Goal: Task Accomplishment & Management: Use online tool/utility

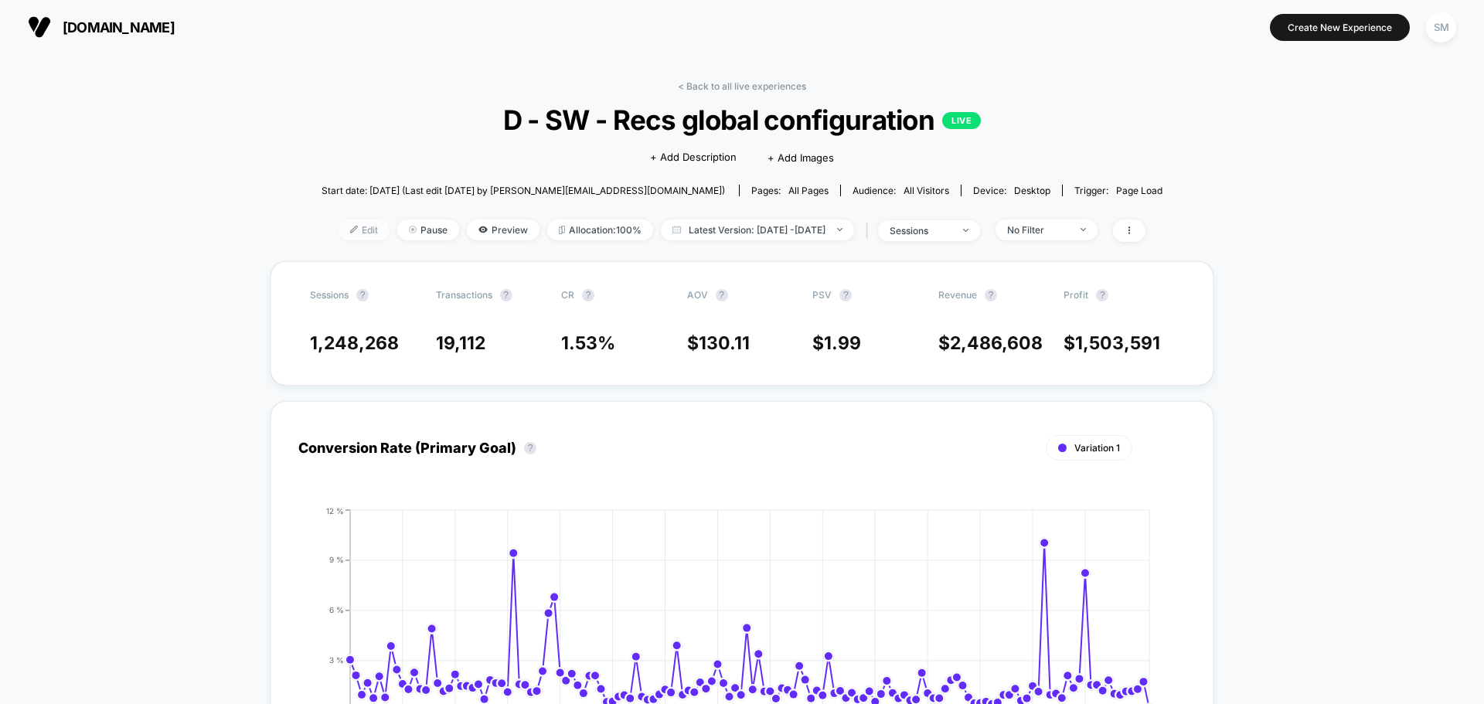
click at [339, 226] on span "Edit" at bounding box center [364, 230] width 51 height 21
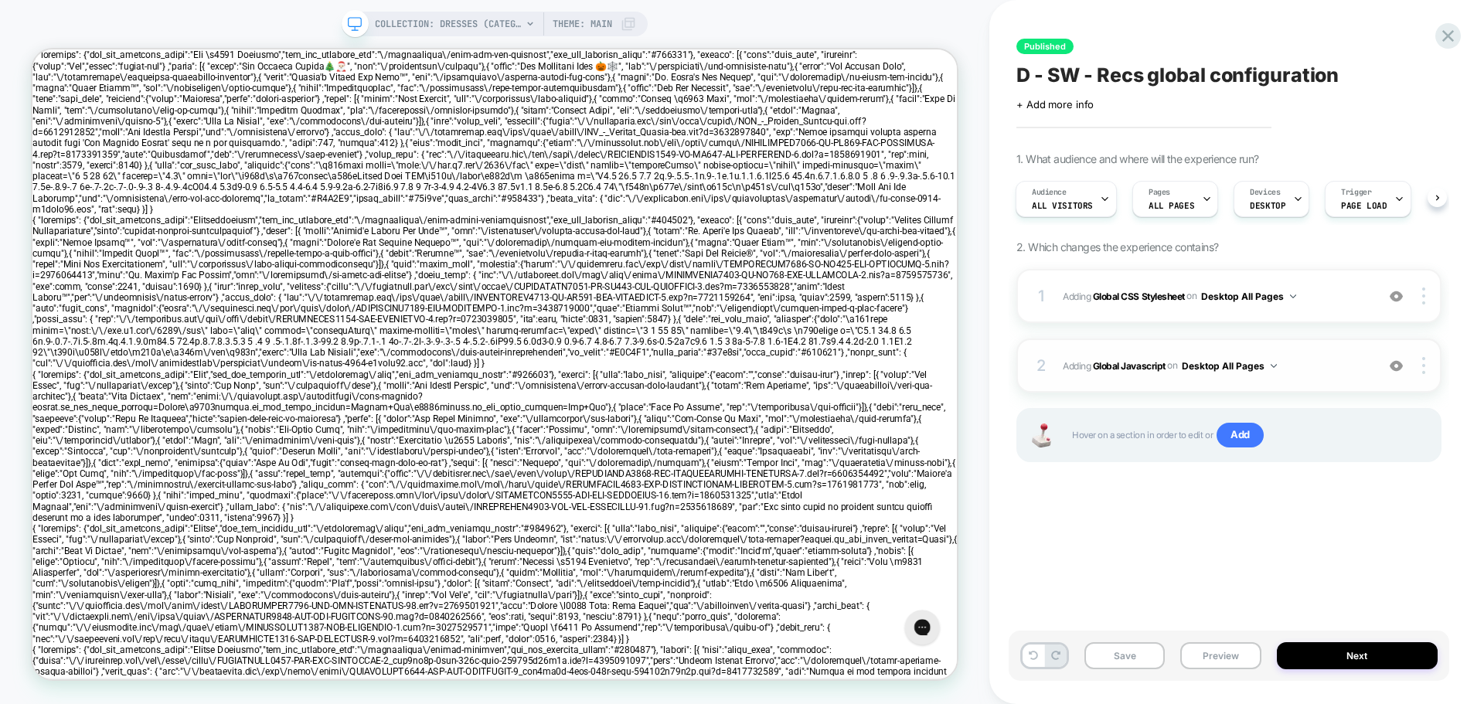
click at [1065, 356] on span "Adding Global Javascript on Desktop All Pages" at bounding box center [1215, 365] width 305 height 19
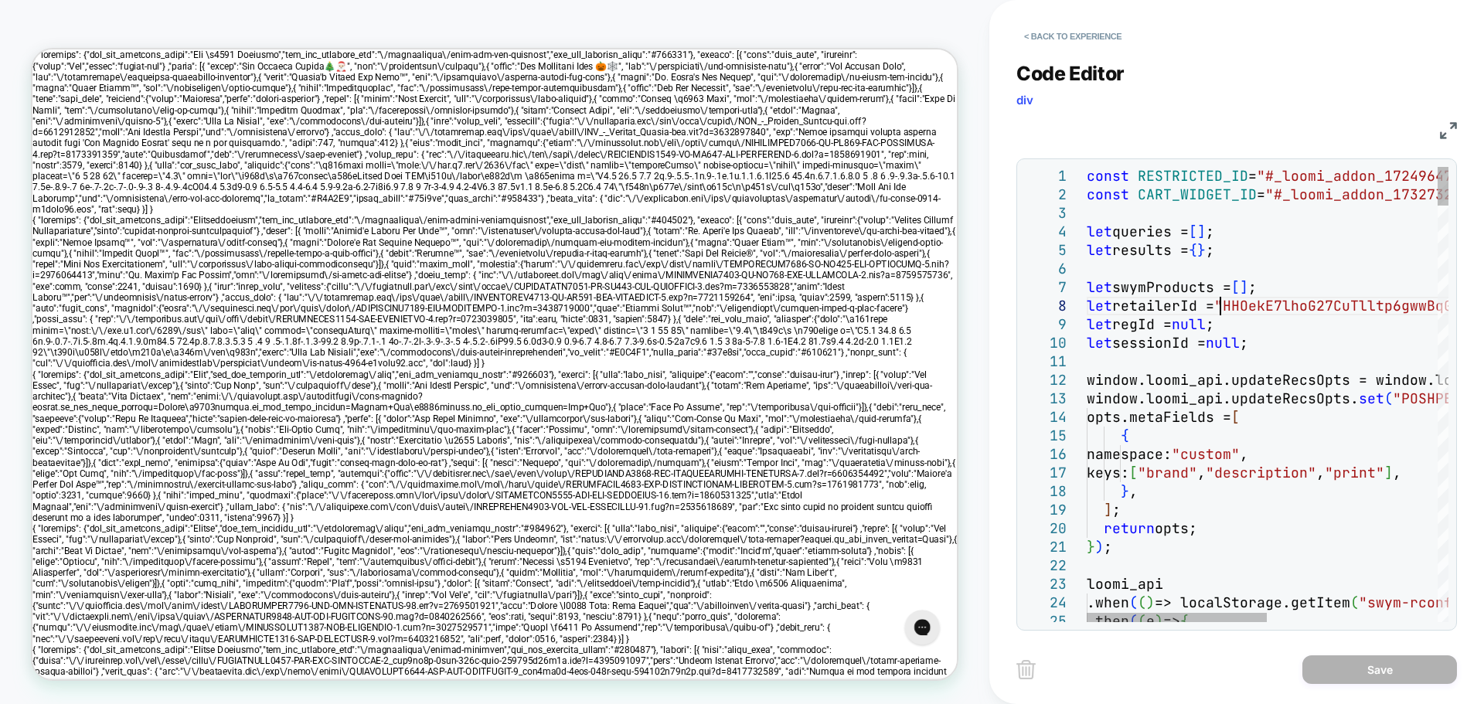
type textarea "**********"
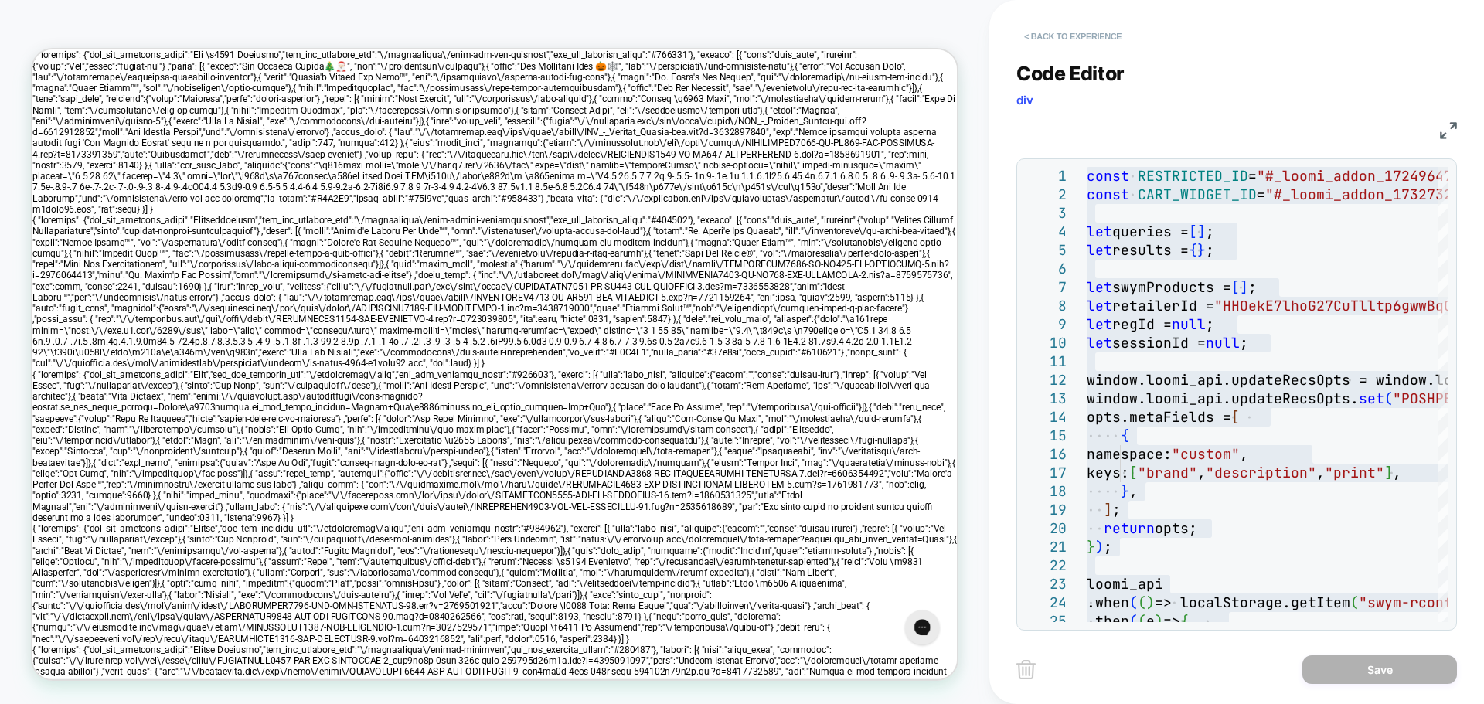
click at [1033, 39] on button "< Back to experience" at bounding box center [1073, 36] width 113 height 25
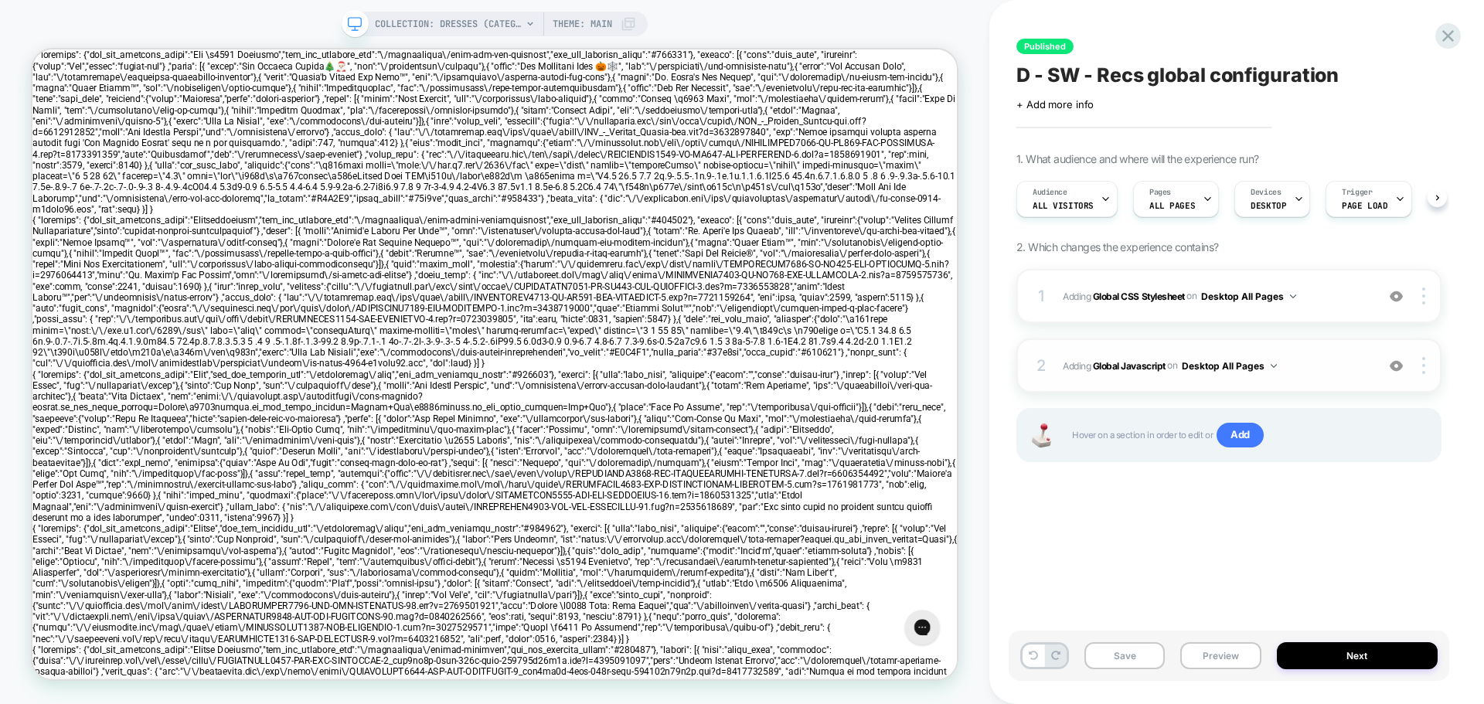
scroll to position [0, 1]
click at [1226, 654] on button "Preview" at bounding box center [1221, 656] width 80 height 27
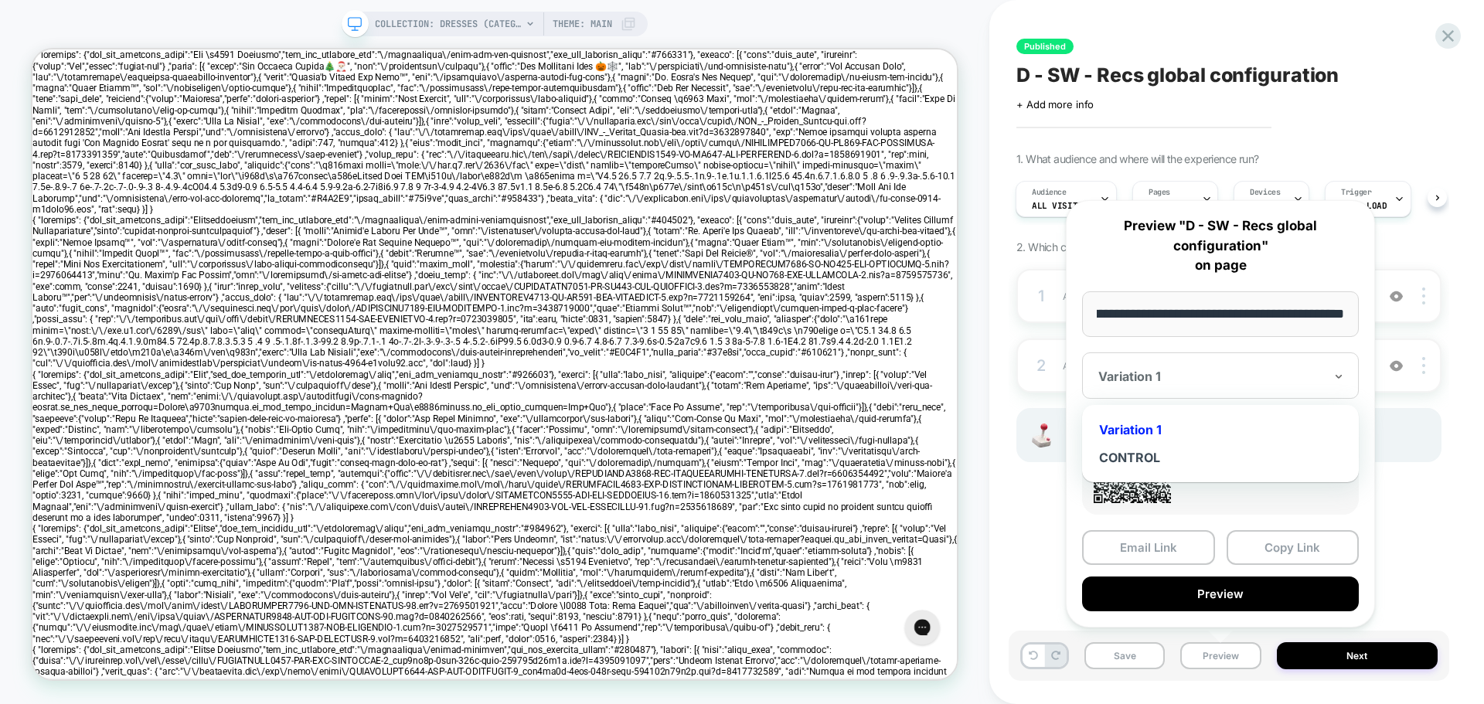
scroll to position [0, 0]
click at [1269, 356] on div "Variation 1" at bounding box center [1220, 376] width 277 height 46
click at [1137, 448] on div "CONTROL" at bounding box center [1220, 458] width 261 height 28
click at [1295, 551] on button "Copy Link" at bounding box center [1293, 547] width 133 height 35
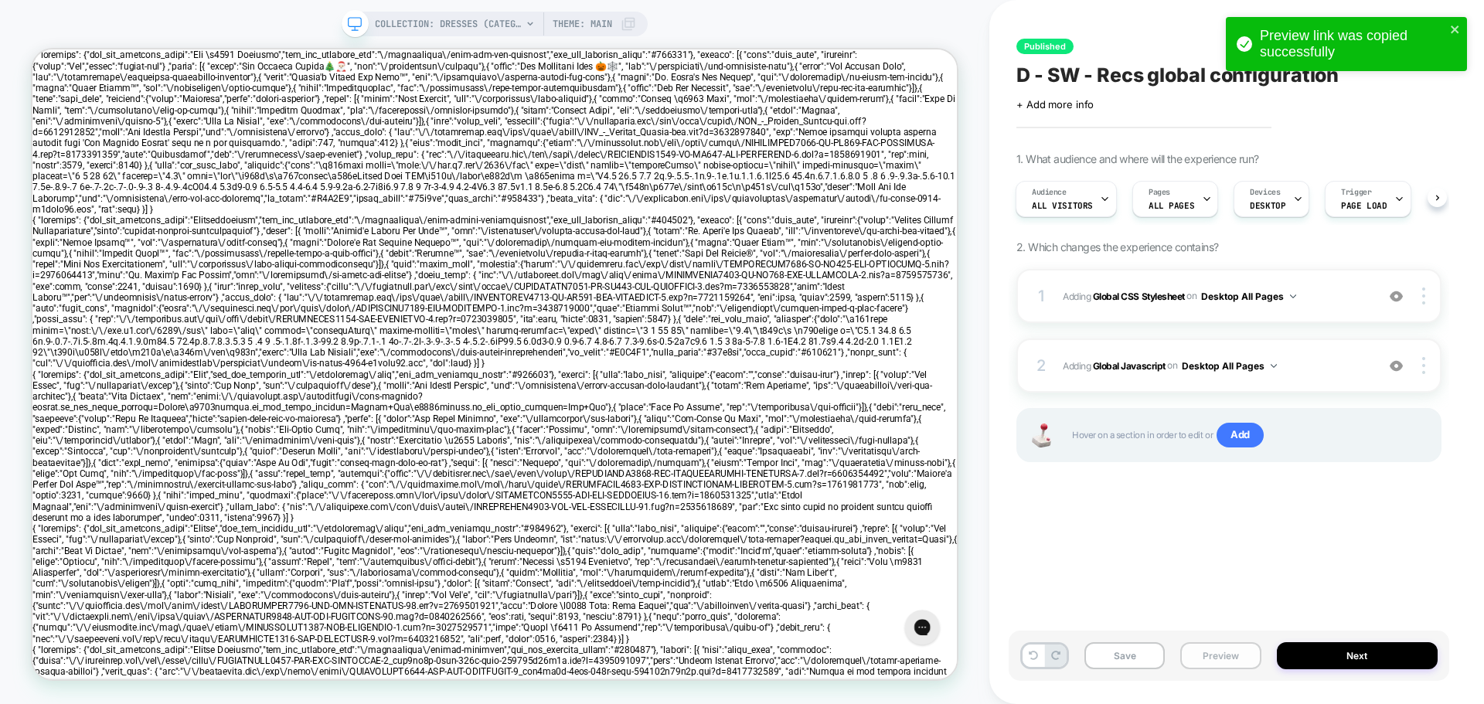
click at [1215, 651] on button "Preview" at bounding box center [1221, 656] width 80 height 27
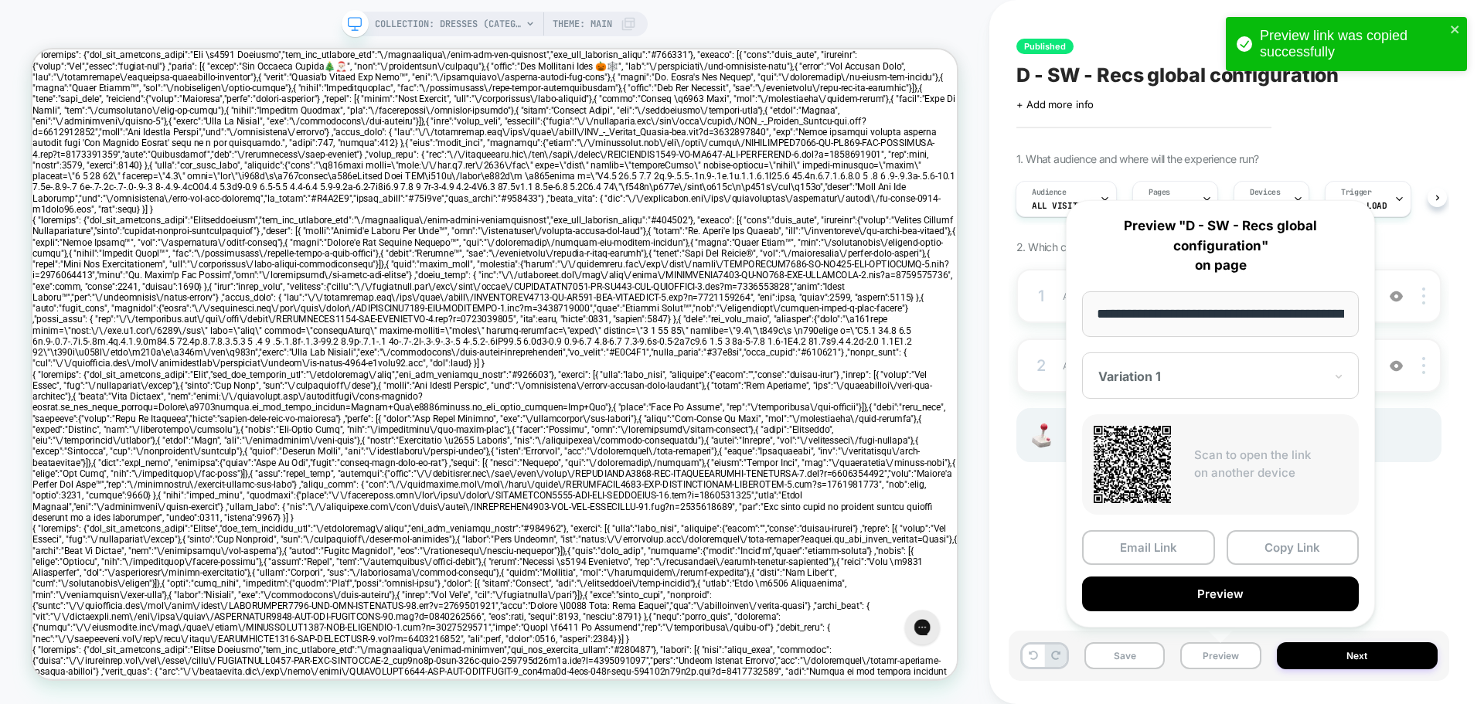
click at [1170, 387] on div "Variation 1" at bounding box center [1220, 376] width 277 height 46
click at [1283, 550] on button "Copy Link" at bounding box center [1293, 547] width 133 height 35
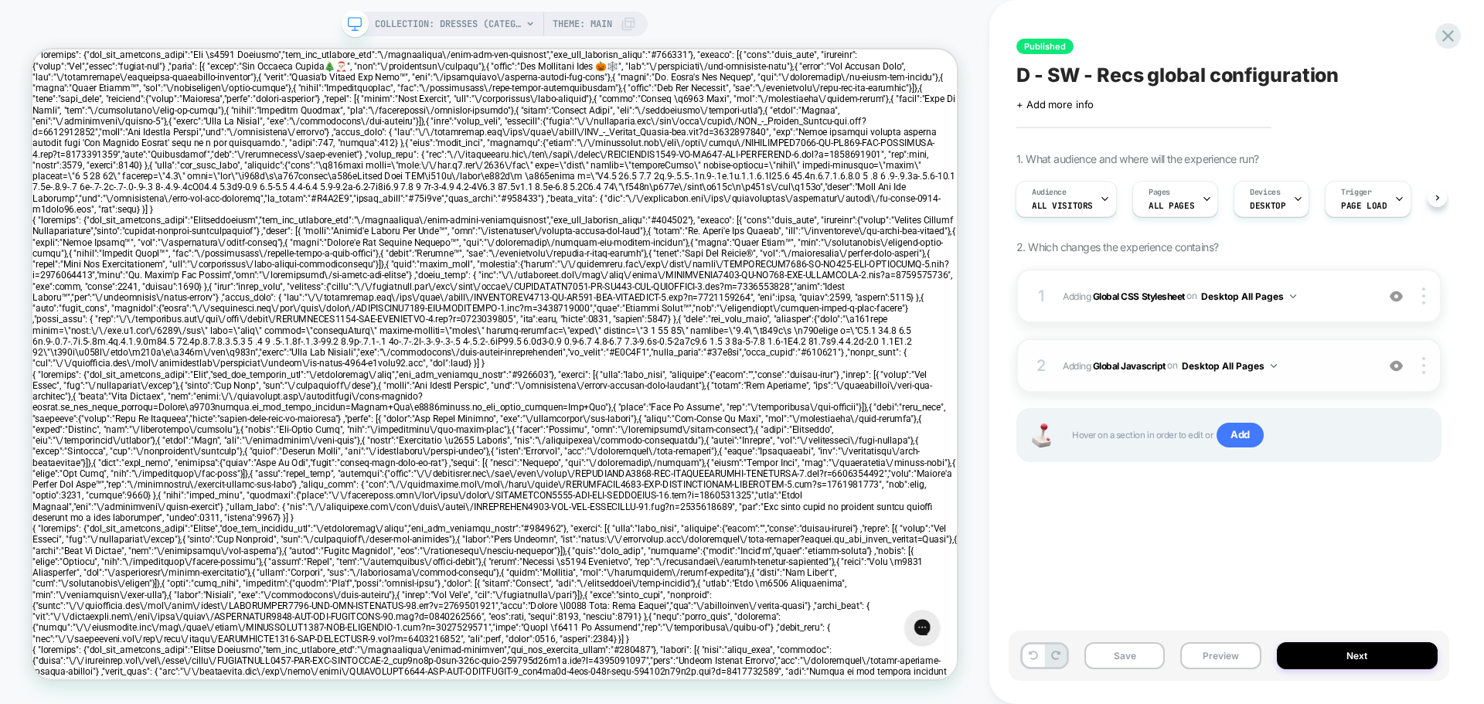
click at [1063, 365] on span "Adding Global Javascript on Desktop All Pages" at bounding box center [1215, 365] width 305 height 19
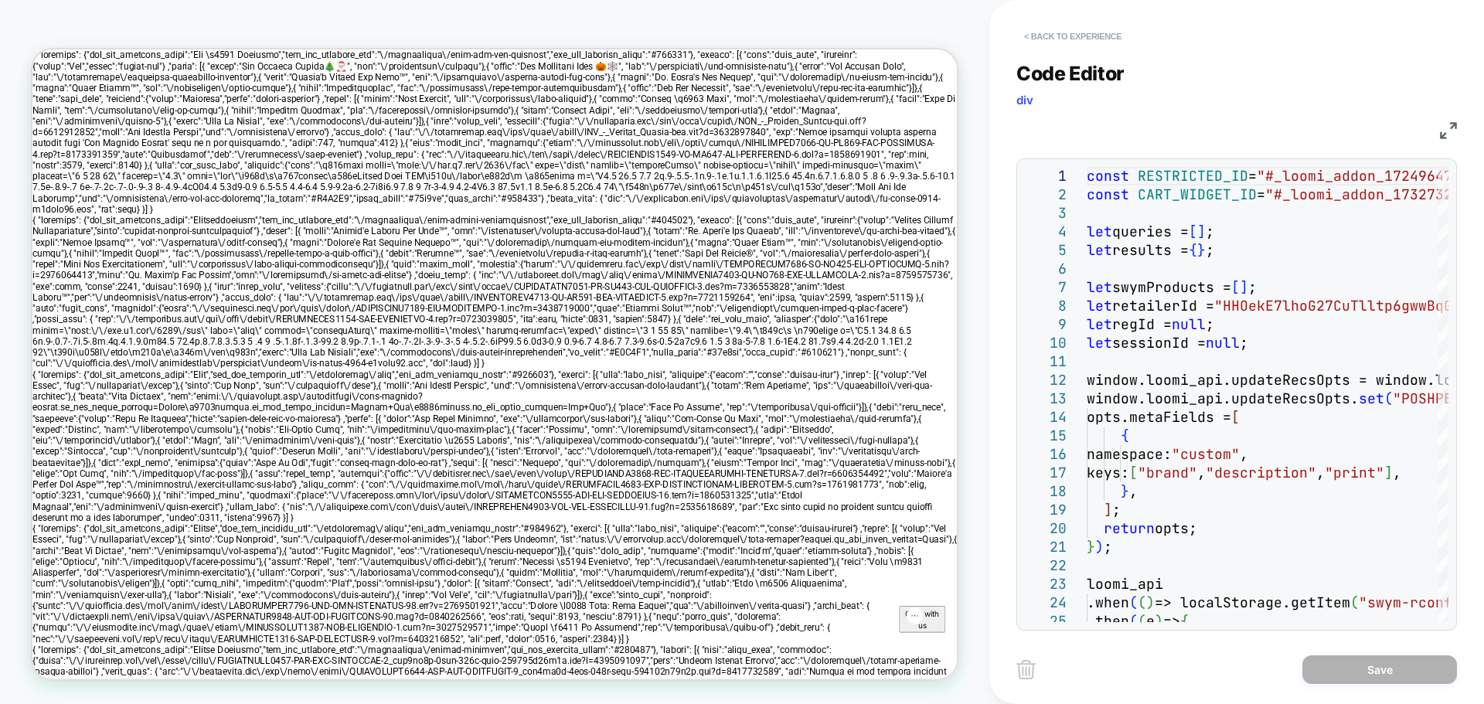
click at [1033, 35] on button "< Back to experience" at bounding box center [1073, 36] width 113 height 25
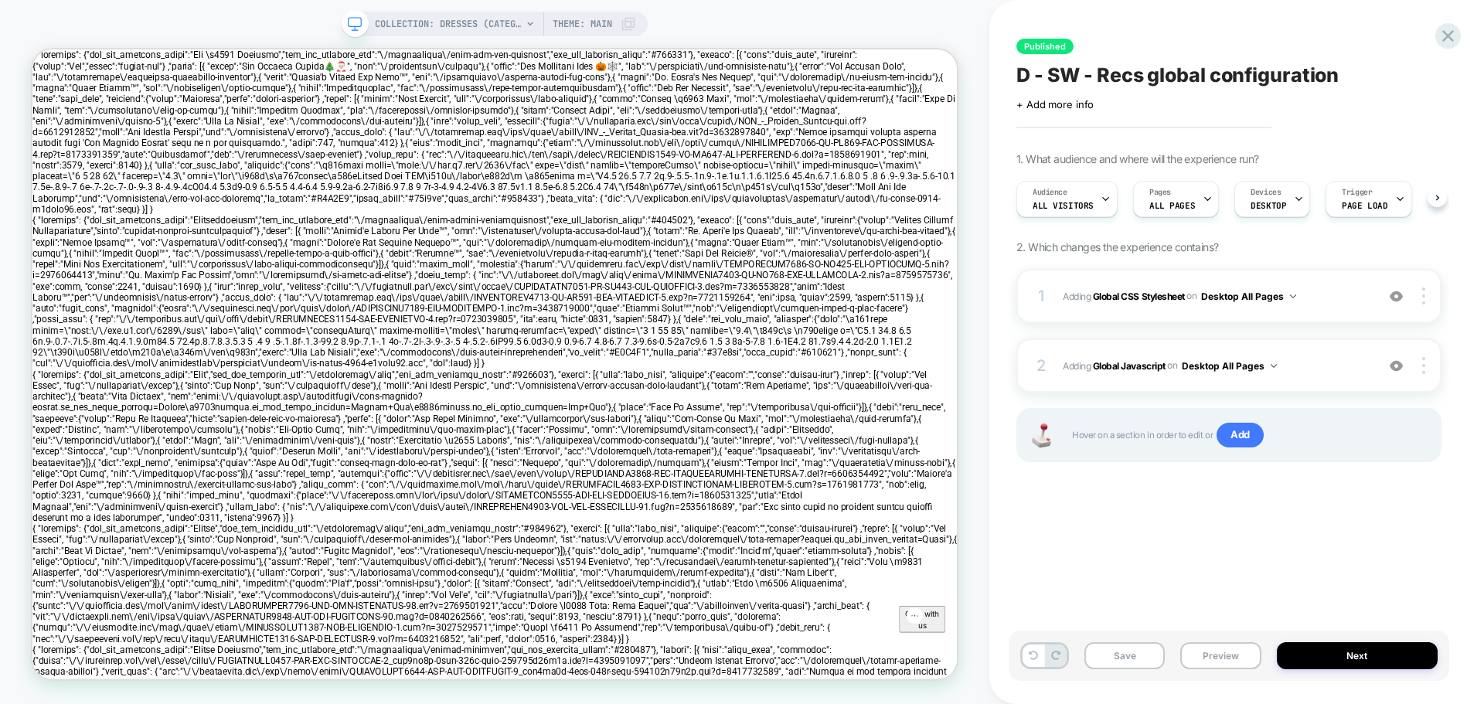
scroll to position [0, 1]
click at [513, 23] on span "COLLECTION: DRESSES (Category)" at bounding box center [448, 24] width 147 height 25
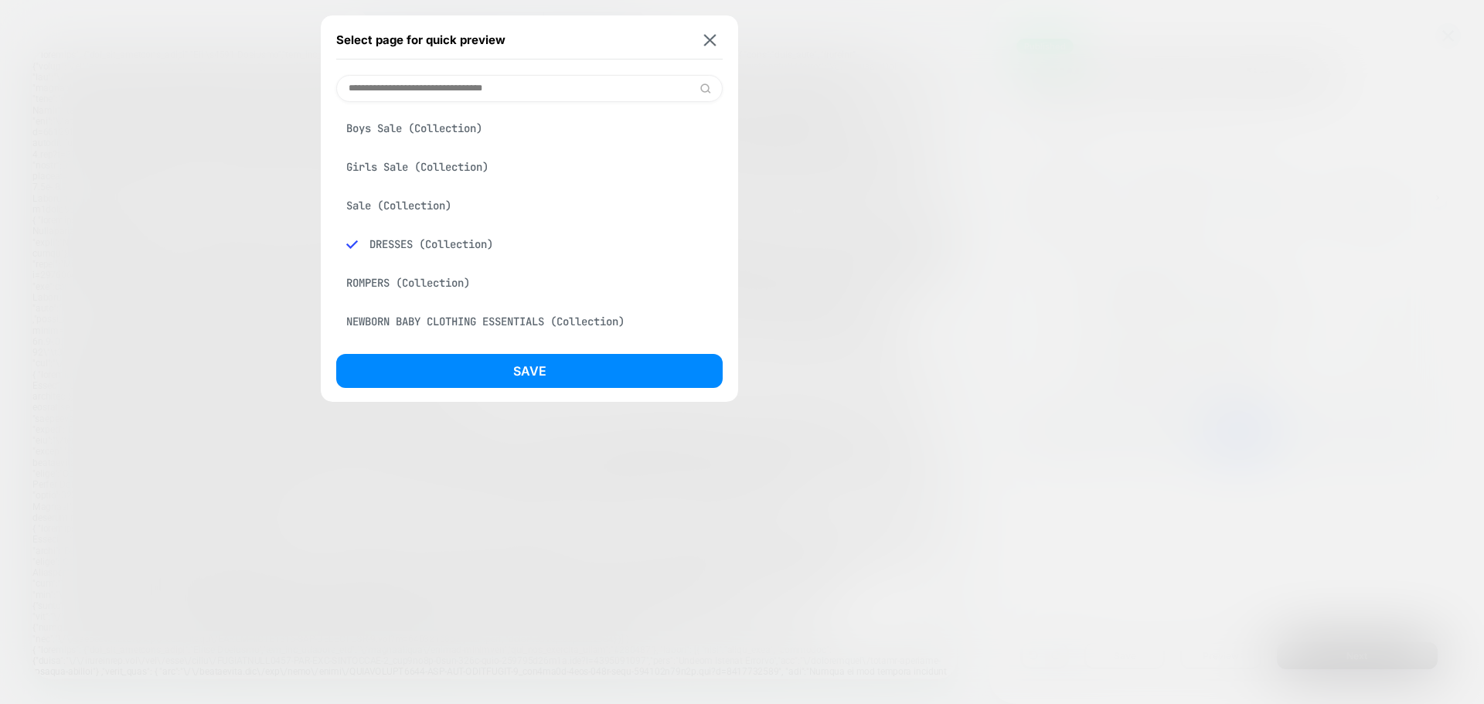
click at [497, 90] on input at bounding box center [529, 88] width 387 height 27
paste input "**********"
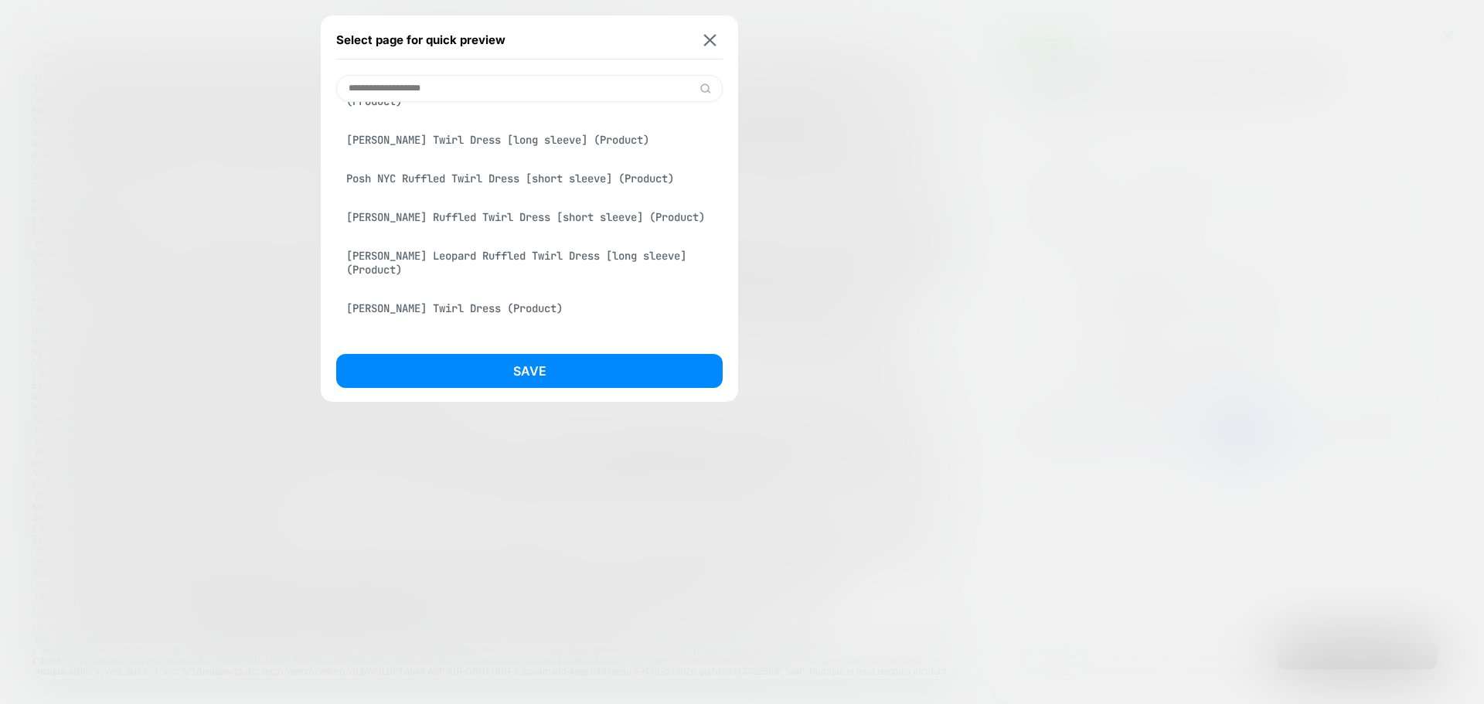
scroll to position [387, 0]
drag, startPoint x: 506, startPoint y: 82, endPoint x: 328, endPoint y: 78, distance: 178.6
click at [329, 78] on div "**********" at bounding box center [530, 208] width 418 height 387
paste input
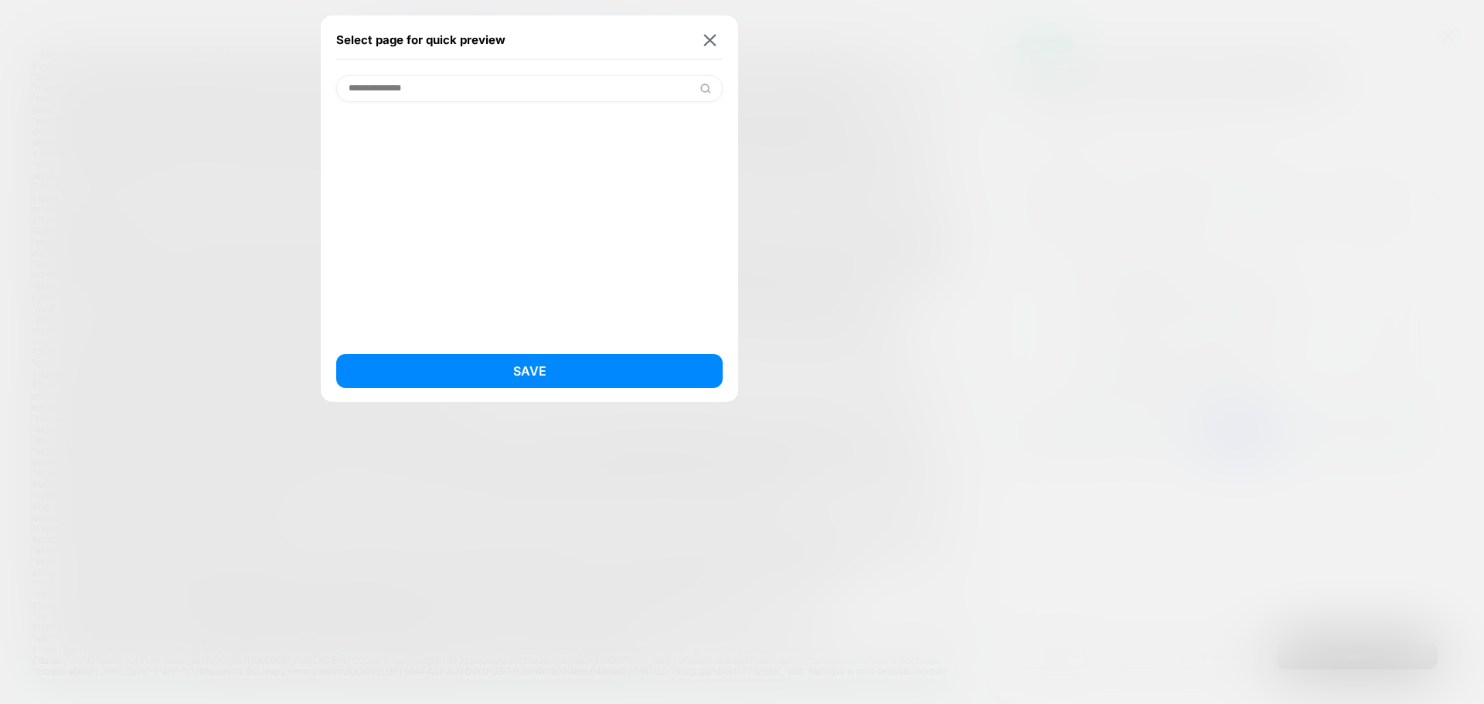
scroll to position [0, 0]
drag, startPoint x: 449, startPoint y: 88, endPoint x: 354, endPoint y: 88, distance: 95.1
click at [354, 88] on input "**********" at bounding box center [529, 88] width 387 height 27
click at [362, 88] on input "**********" at bounding box center [529, 88] width 387 height 27
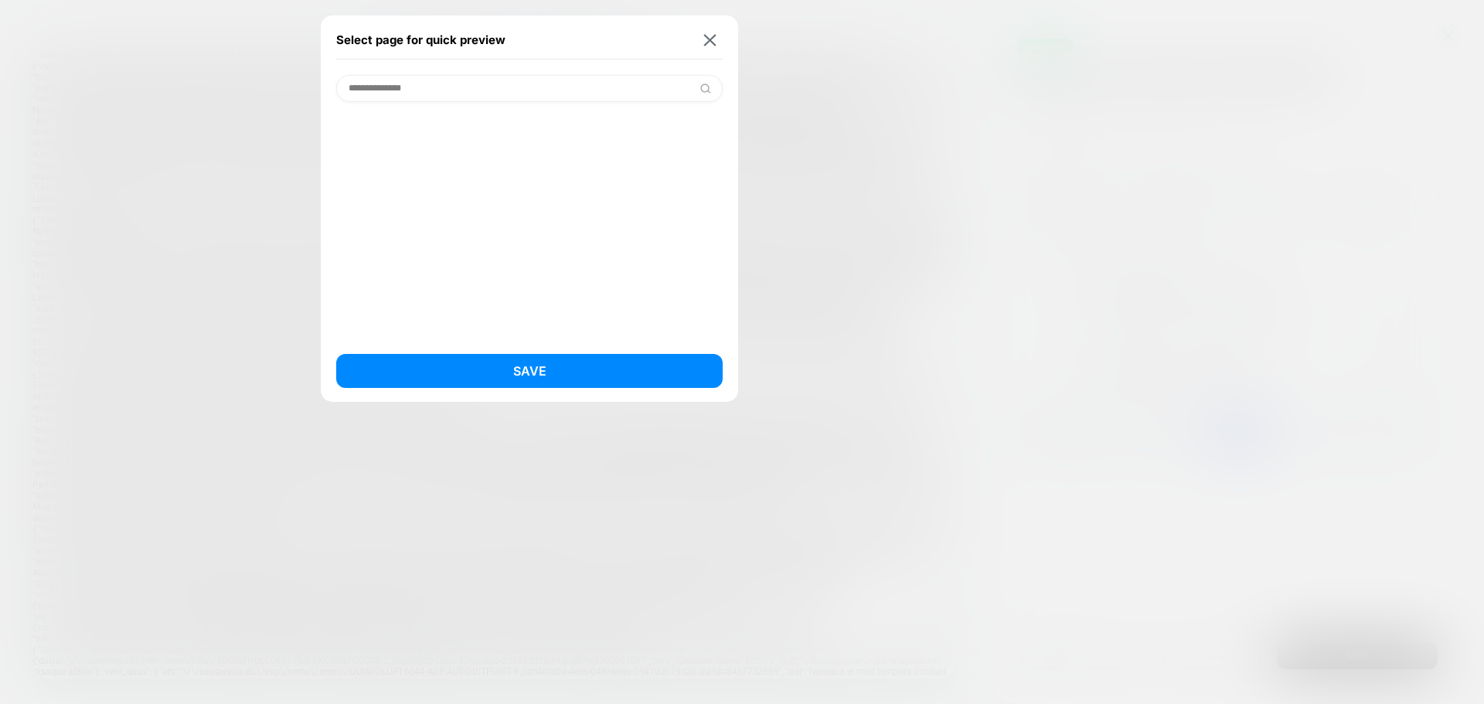
paste input
drag, startPoint x: 441, startPoint y: 91, endPoint x: 268, endPoint y: 86, distance: 172.5
click at [342, 36] on div "**********" at bounding box center [495, 24] width 306 height 25
paste input "**********"
drag, startPoint x: 569, startPoint y: 79, endPoint x: 315, endPoint y: 86, distance: 253.7
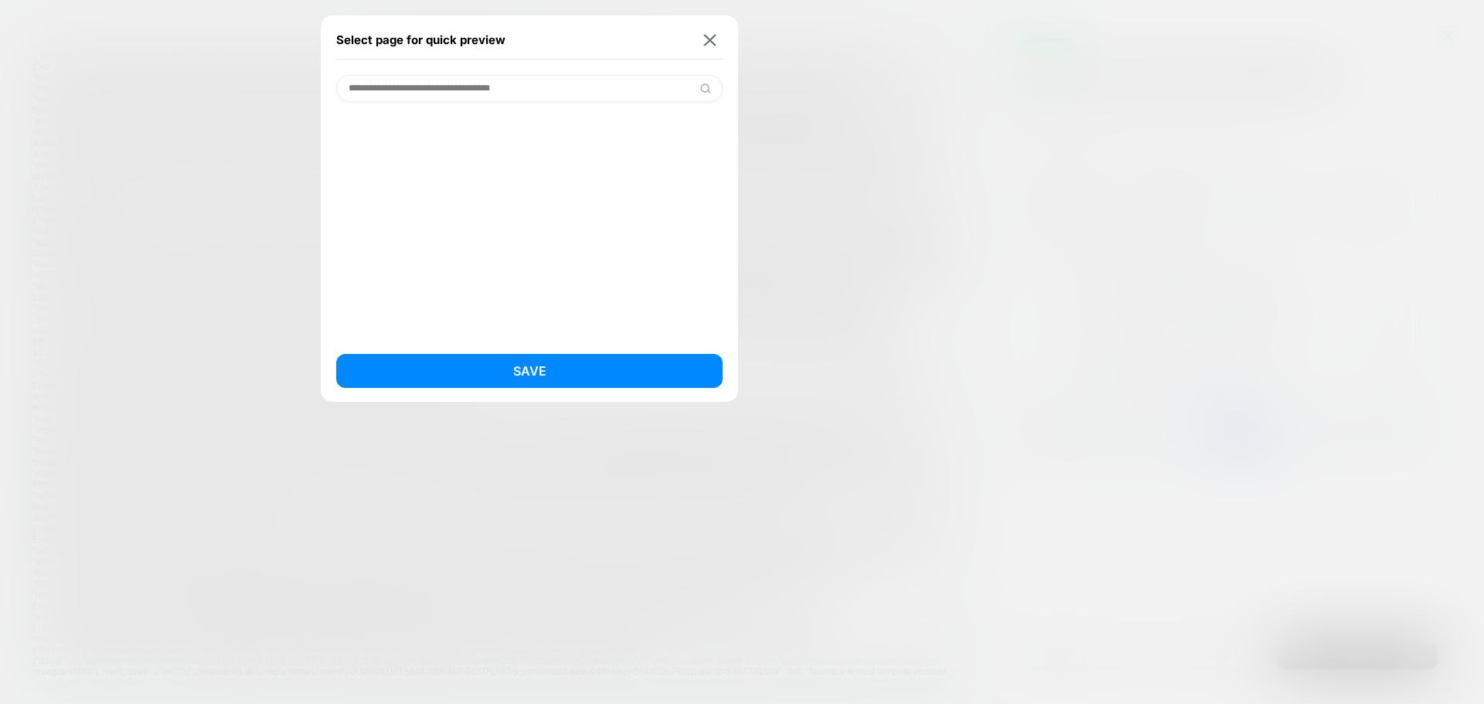
click at [331, 87] on div "**********" at bounding box center [530, 208] width 418 height 387
paste input
type input "**********"
click at [708, 42] on img at bounding box center [710, 40] width 12 height 12
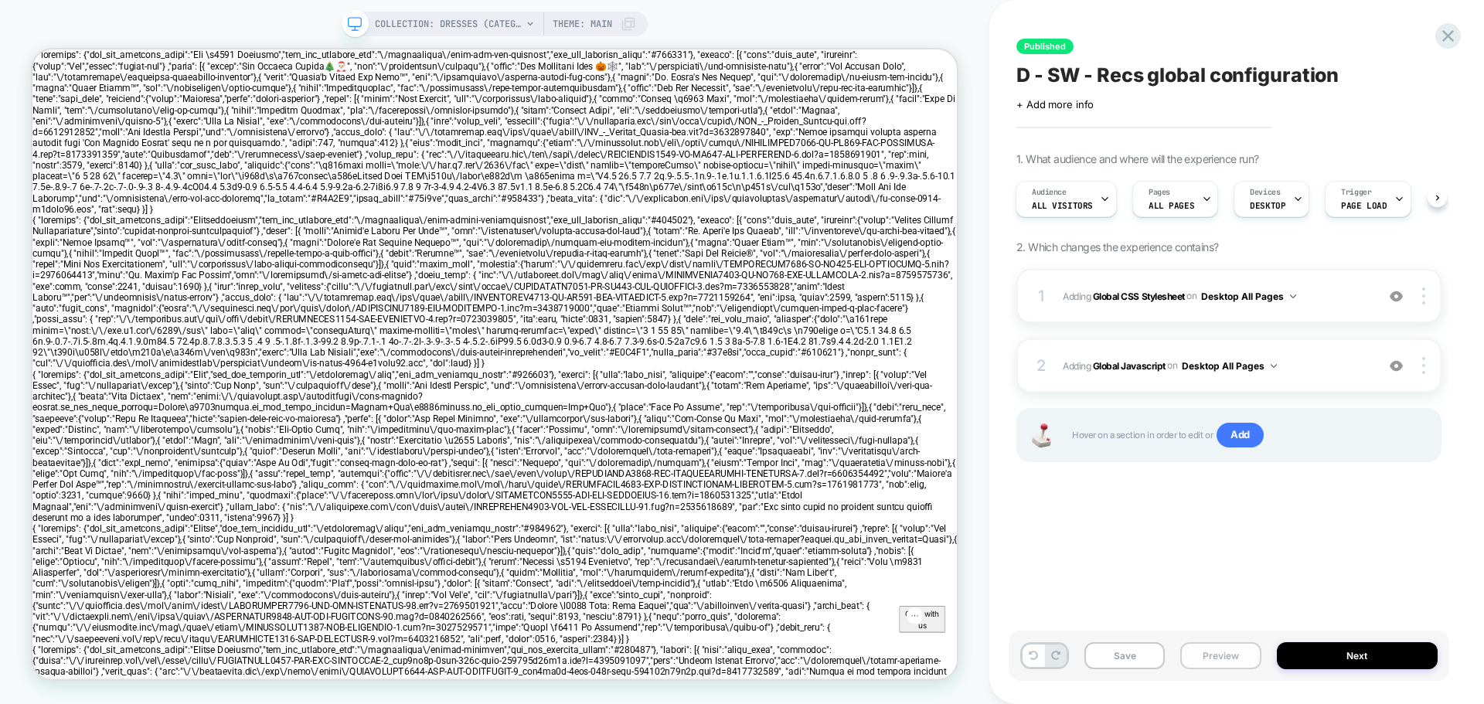
click at [1220, 660] on button "Preview" at bounding box center [1221, 656] width 80 height 27
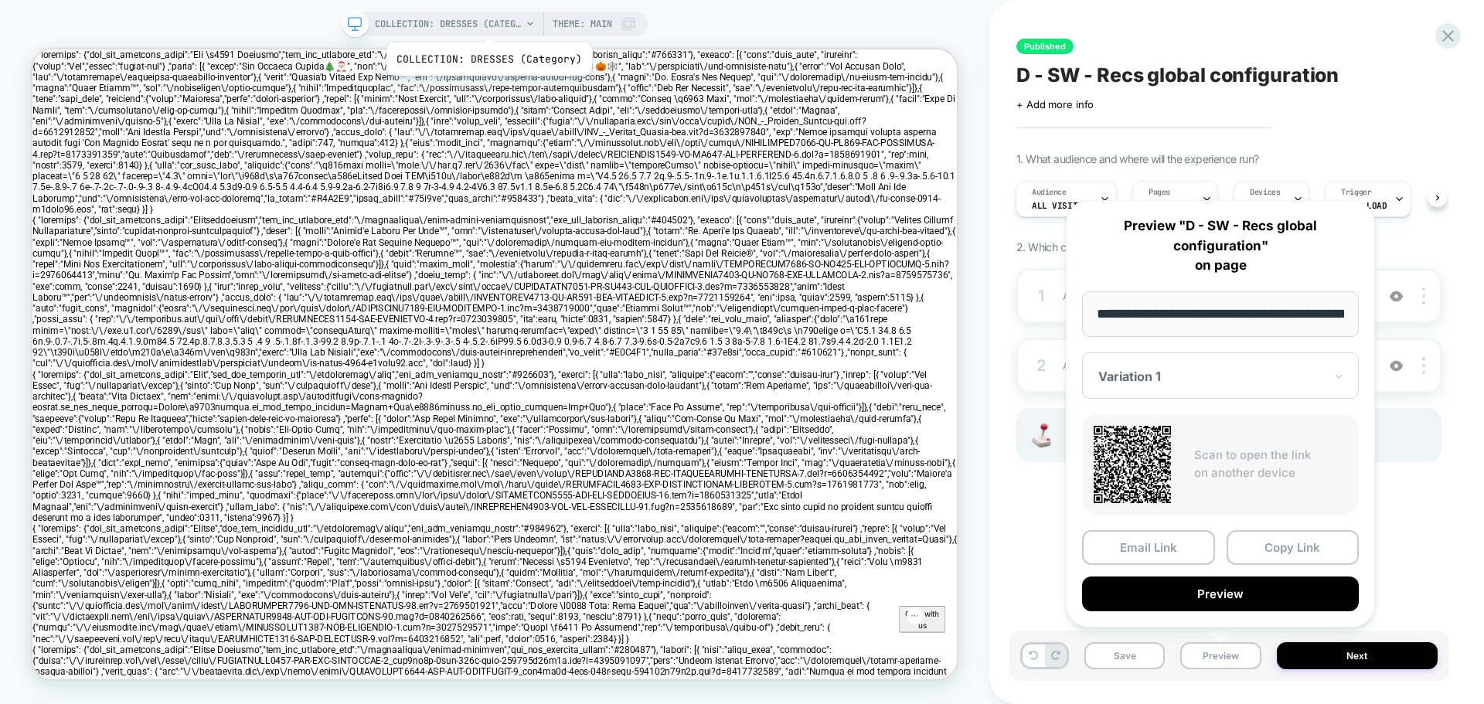
click at [487, 23] on span "COLLECTION: DRESSES (Category)" at bounding box center [448, 24] width 147 height 25
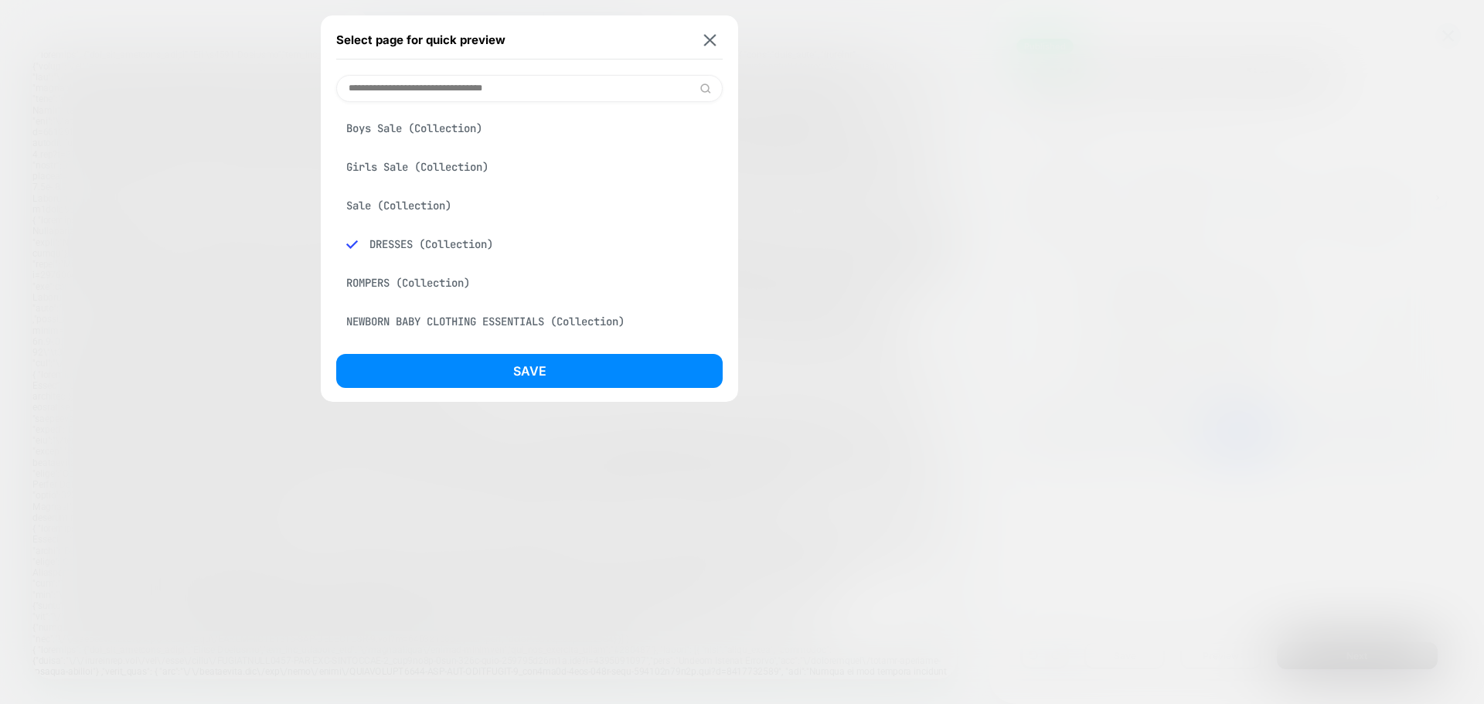
click at [440, 97] on input at bounding box center [529, 88] width 387 height 27
paste input "**********"
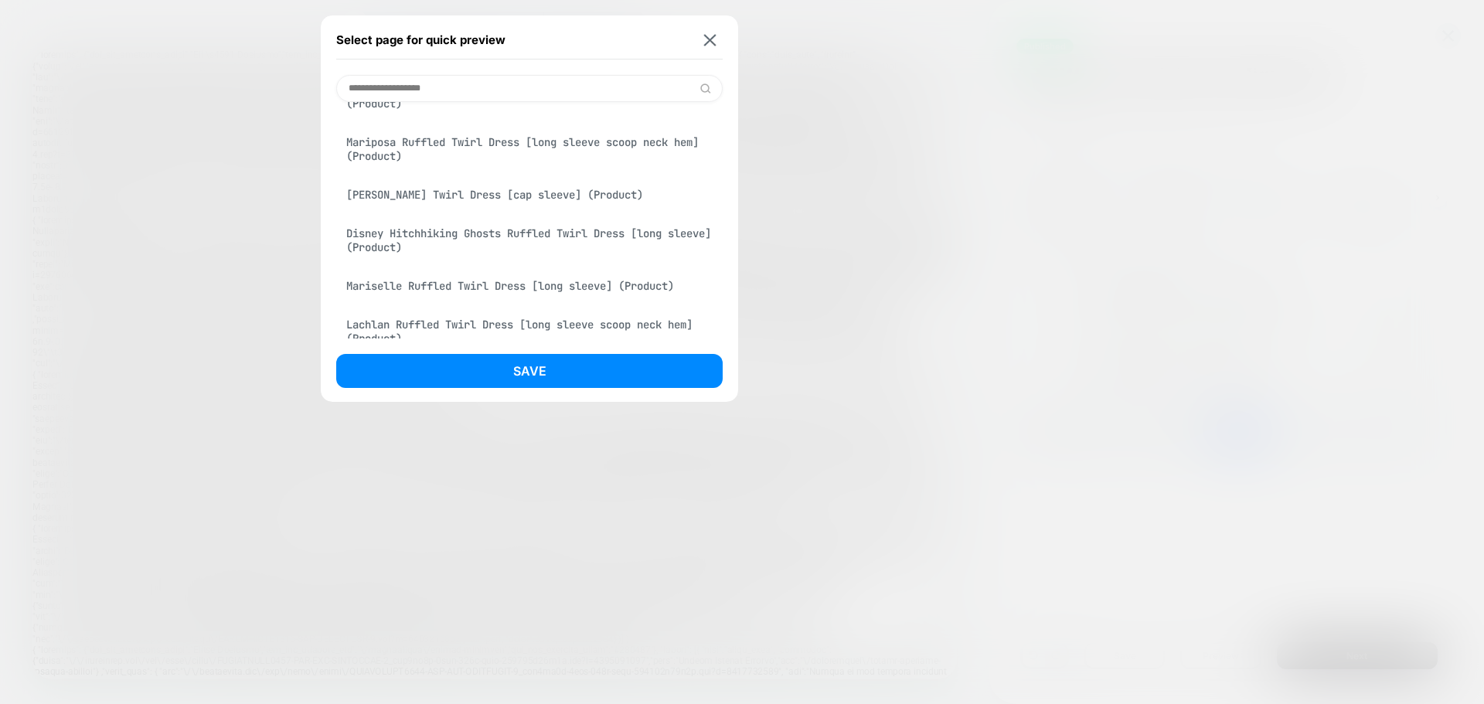
scroll to position [155, 0]
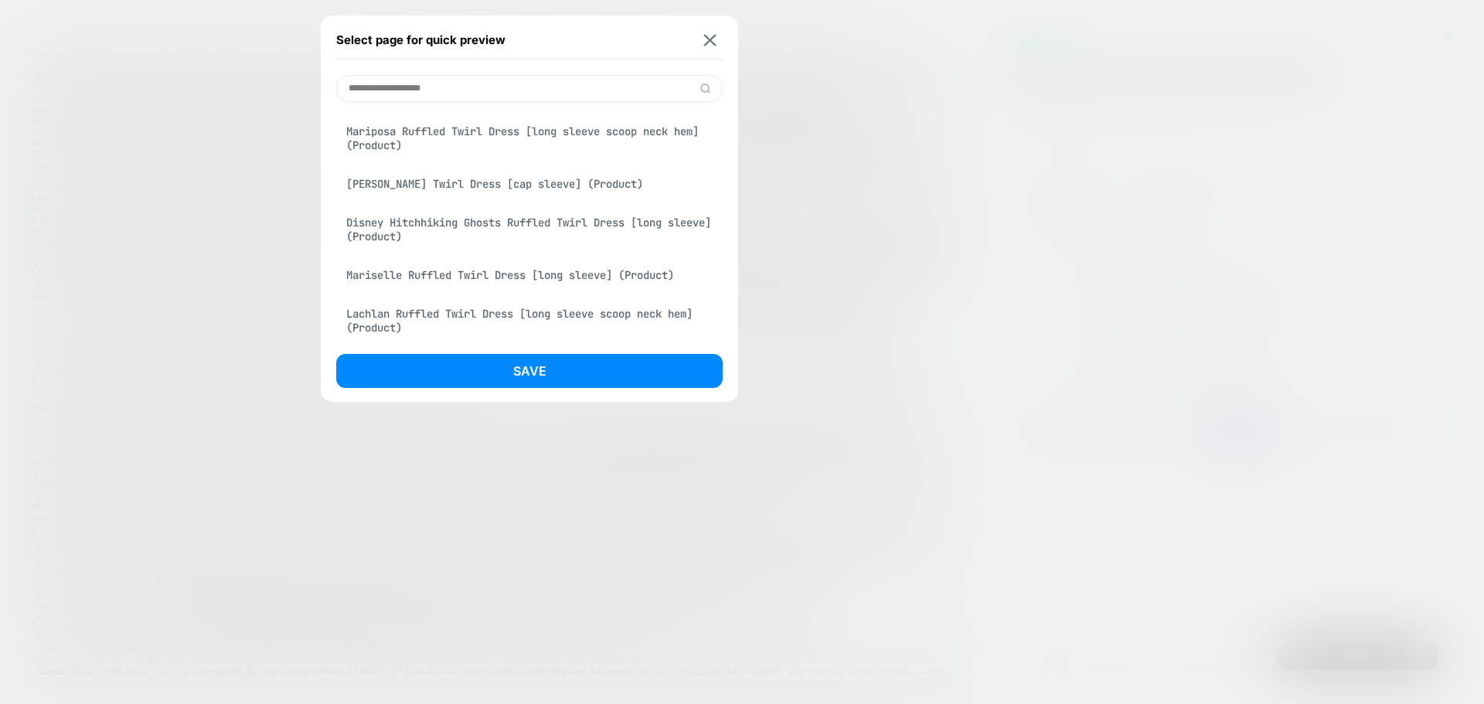
type input "**********"
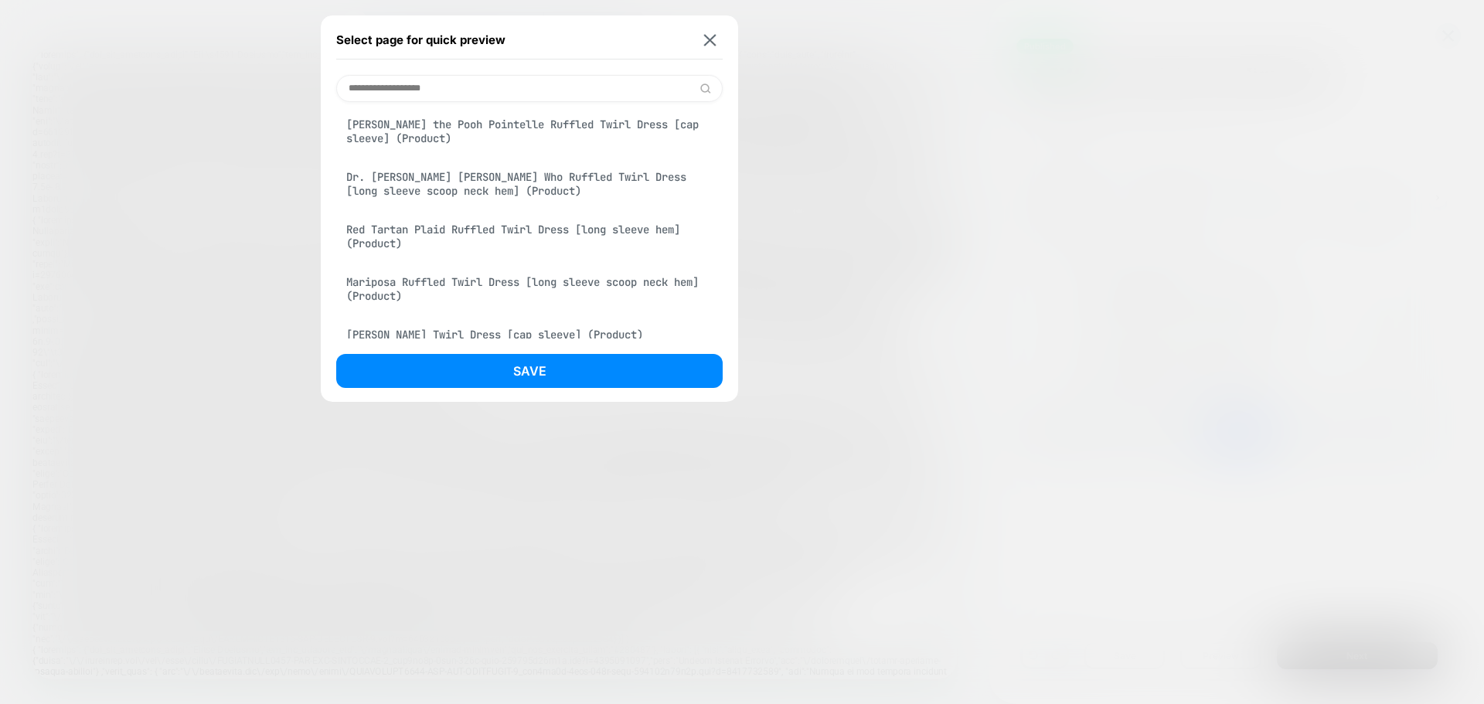
scroll to position [0, 0]
click at [435, 138] on div "[PERSON_NAME] the Pooh Pointelle Ruffled Twirl Dress [cap sleeve] (Product)" at bounding box center [529, 135] width 387 height 43
click at [709, 43] on img at bounding box center [710, 40] width 12 height 12
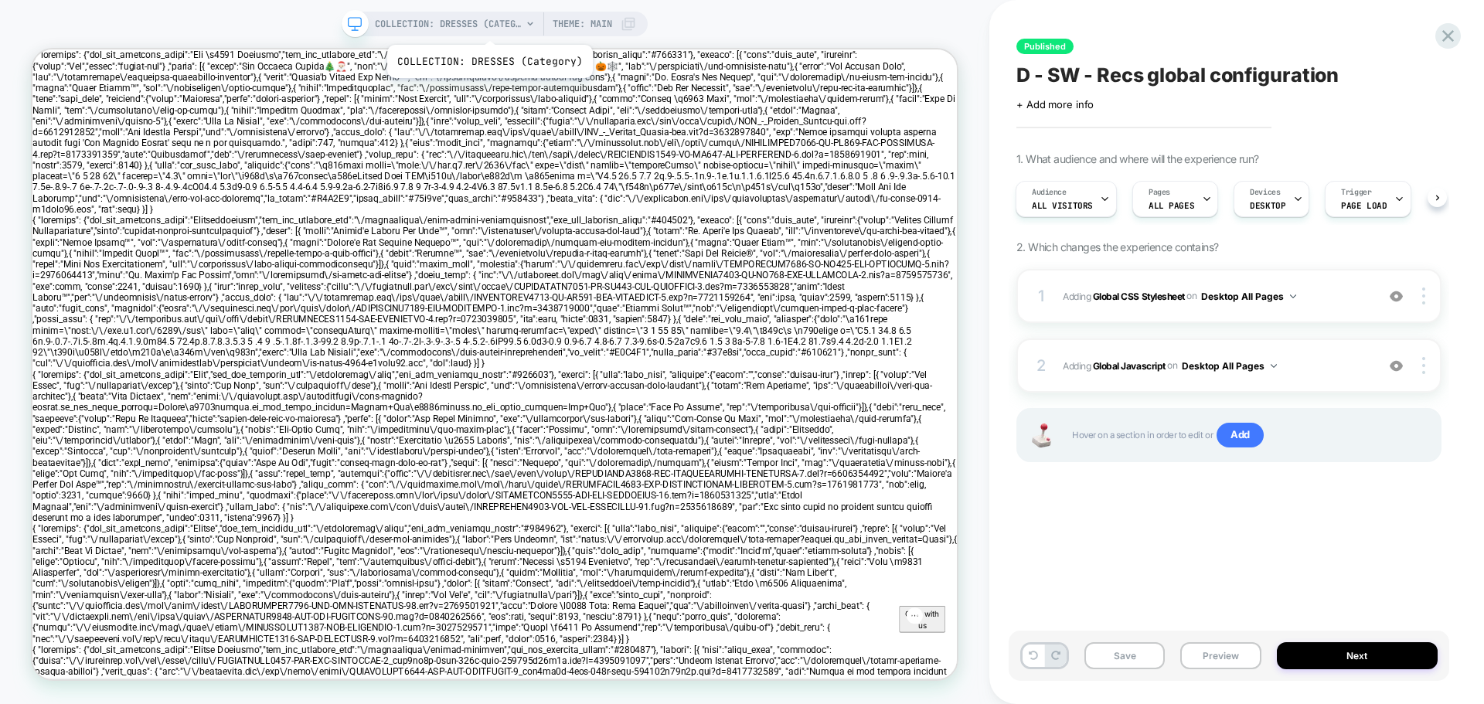
click at [488, 26] on span "COLLECTION: DRESSES (Category)" at bounding box center [448, 24] width 147 height 25
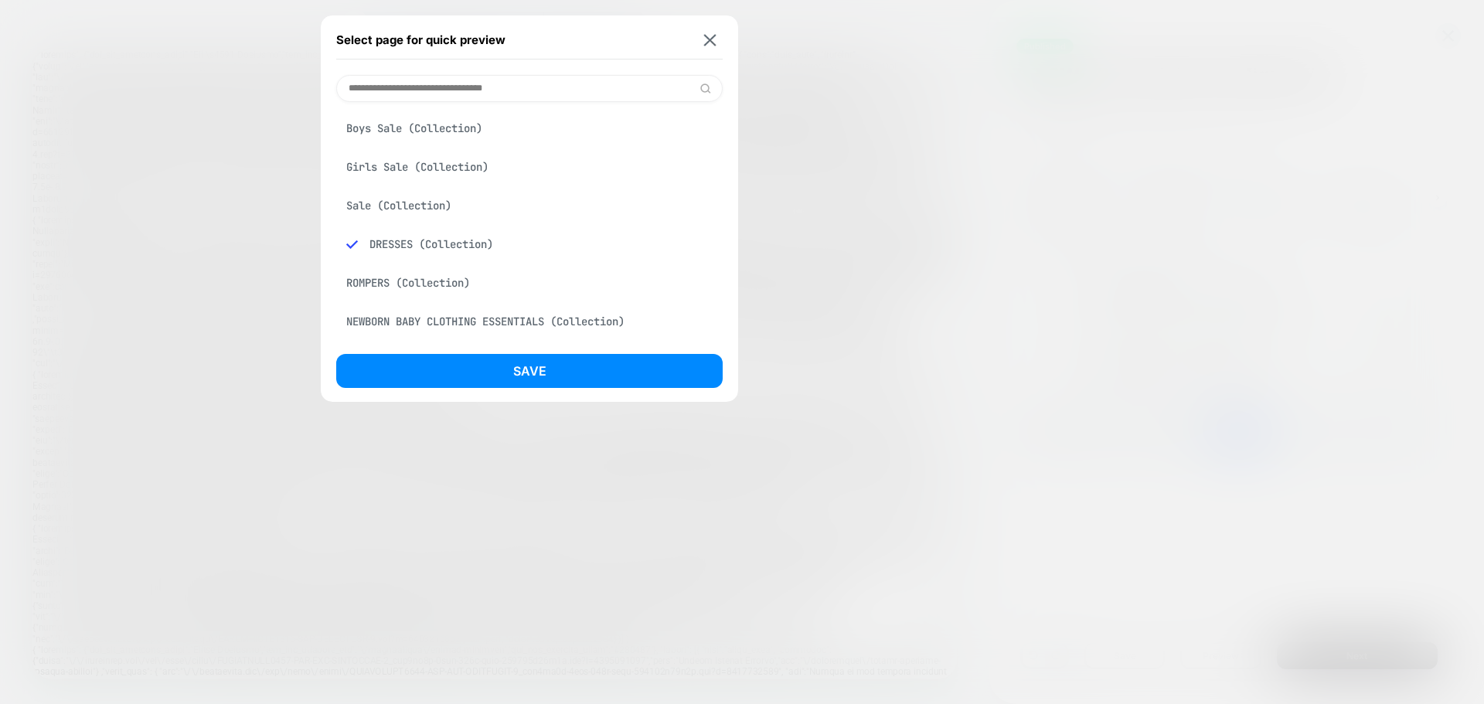
paste input "**********"
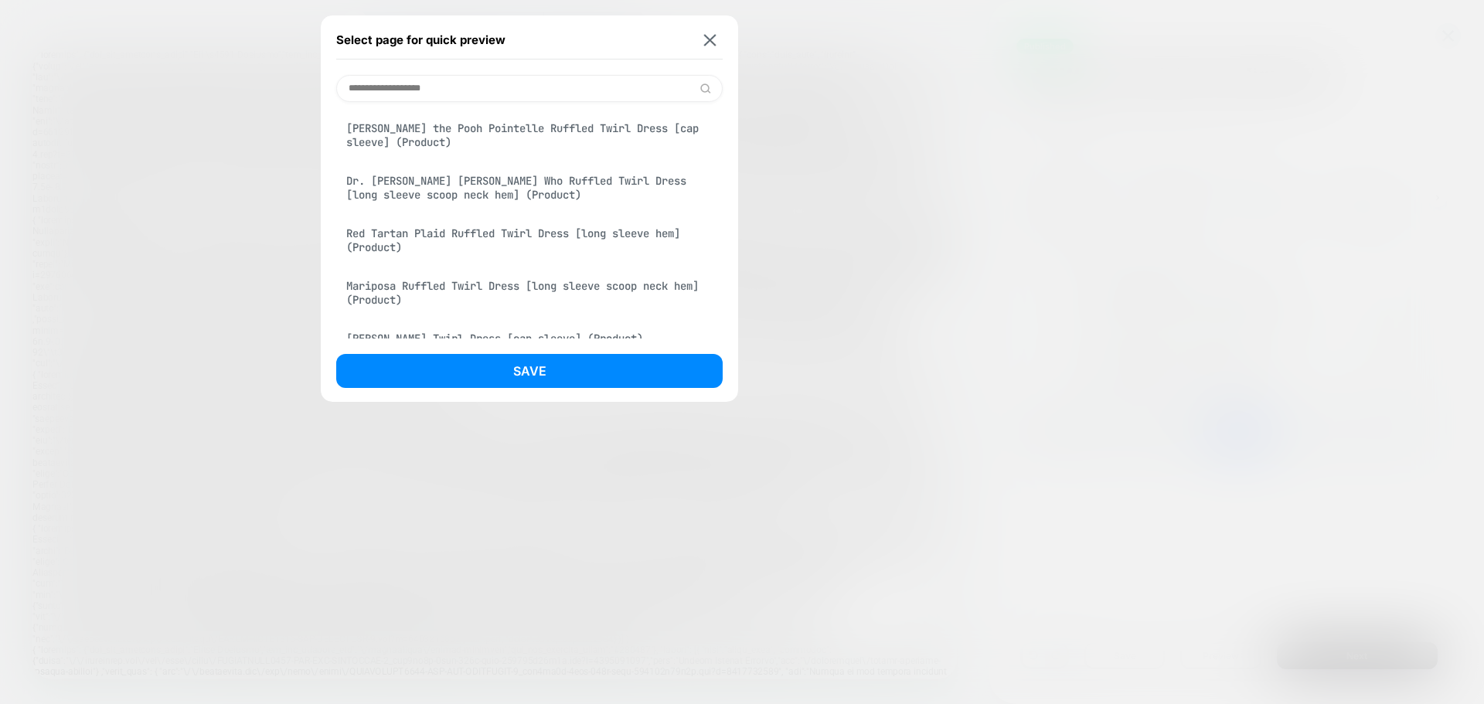
click at [466, 135] on div "[PERSON_NAME] the Pooh Pointelle Ruffled Twirl Dress [cap sleeve] (Product)" at bounding box center [529, 135] width 387 height 43
click at [347, 84] on input "**********" at bounding box center [529, 88] width 387 height 27
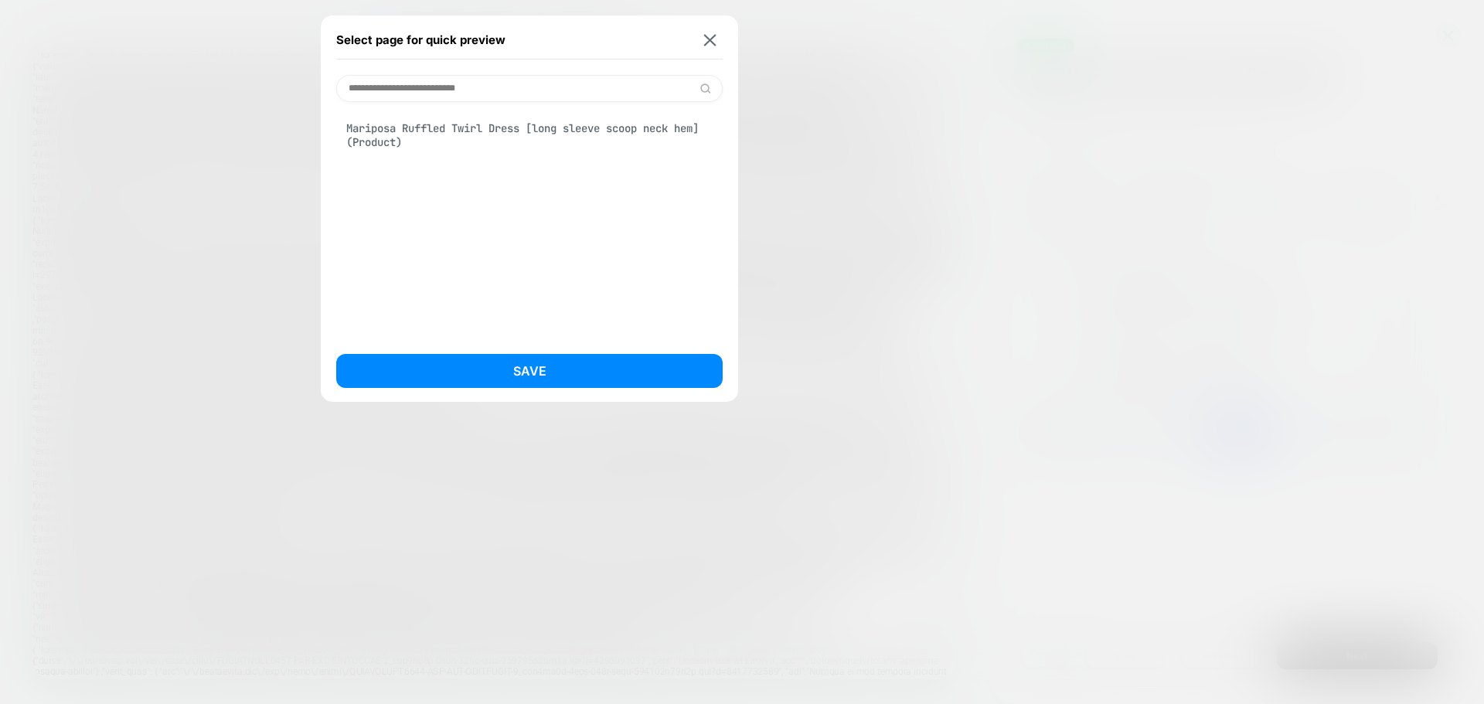
type input "**********"
click at [413, 148] on div "Mariposa Ruffled Twirl Dress [long sleeve scoop neck hem] (Product)" at bounding box center [529, 135] width 387 height 43
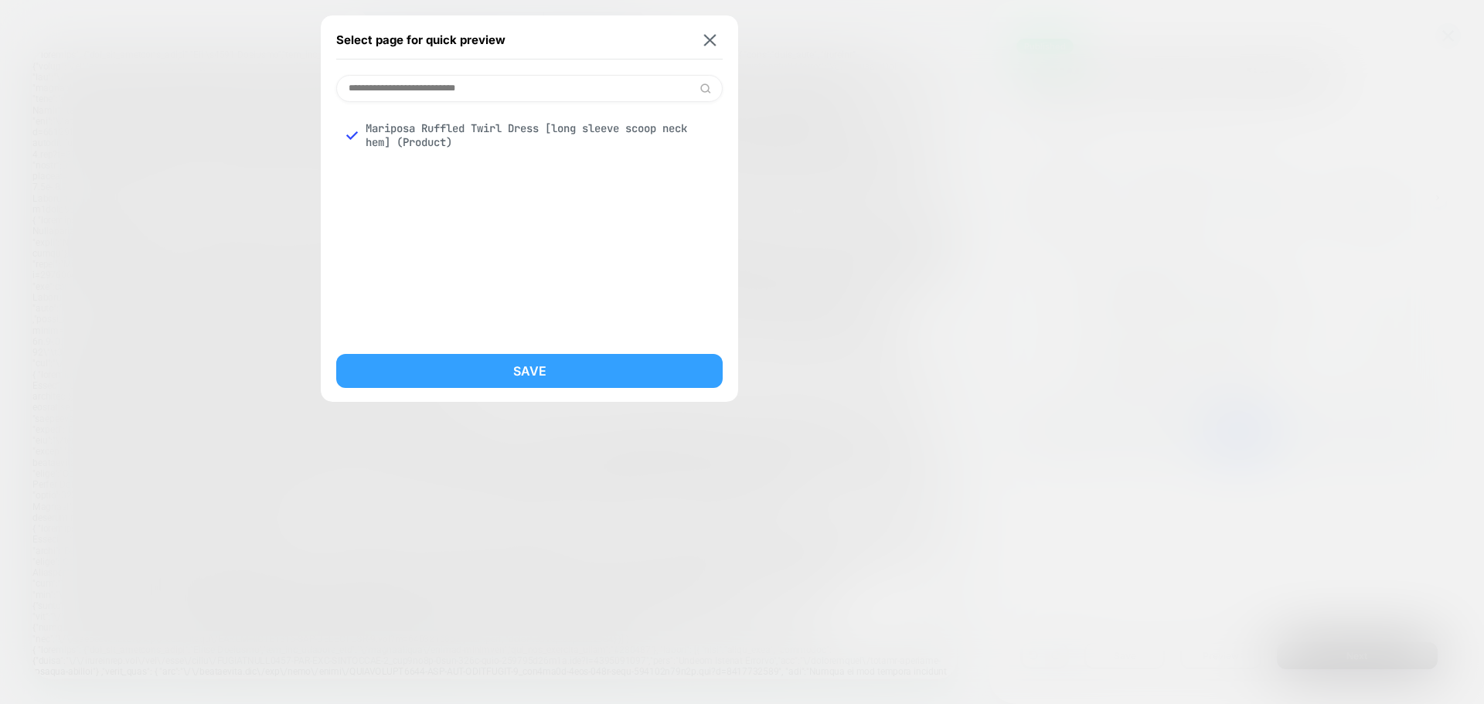
click at [537, 370] on button "Save" at bounding box center [529, 371] width 387 height 34
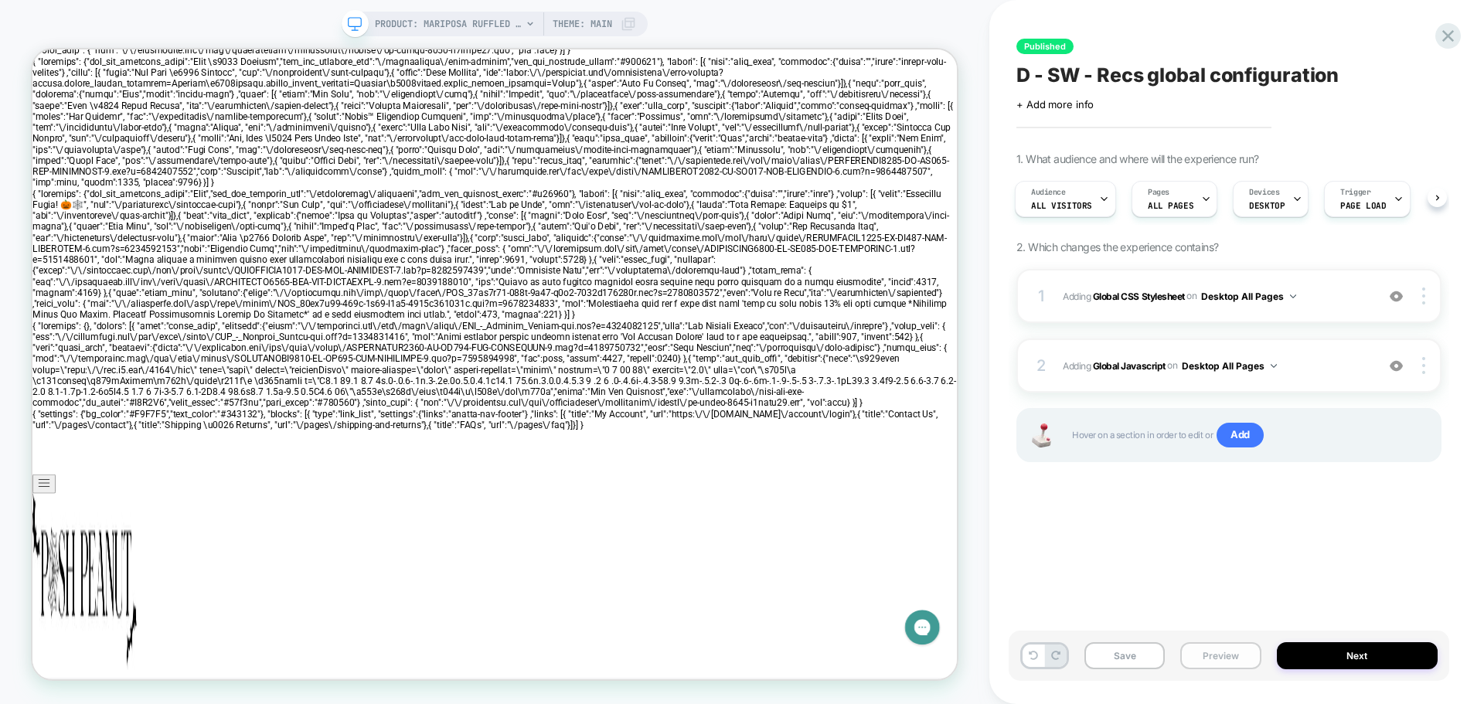
click at [1229, 659] on button "Preview" at bounding box center [1221, 656] width 80 height 27
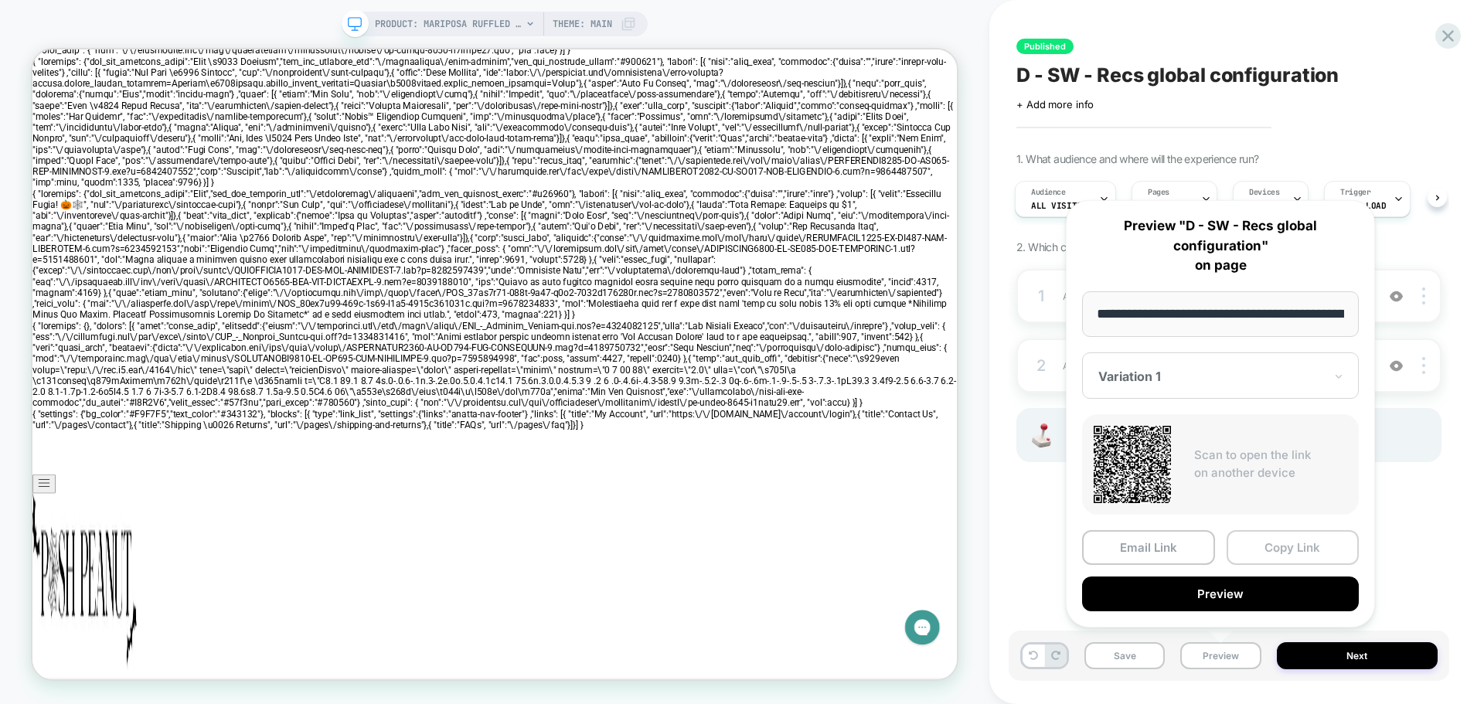
click at [1273, 550] on button "Copy Link" at bounding box center [1293, 547] width 133 height 35
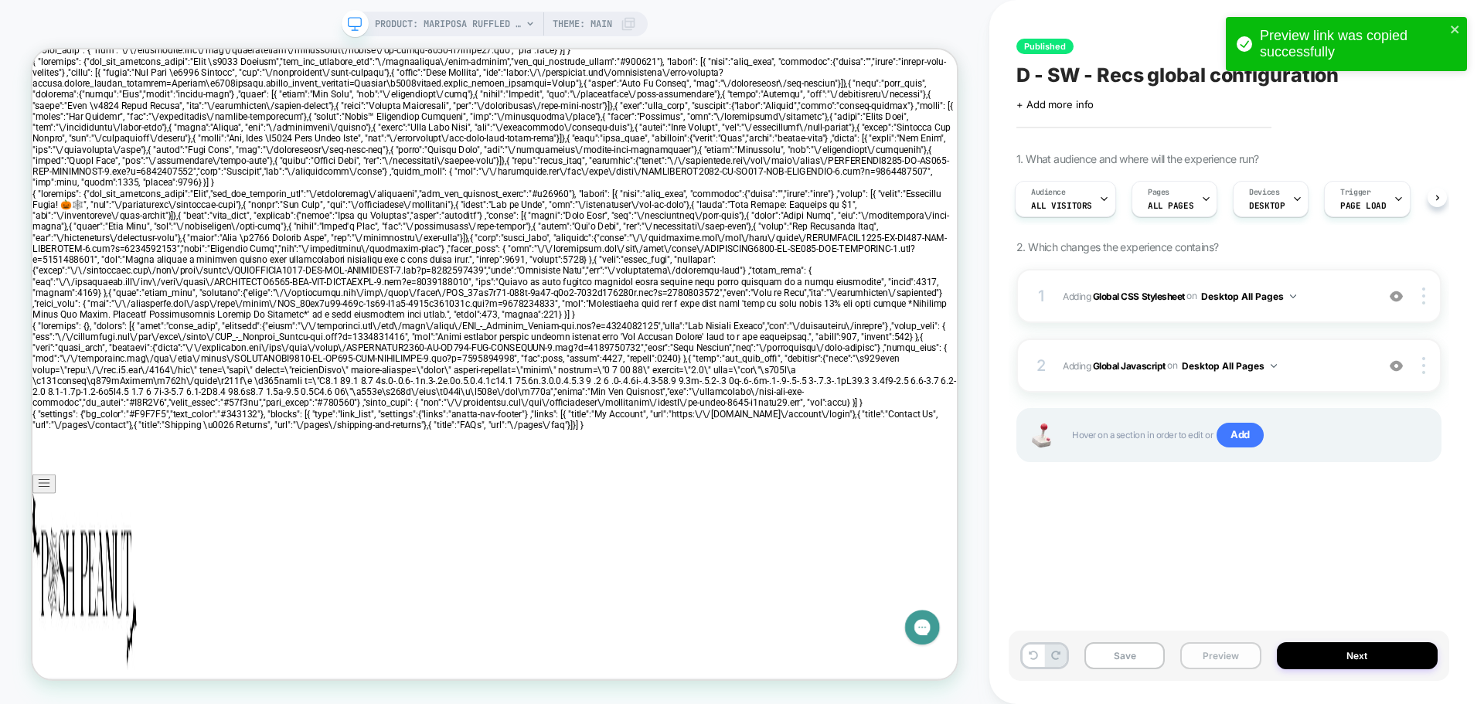
click at [1209, 653] on button "Preview" at bounding box center [1221, 656] width 80 height 27
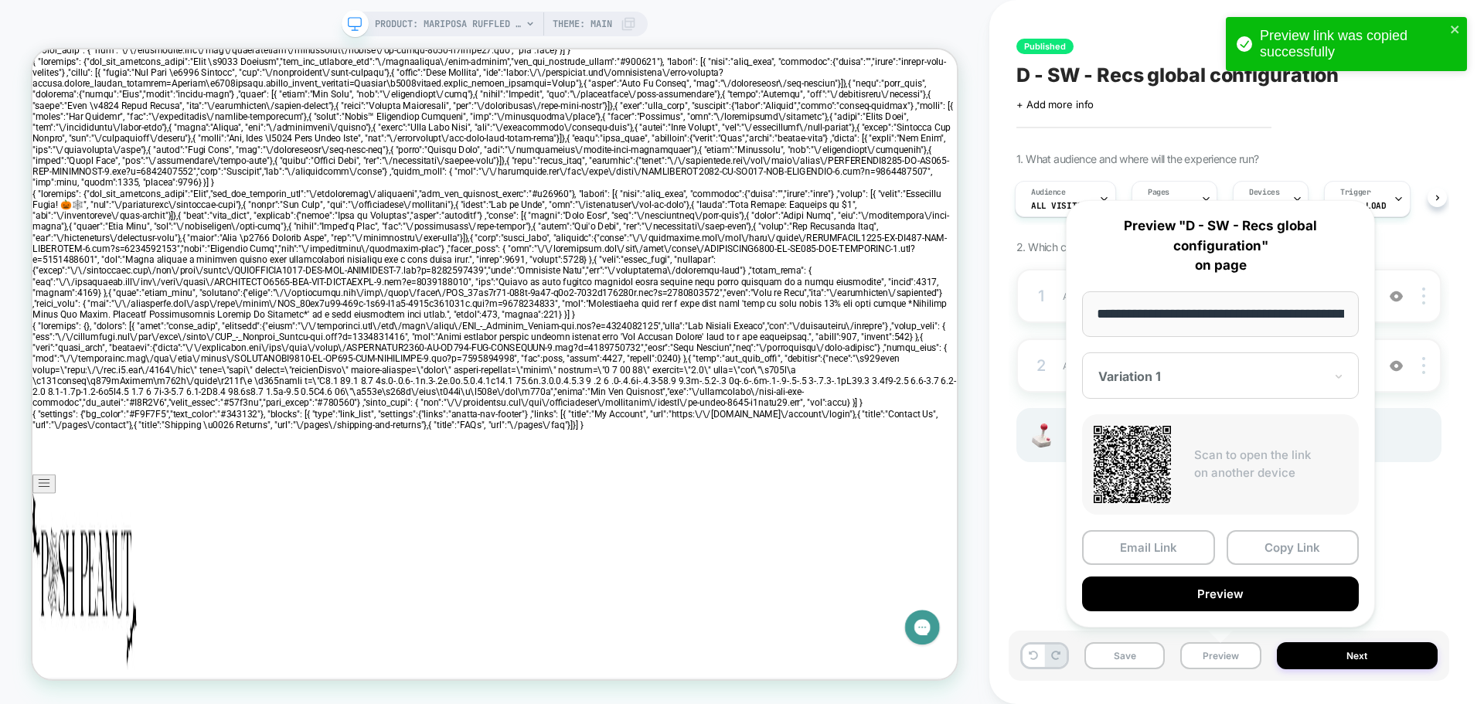
click at [1143, 371] on div at bounding box center [1212, 376] width 226 height 15
click at [1149, 448] on div "CONTROL" at bounding box center [1220, 458] width 261 height 28
click at [1260, 542] on button "Copy Link" at bounding box center [1293, 547] width 133 height 35
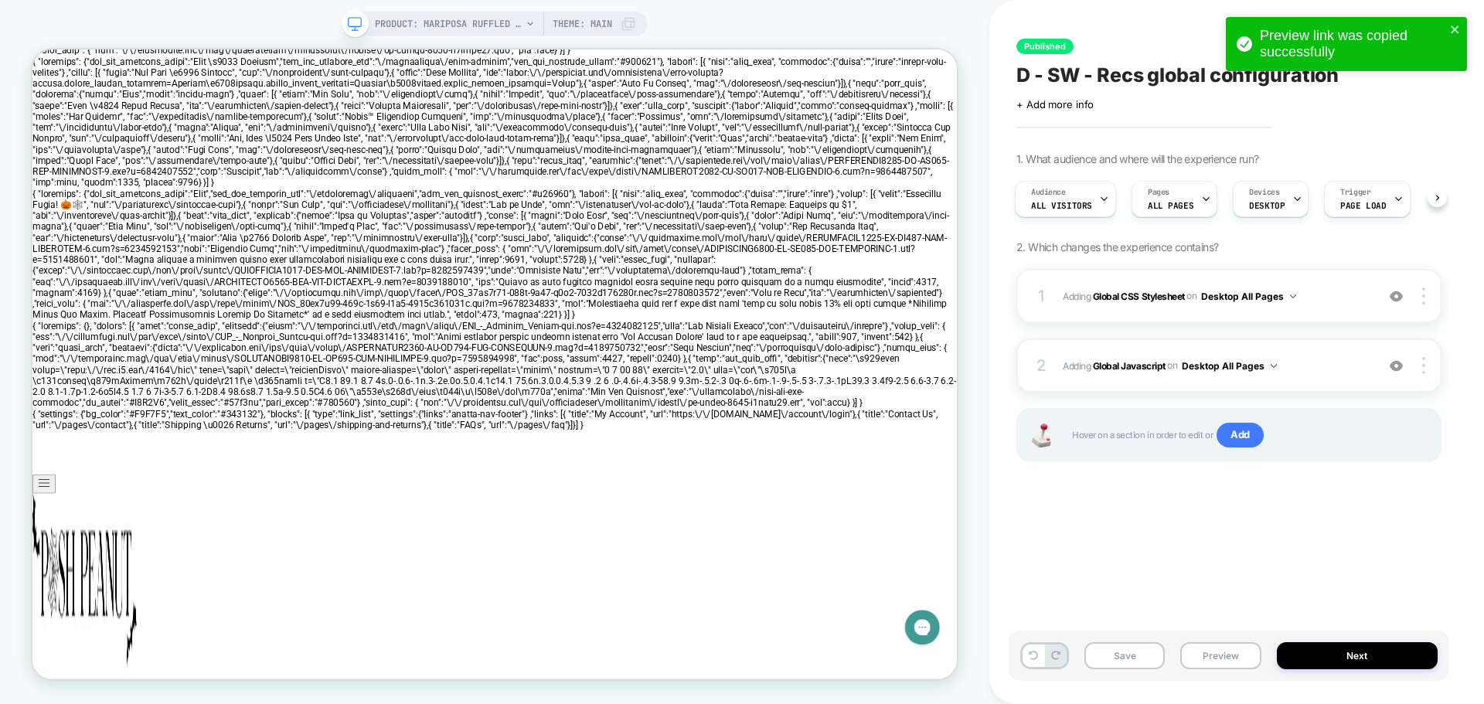
click at [1058, 365] on div "2 Adding Global Javascript on Desktop All Pages Add Before Add After Copy to Mo…" at bounding box center [1229, 366] width 425 height 54
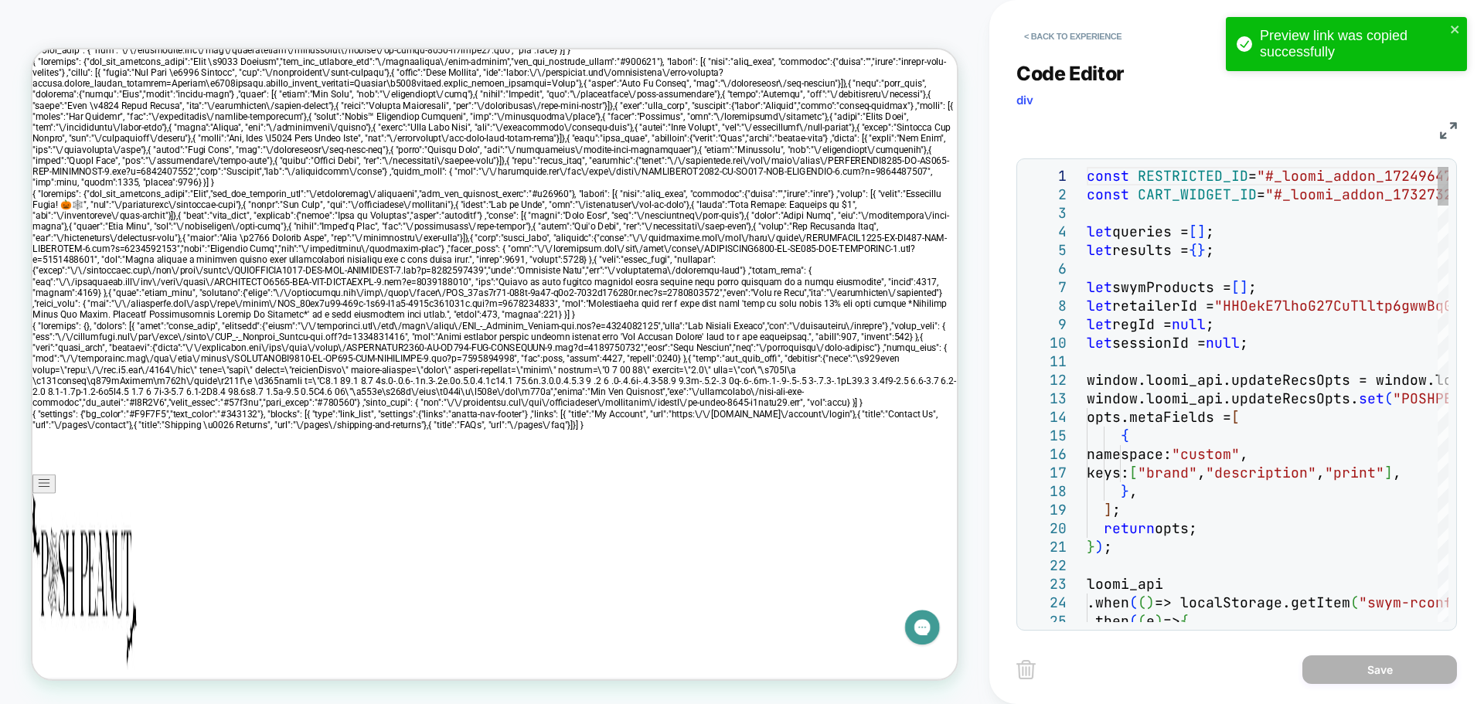
type textarea "**********"
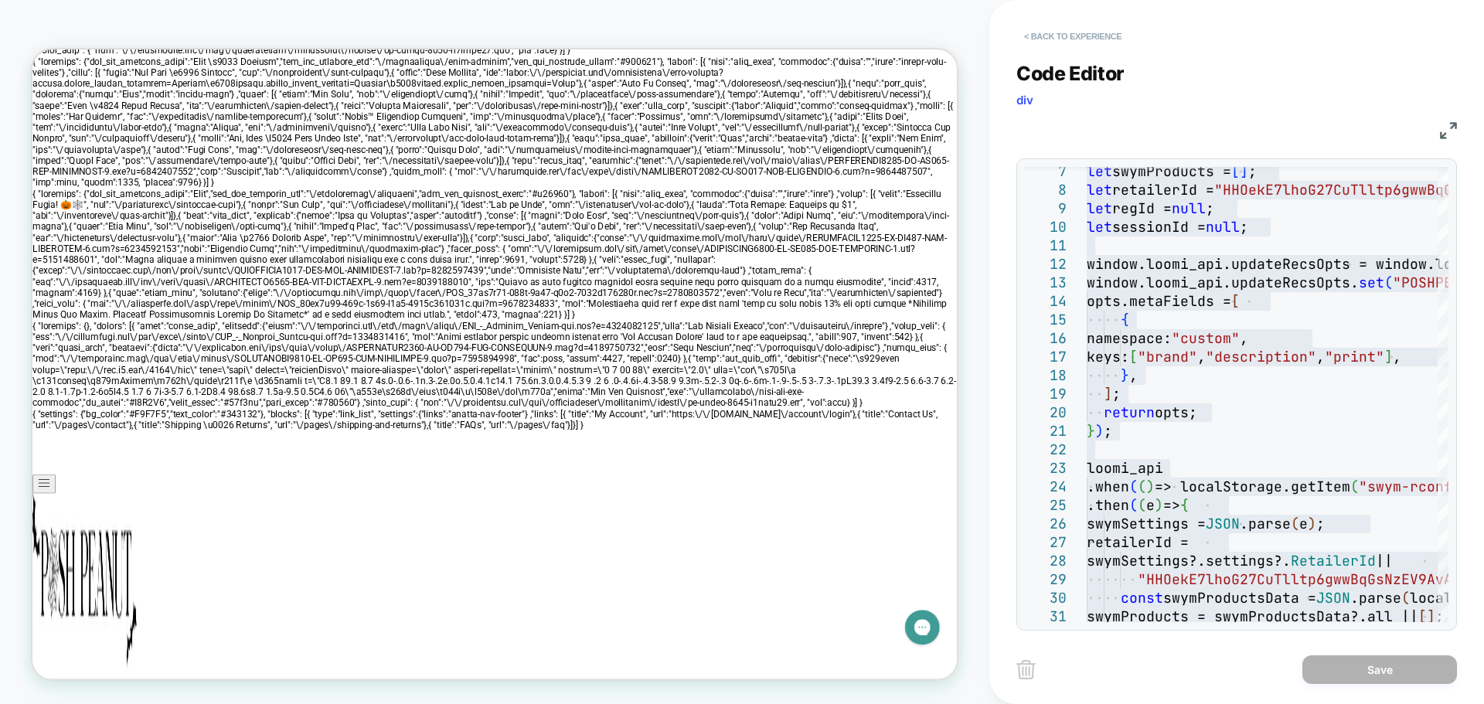
click at [1028, 35] on button "< Back to experience" at bounding box center [1073, 36] width 113 height 25
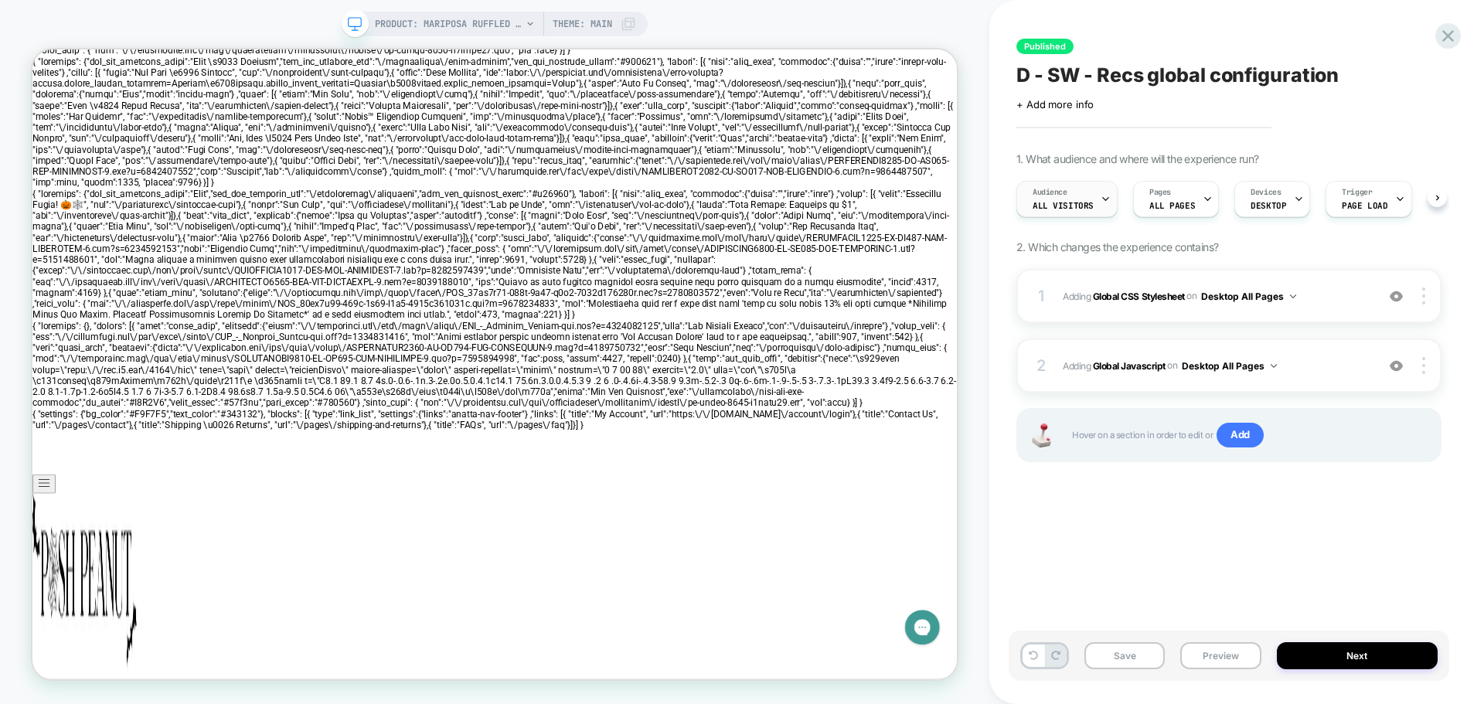
scroll to position [0, 1]
click at [1227, 658] on button "Preview" at bounding box center [1221, 656] width 80 height 27
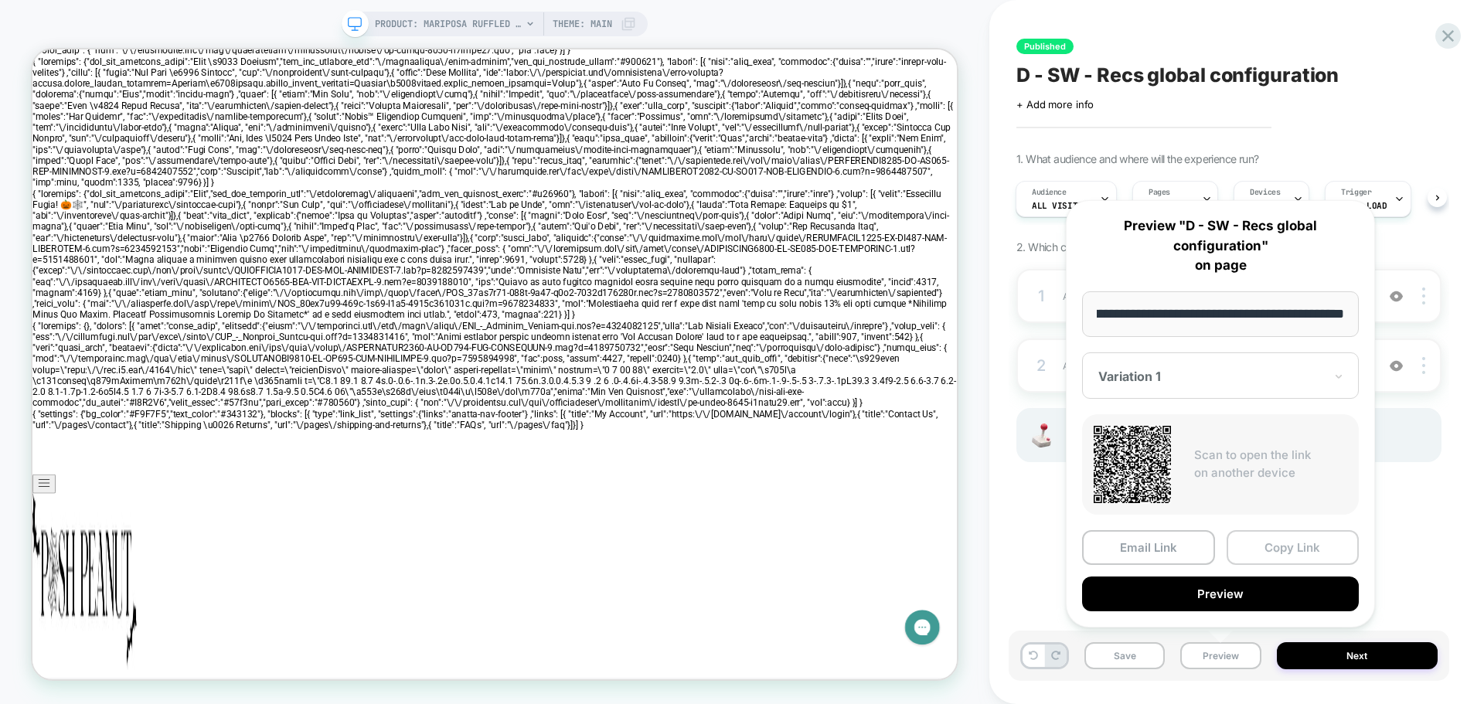
scroll to position [0, 0]
click at [1200, 369] on div at bounding box center [1212, 376] width 226 height 15
click at [1137, 425] on div "Variation 1" at bounding box center [1220, 430] width 261 height 28
click at [1277, 553] on button "Copy Link" at bounding box center [1293, 547] width 133 height 35
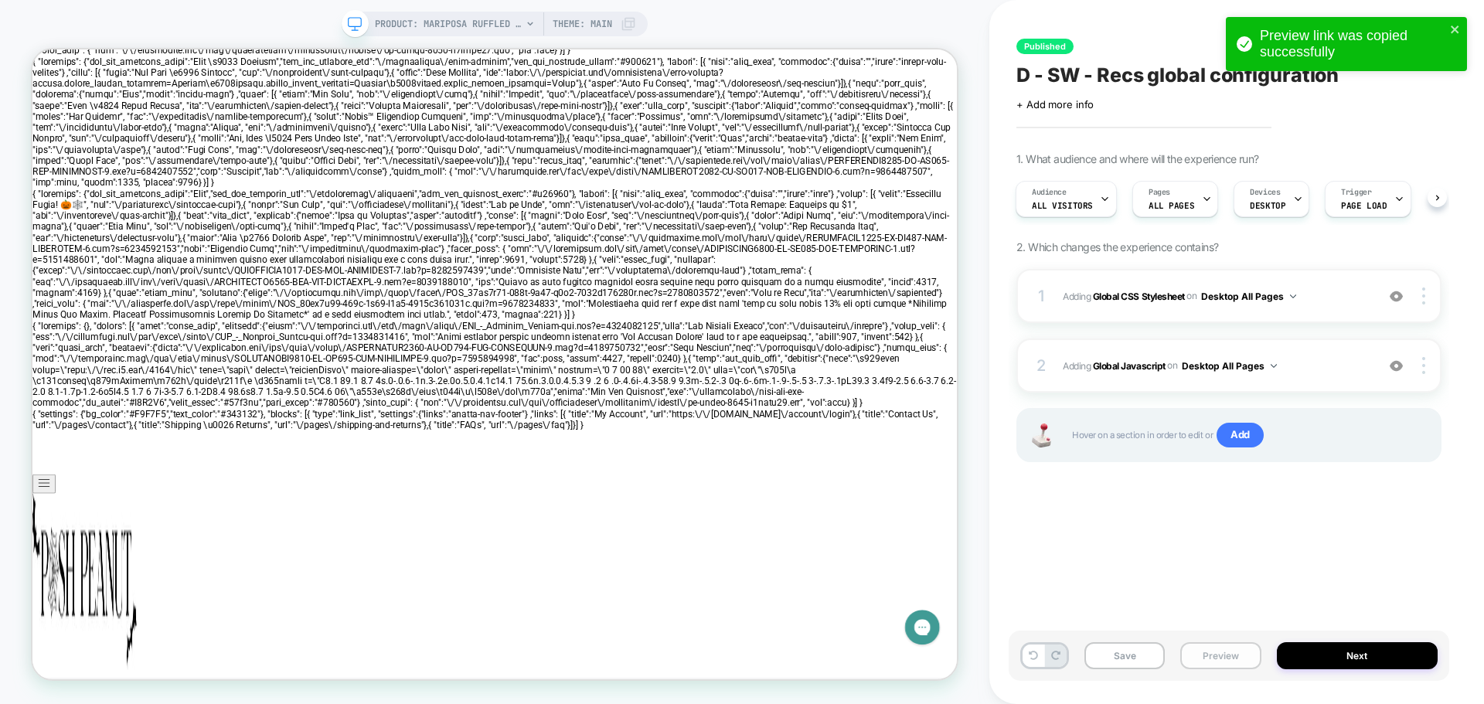
click at [1212, 664] on button "Preview" at bounding box center [1221, 656] width 80 height 27
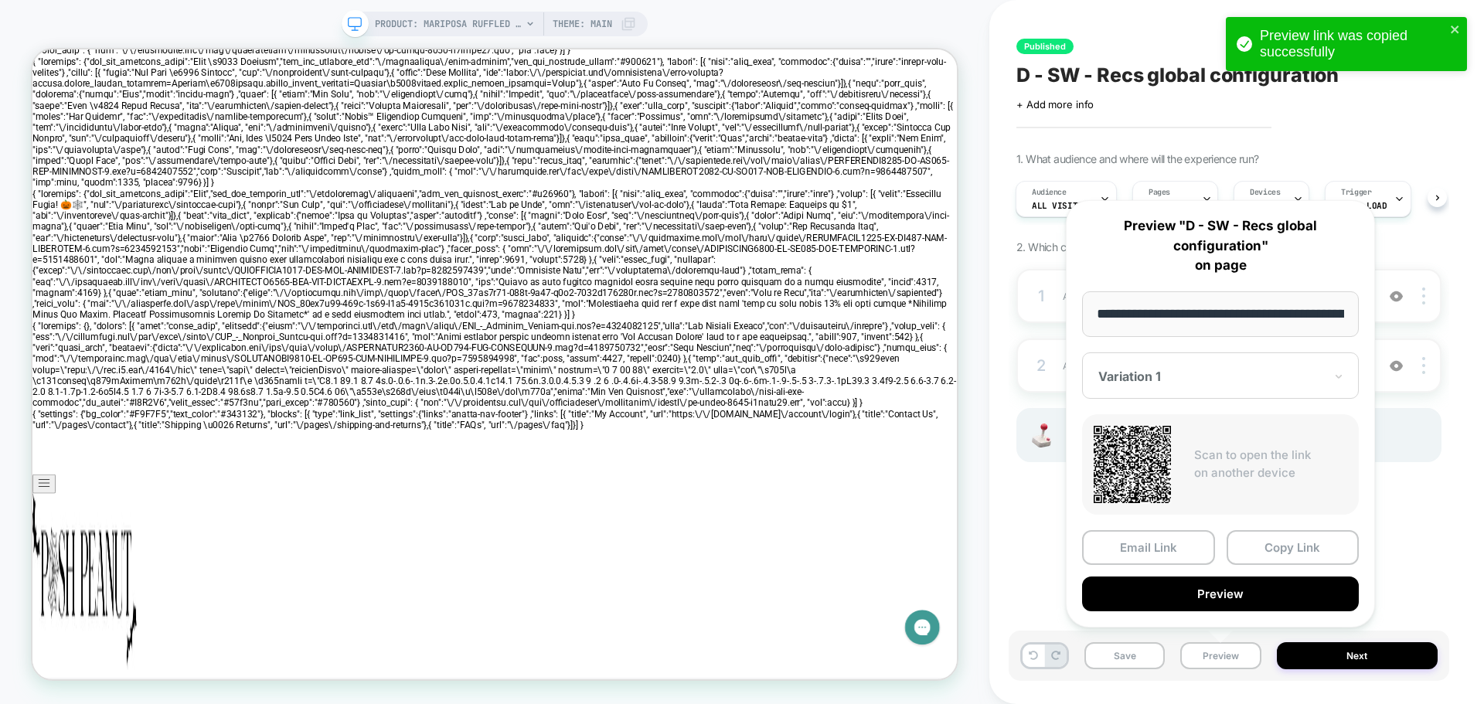
click at [1184, 379] on div at bounding box center [1212, 376] width 226 height 15
click at [1143, 458] on div "CONTROL" at bounding box center [1220, 458] width 261 height 28
click at [1287, 552] on button "Copy Link" at bounding box center [1293, 547] width 133 height 35
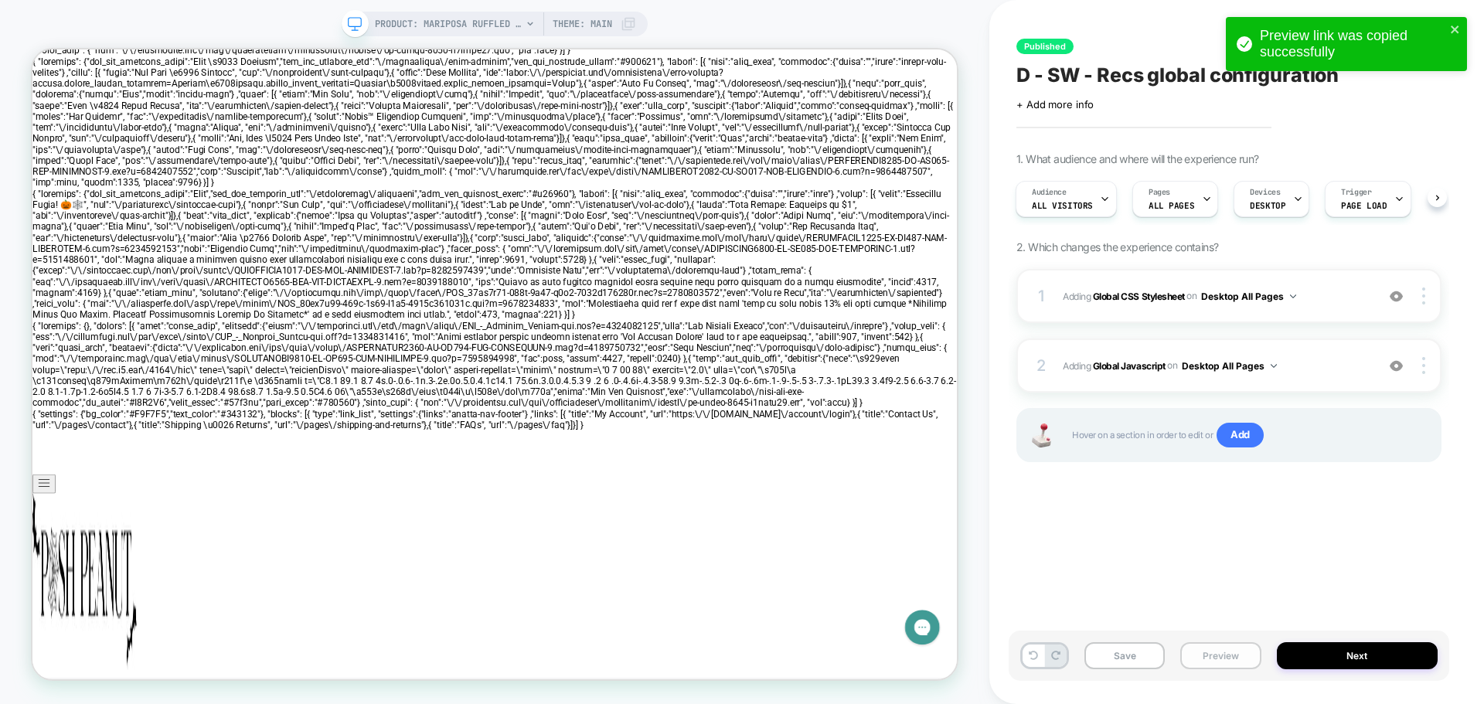
click at [1203, 653] on button "Preview" at bounding box center [1221, 656] width 80 height 27
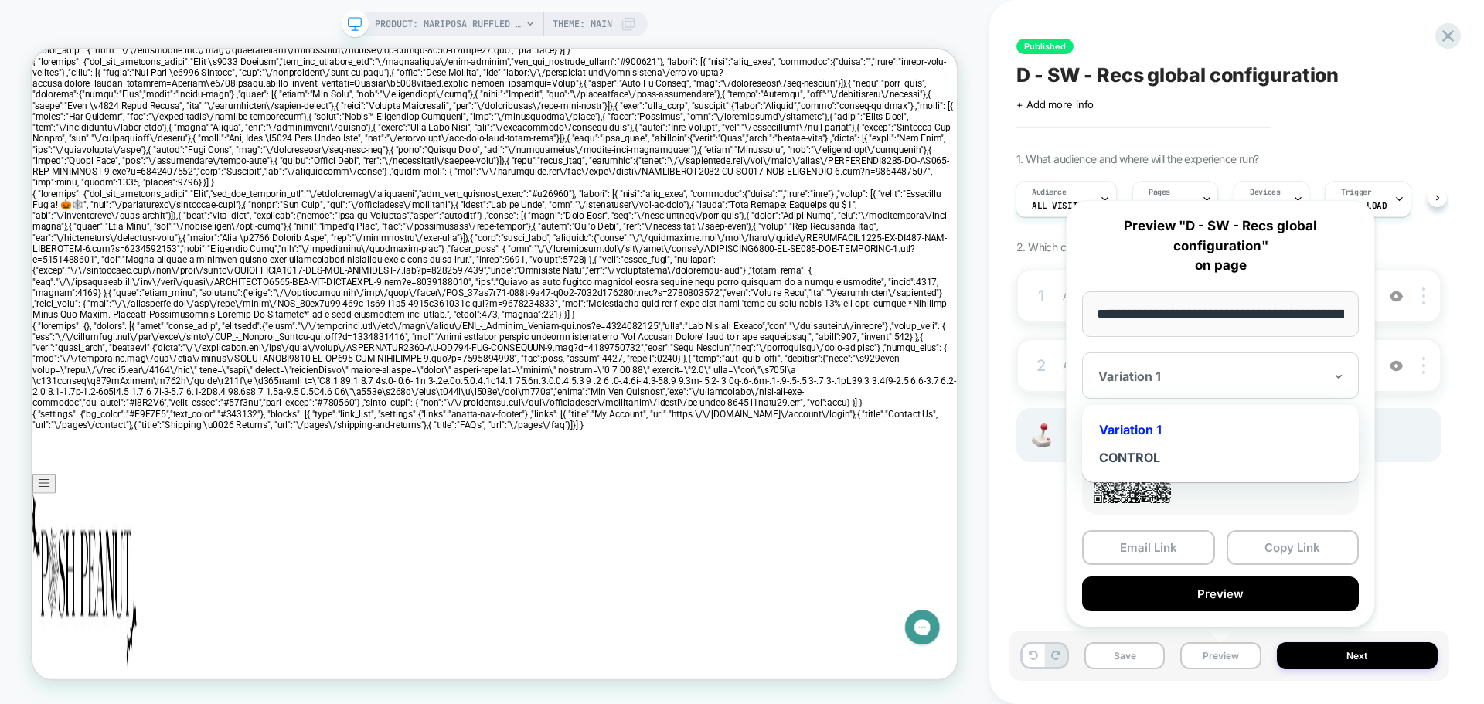
click at [1179, 373] on div at bounding box center [1212, 376] width 226 height 15
click at [1149, 464] on div "CONTROL" at bounding box center [1220, 458] width 261 height 28
click at [1290, 554] on button "Copy Link" at bounding box center [1293, 547] width 133 height 35
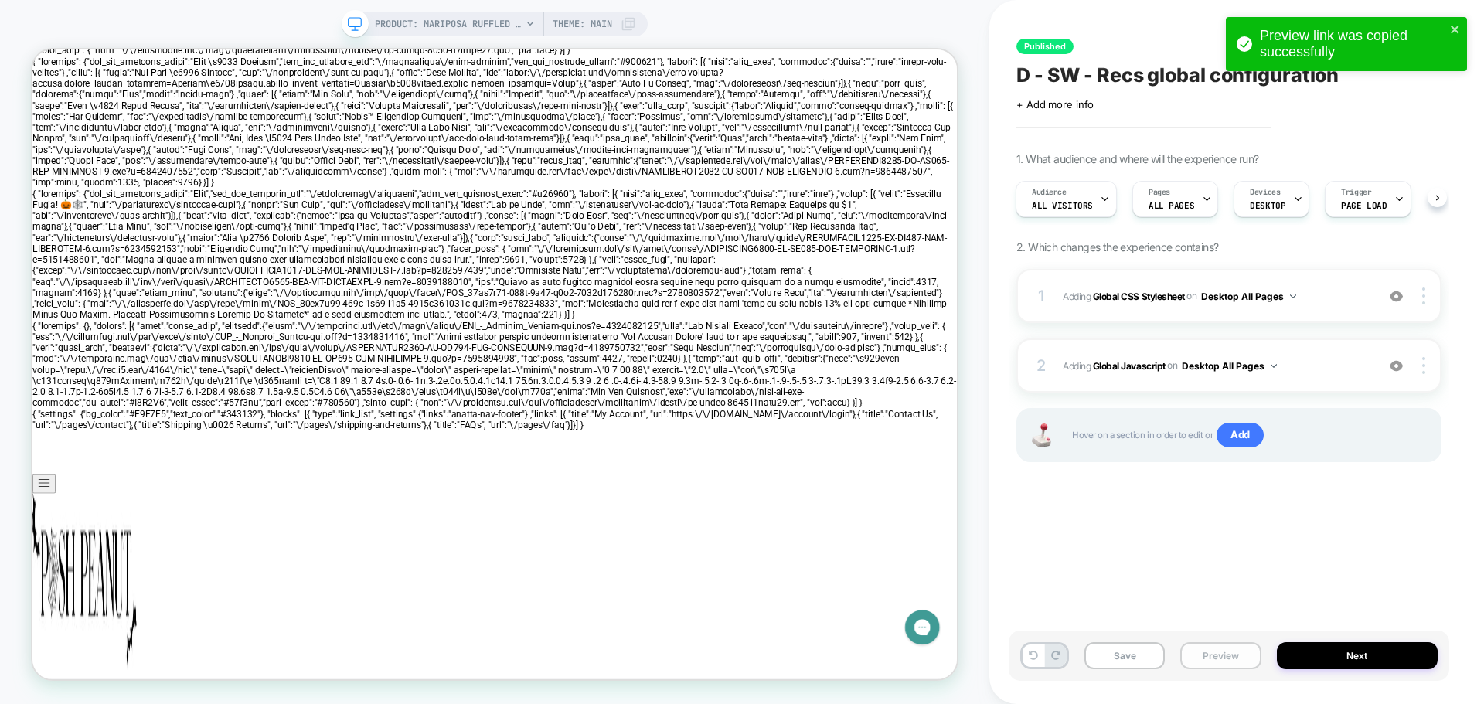
click at [1225, 663] on button "Preview" at bounding box center [1221, 656] width 80 height 27
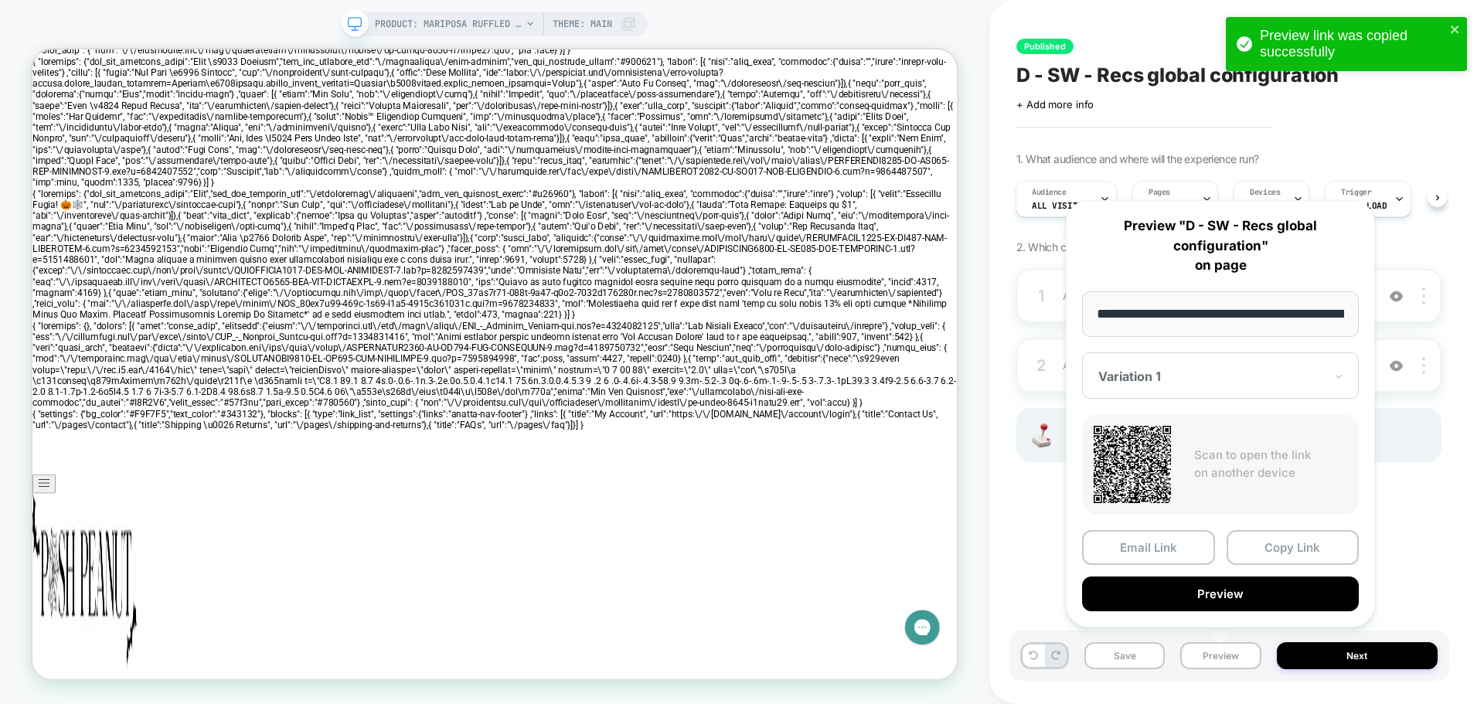
click at [1224, 363] on div "Variation 1" at bounding box center [1220, 376] width 277 height 46
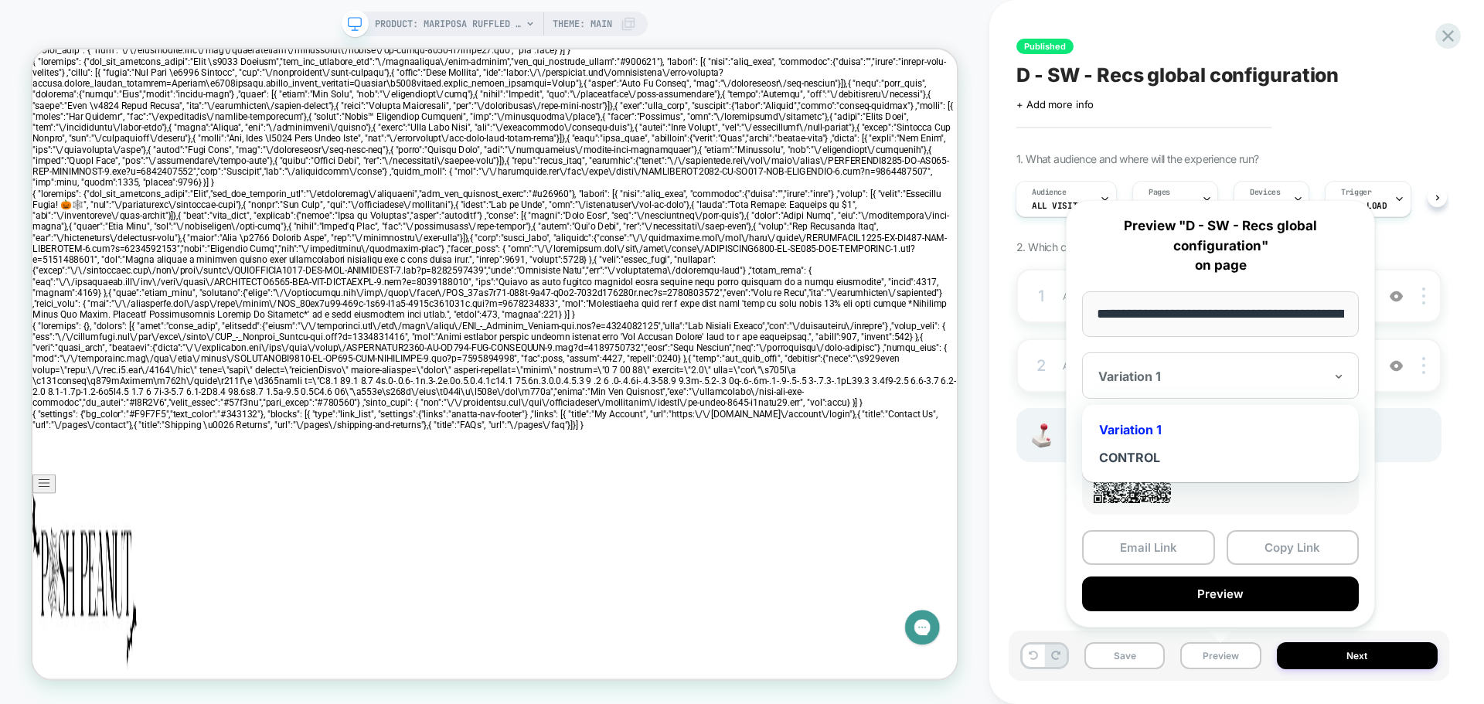
click at [1270, 554] on button "Copy Link" at bounding box center [1293, 547] width 133 height 35
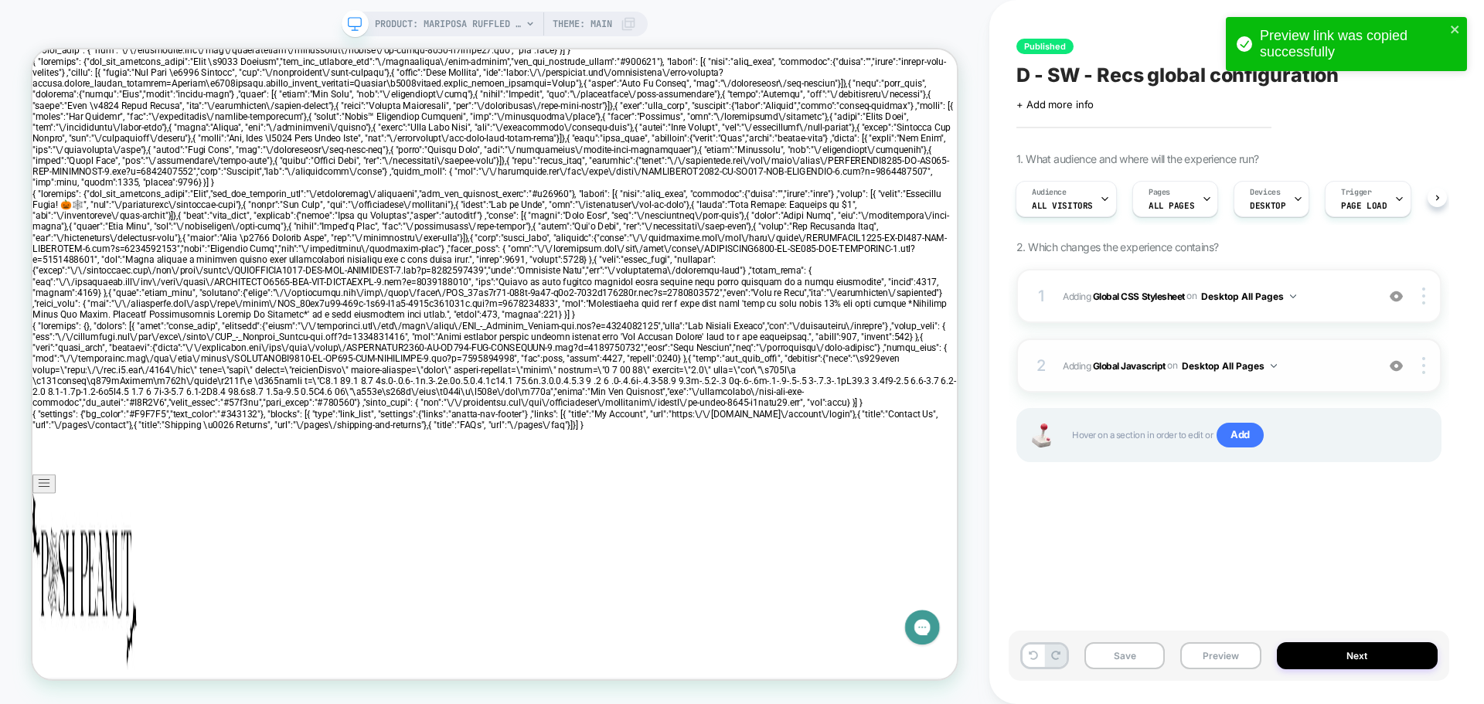
click at [1194, 361] on button "Desktop All Pages" at bounding box center [1229, 365] width 95 height 19
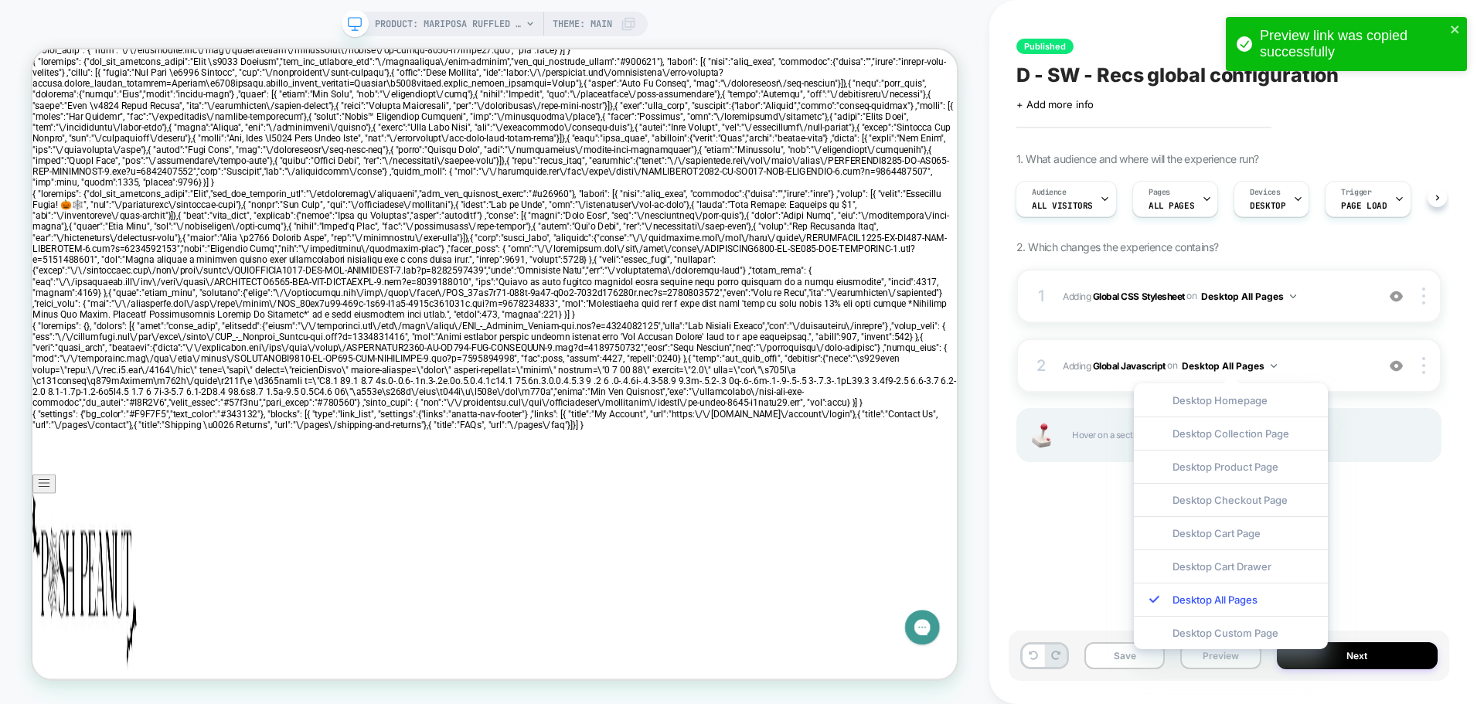
click at [1396, 465] on div "1 Adding Global CSS Stylesheet on Desktop All Pages Add Before Add After Copy t…" at bounding box center [1229, 385] width 425 height 232
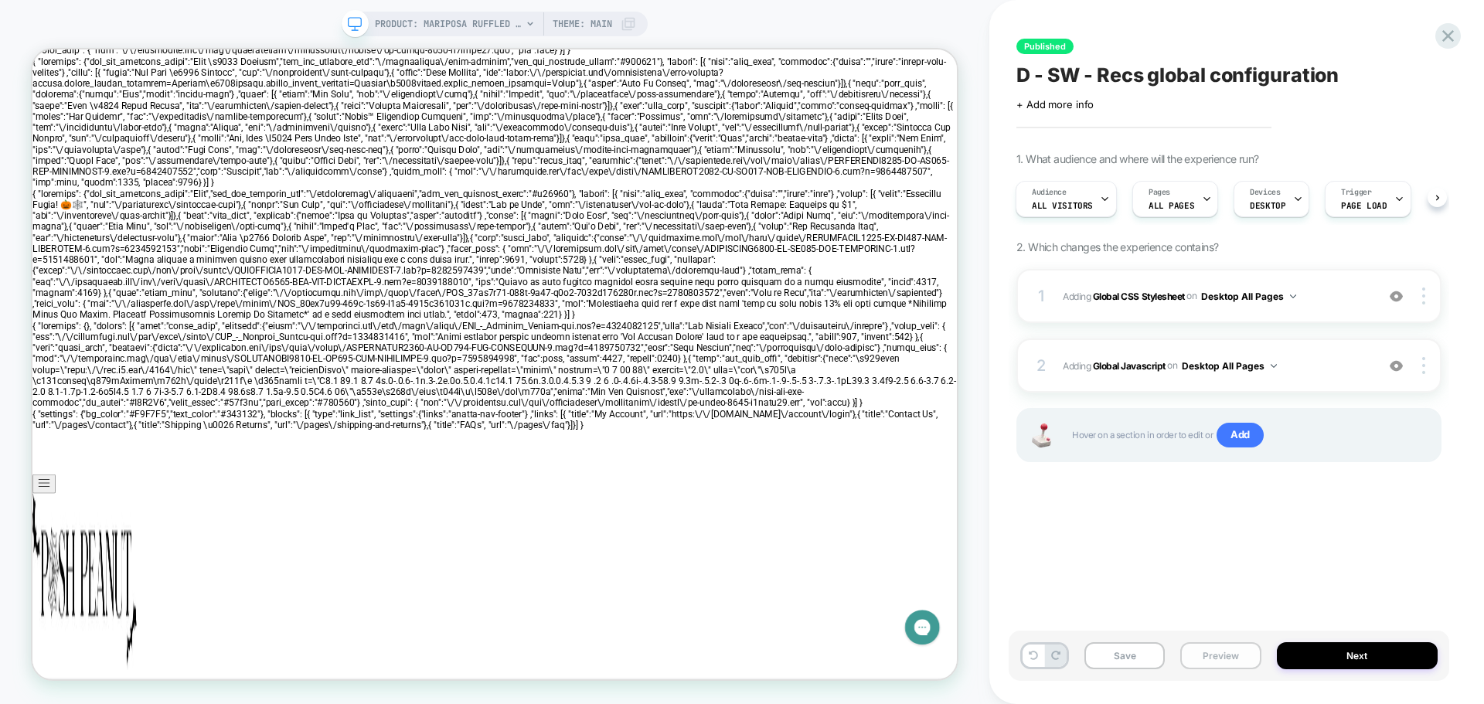
click at [1214, 663] on button "Preview" at bounding box center [1221, 656] width 80 height 27
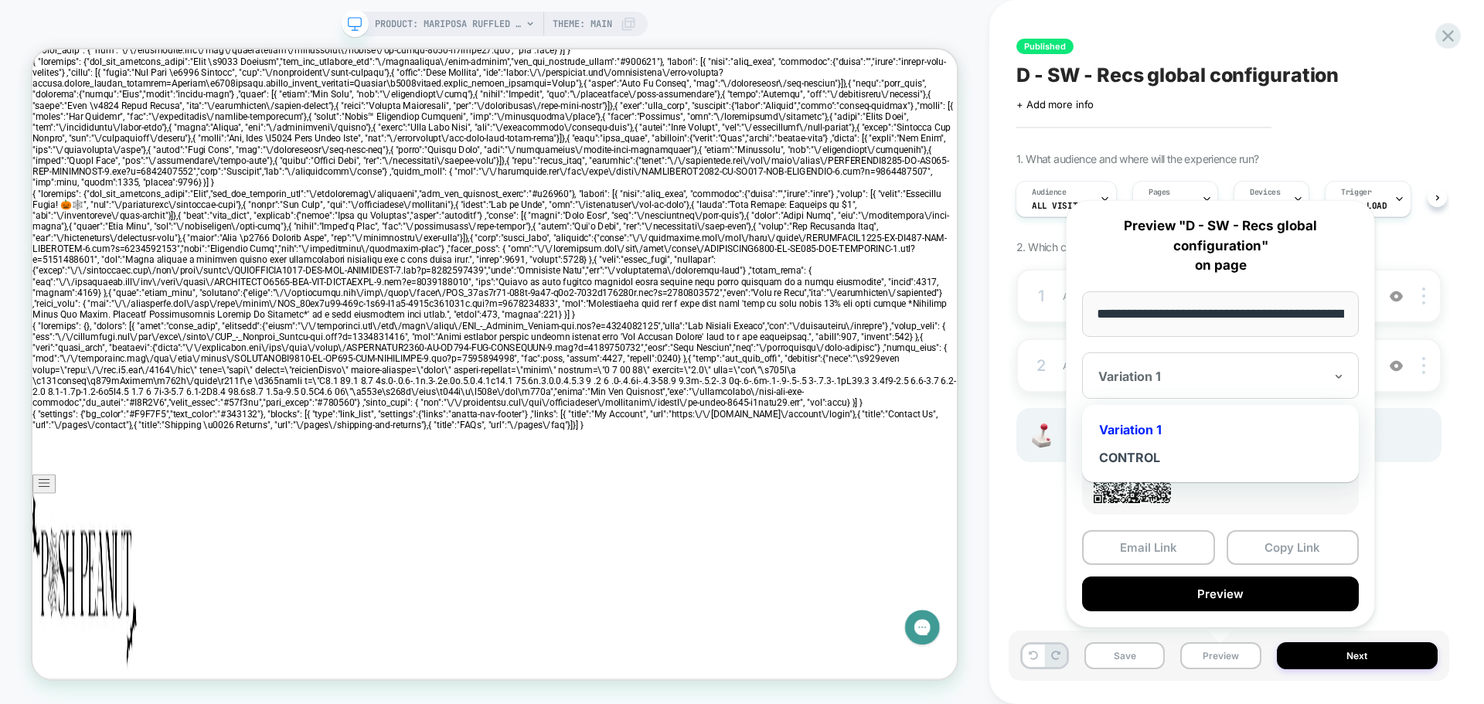
click at [1247, 378] on div at bounding box center [1212, 376] width 226 height 15
drag, startPoint x: 1155, startPoint y: 454, endPoint x: 1273, endPoint y: 568, distance: 164.6
click at [1155, 455] on div "CONTROL" at bounding box center [1220, 458] width 261 height 28
click at [1288, 556] on button "Copy Link" at bounding box center [1293, 547] width 133 height 35
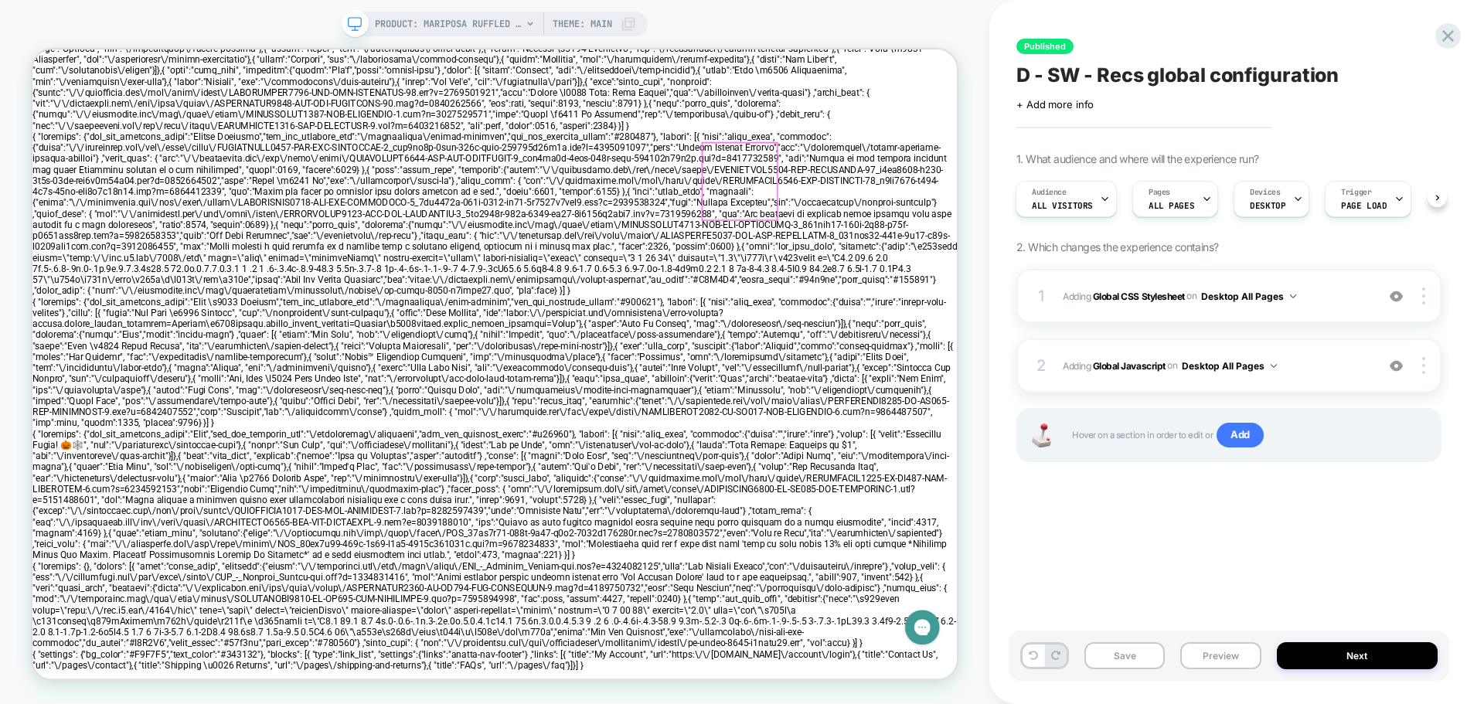
scroll to position [387, 0]
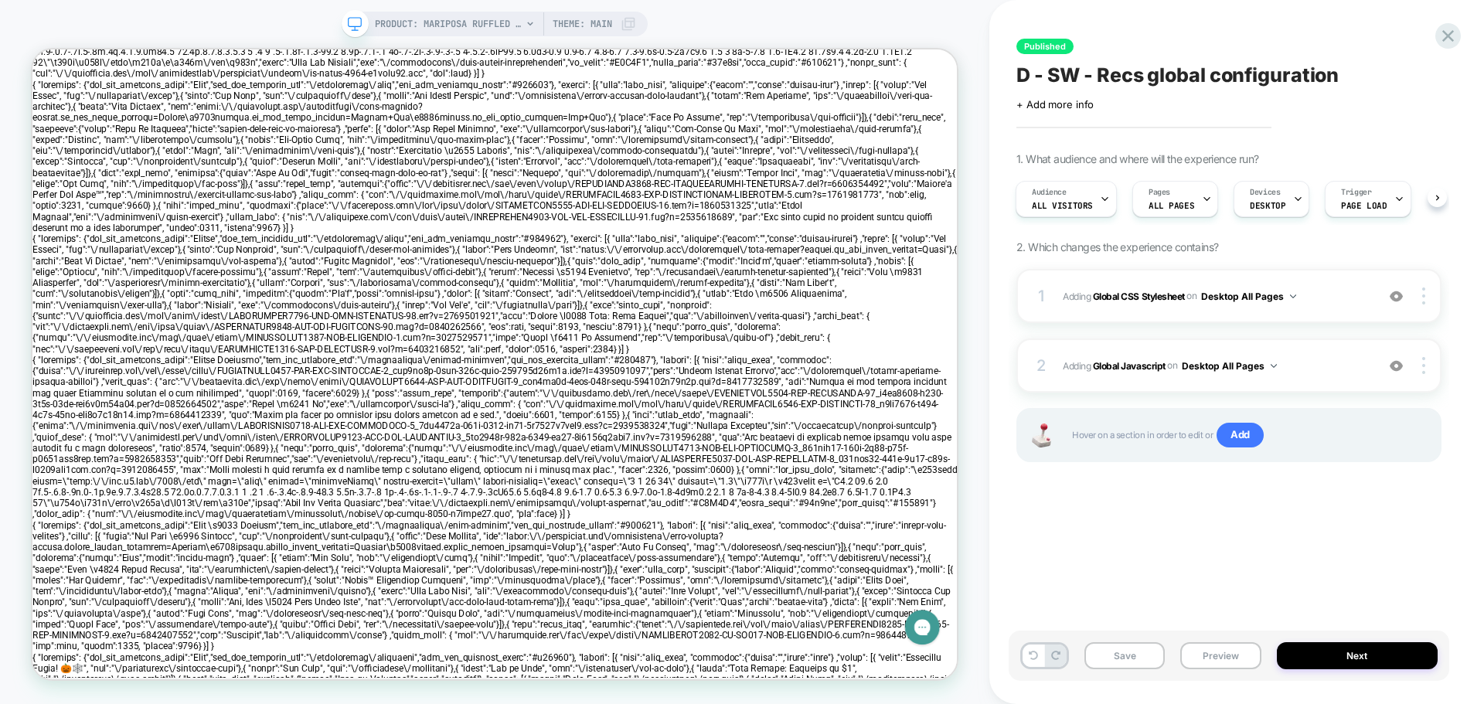
click at [595, 21] on span "Theme: MAIN" at bounding box center [583, 24] width 60 height 25
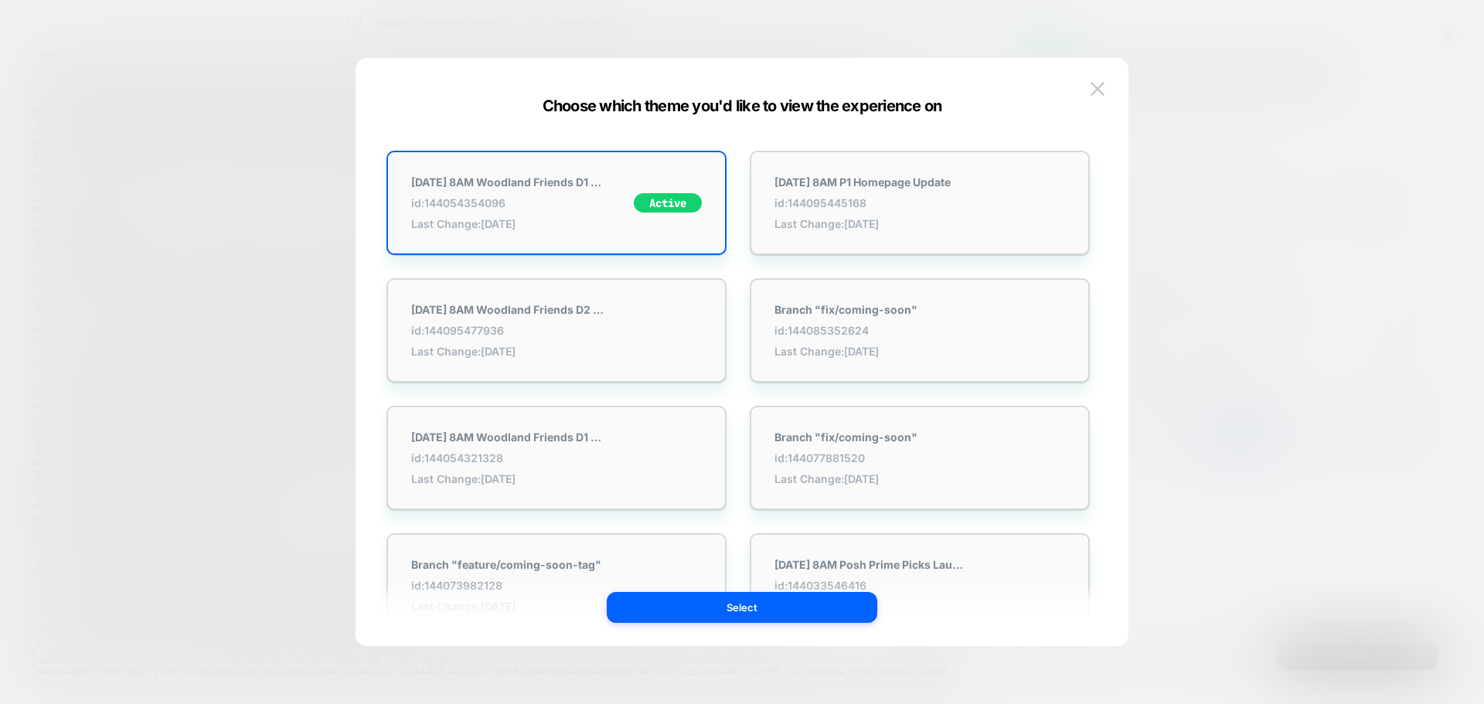
scroll to position [0, 0]
click at [1406, 193] on div at bounding box center [742, 352] width 1484 height 704
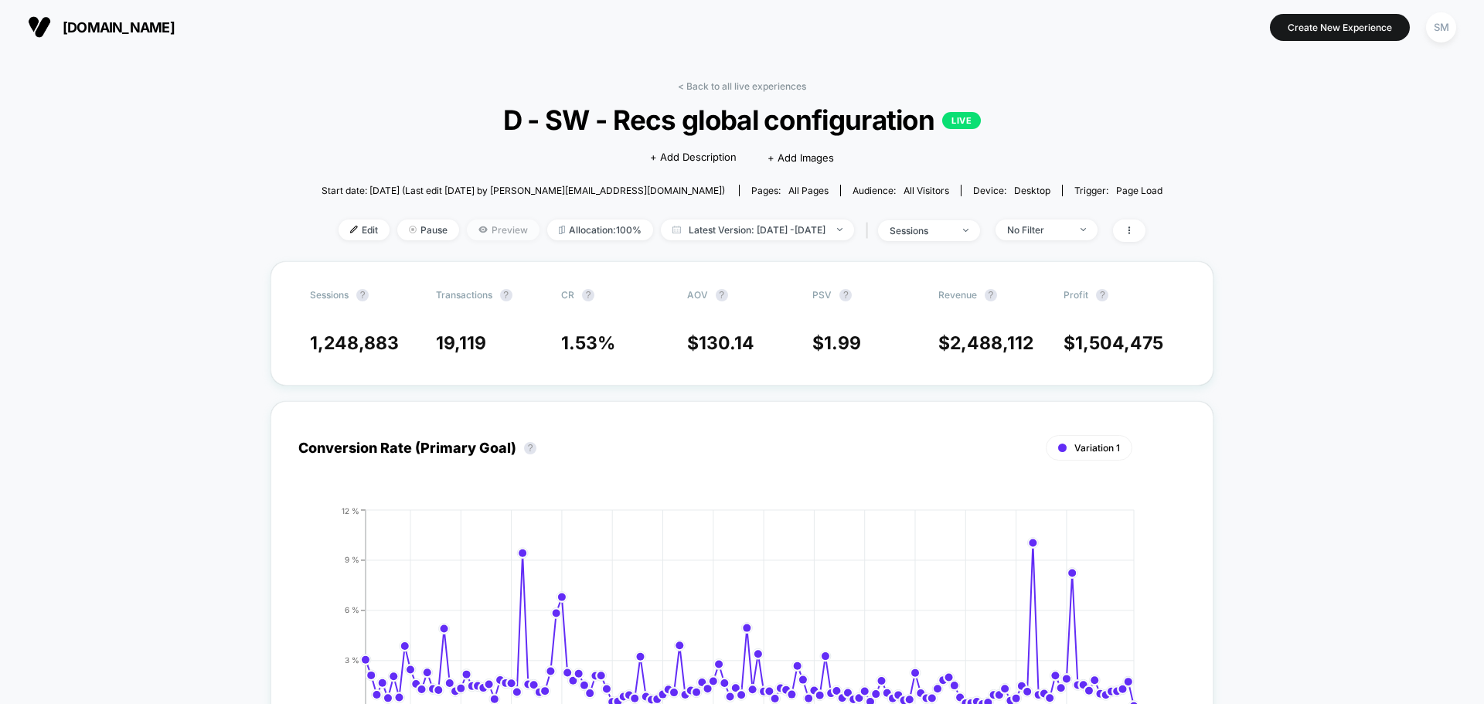
click at [470, 230] on span "Preview" at bounding box center [503, 230] width 73 height 21
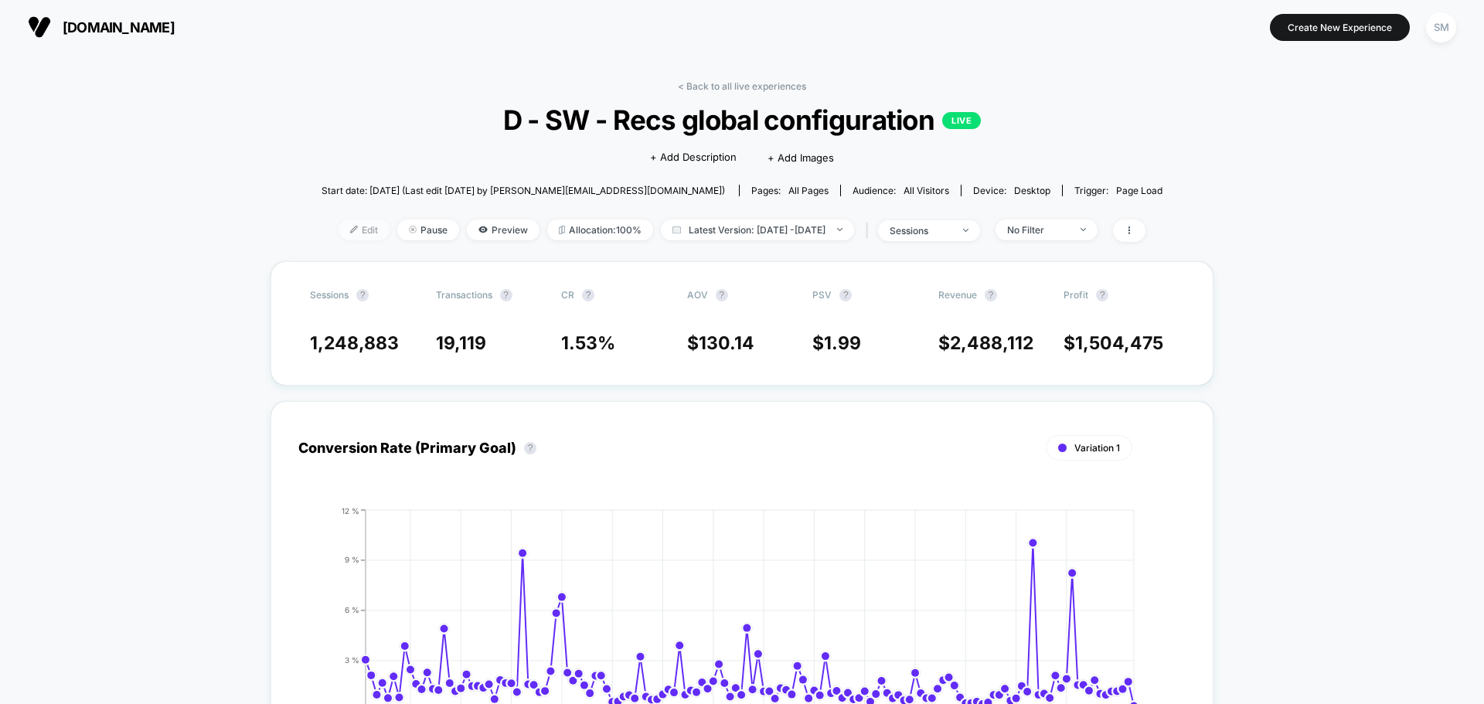
click at [350, 229] on img at bounding box center [354, 230] width 8 height 8
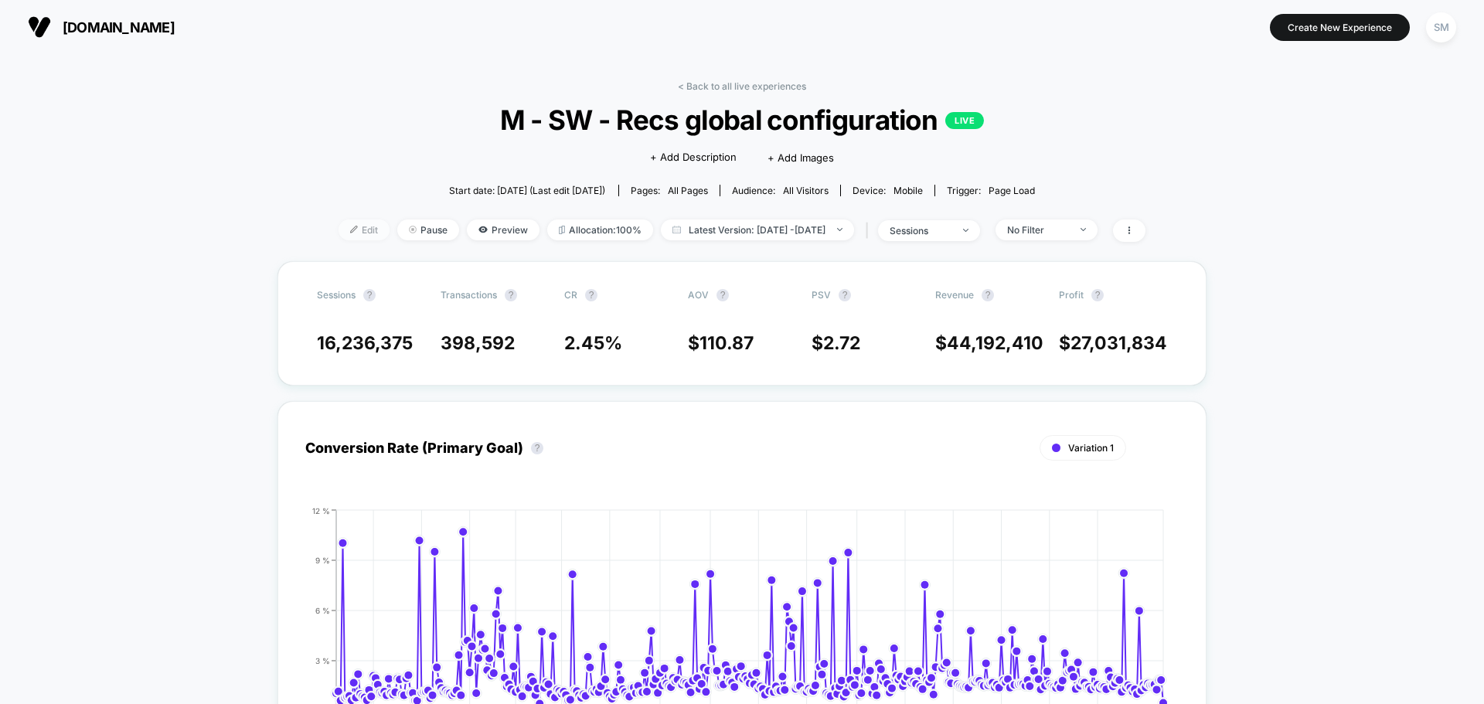
click at [339, 231] on span "Edit" at bounding box center [364, 230] width 51 height 21
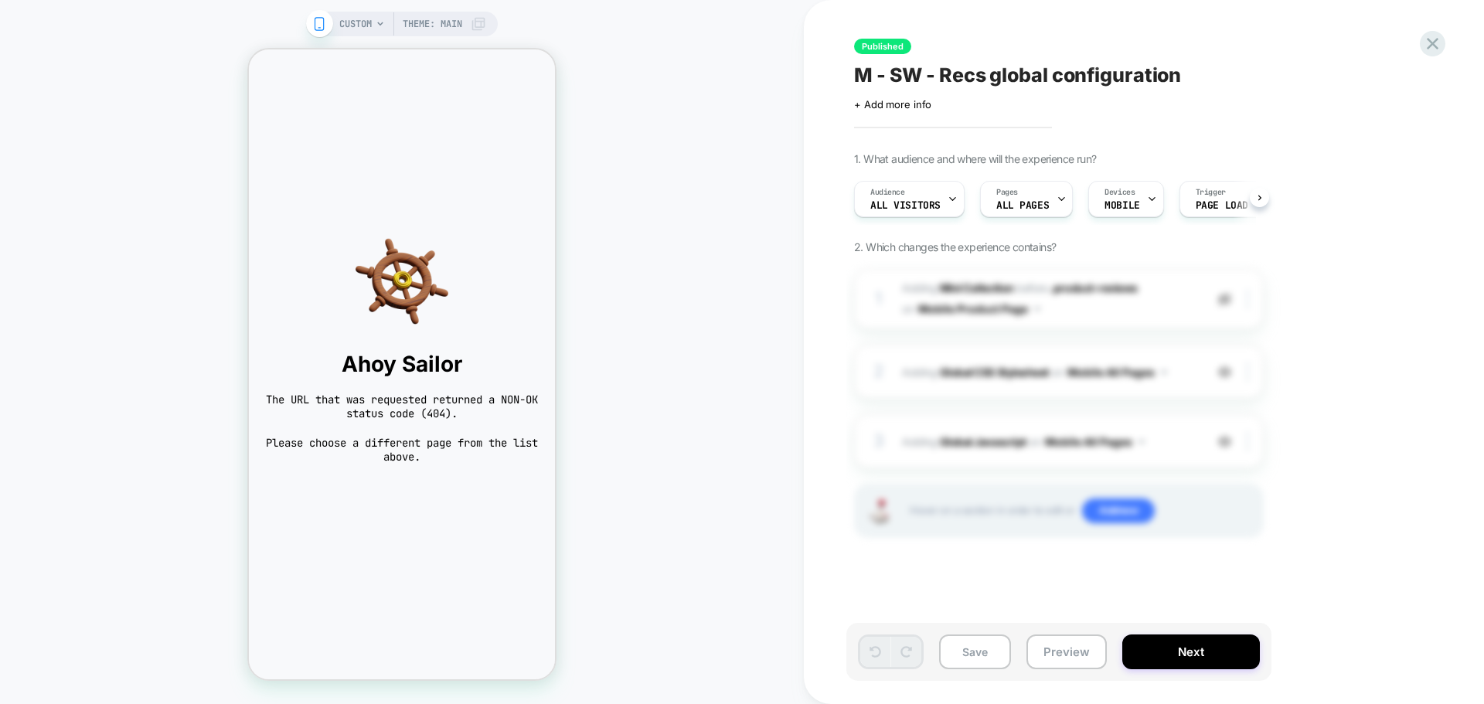
scroll to position [0, 1]
click at [363, 22] on span "CUSTOM" at bounding box center [355, 24] width 32 height 25
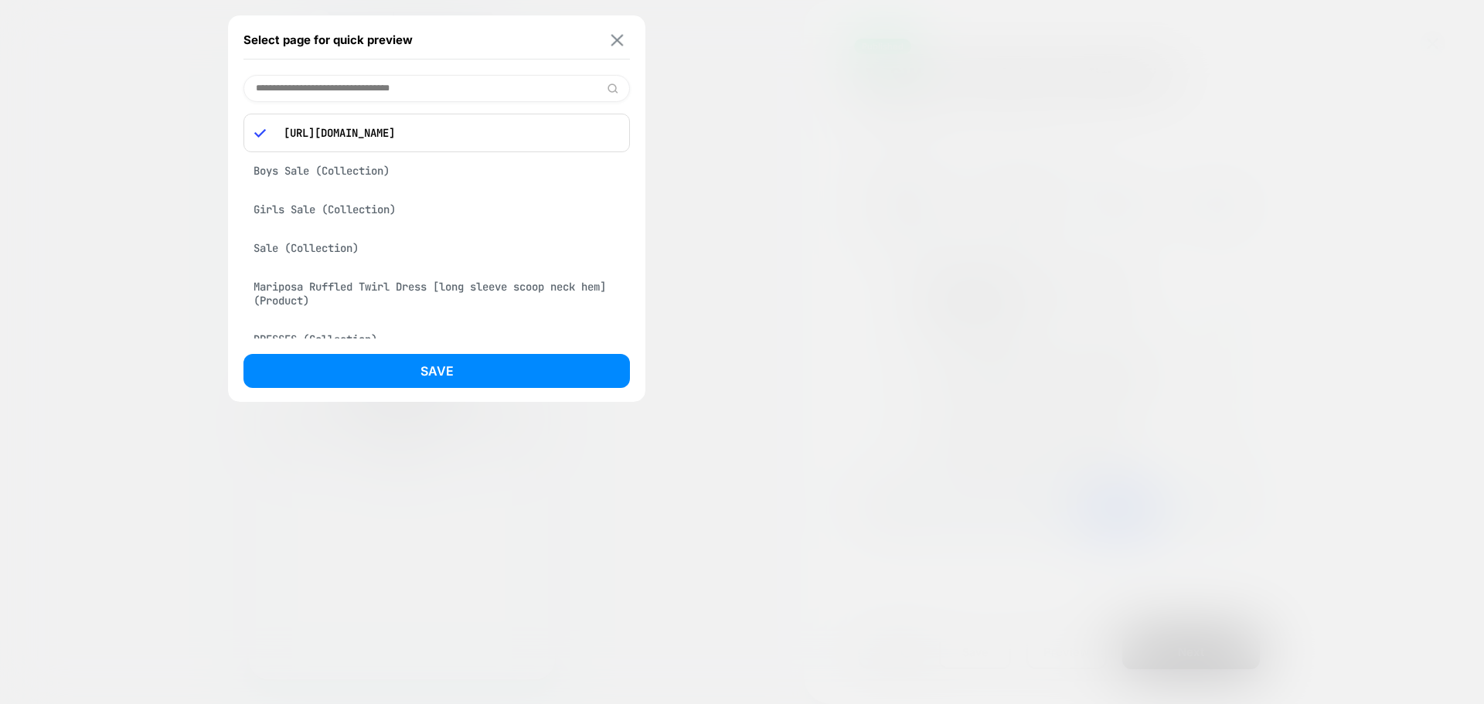
click at [624, 41] on button at bounding box center [617, 39] width 19 height 13
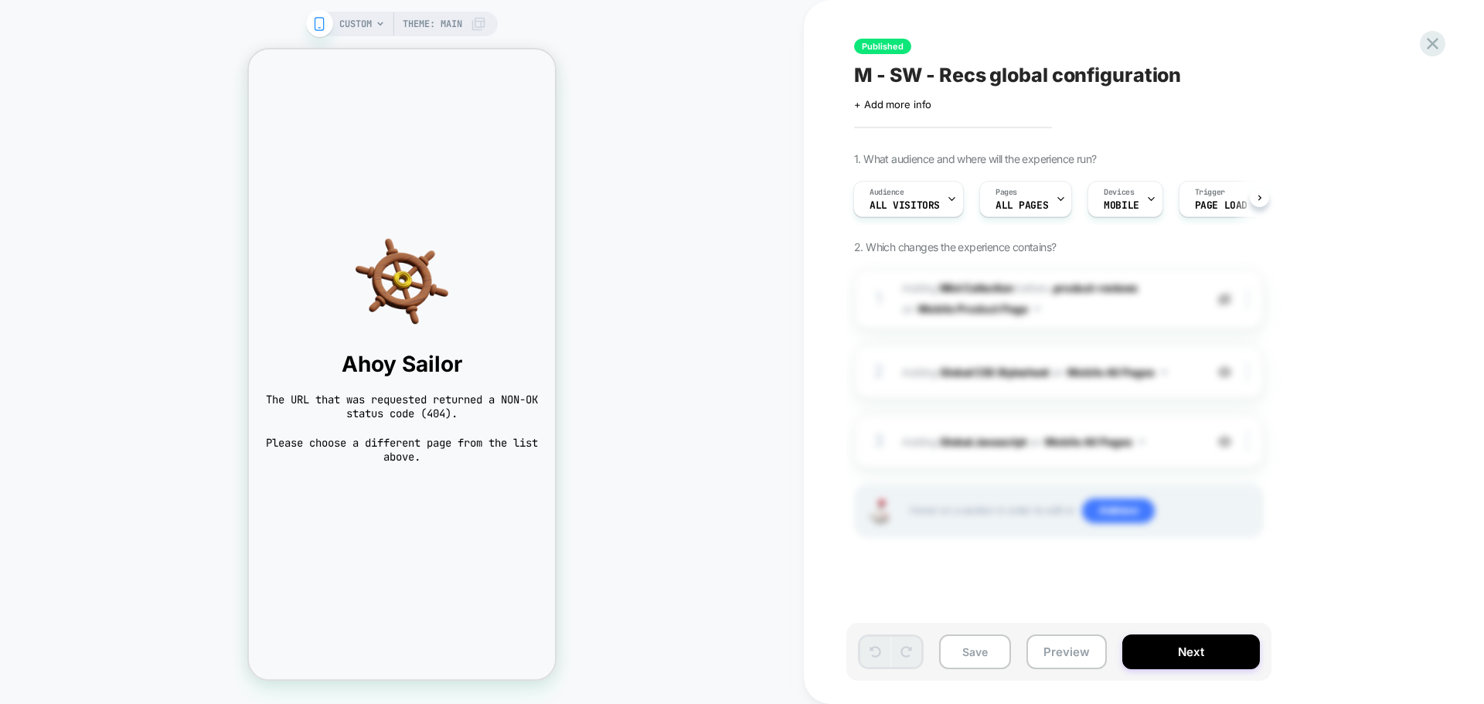
click at [363, 19] on span "CUSTOM" at bounding box center [355, 24] width 32 height 25
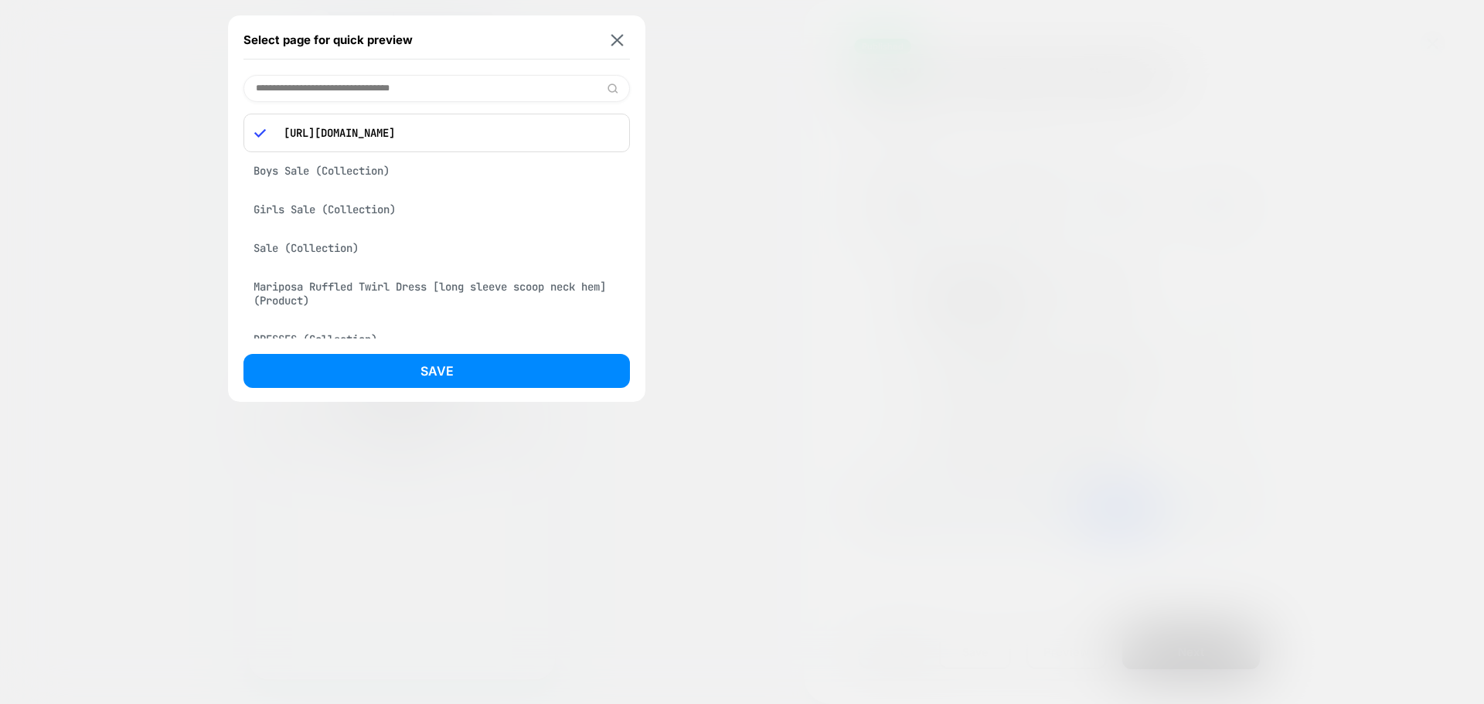
click at [365, 175] on div "Boys Sale (Collection)" at bounding box center [437, 170] width 387 height 29
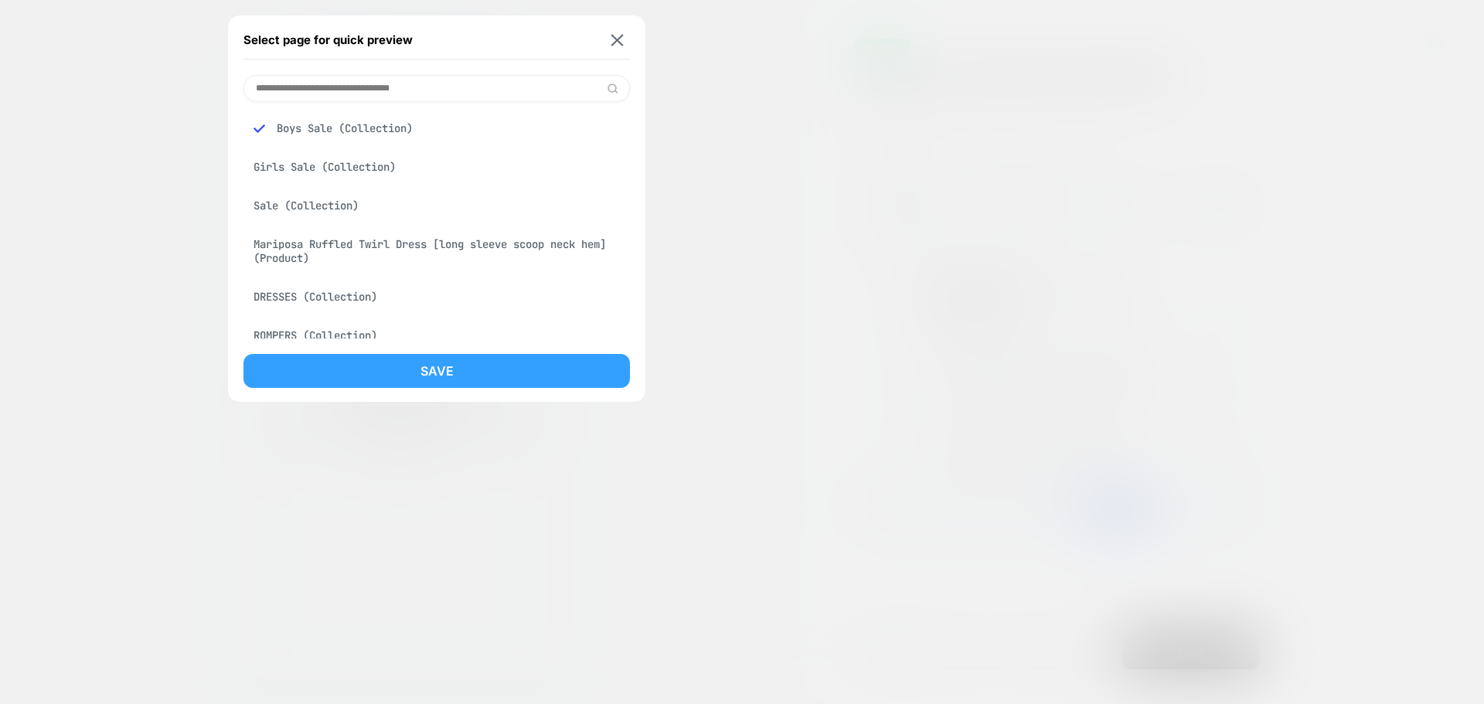
click at [429, 372] on button "Save" at bounding box center [437, 371] width 387 height 34
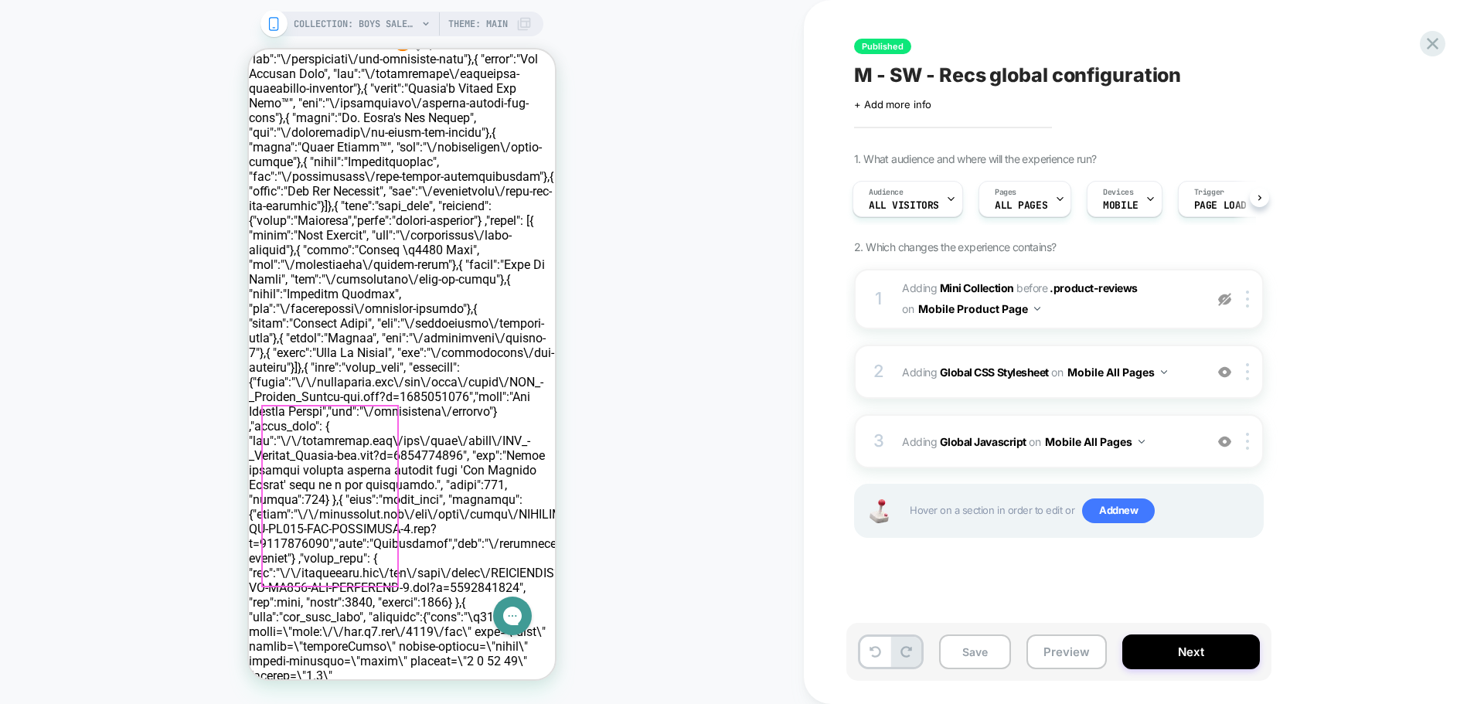
scroll to position [0, 0]
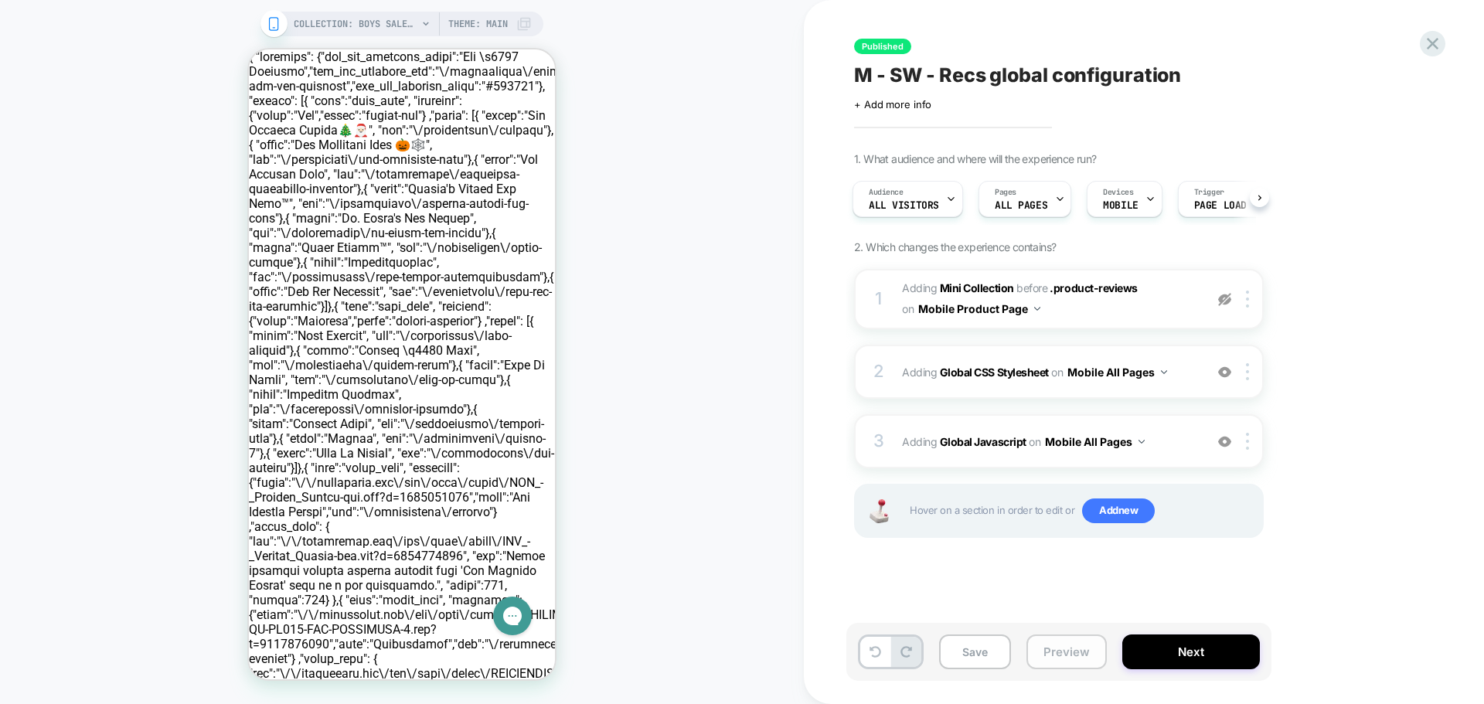
click at [1044, 661] on button "Preview" at bounding box center [1067, 652] width 80 height 35
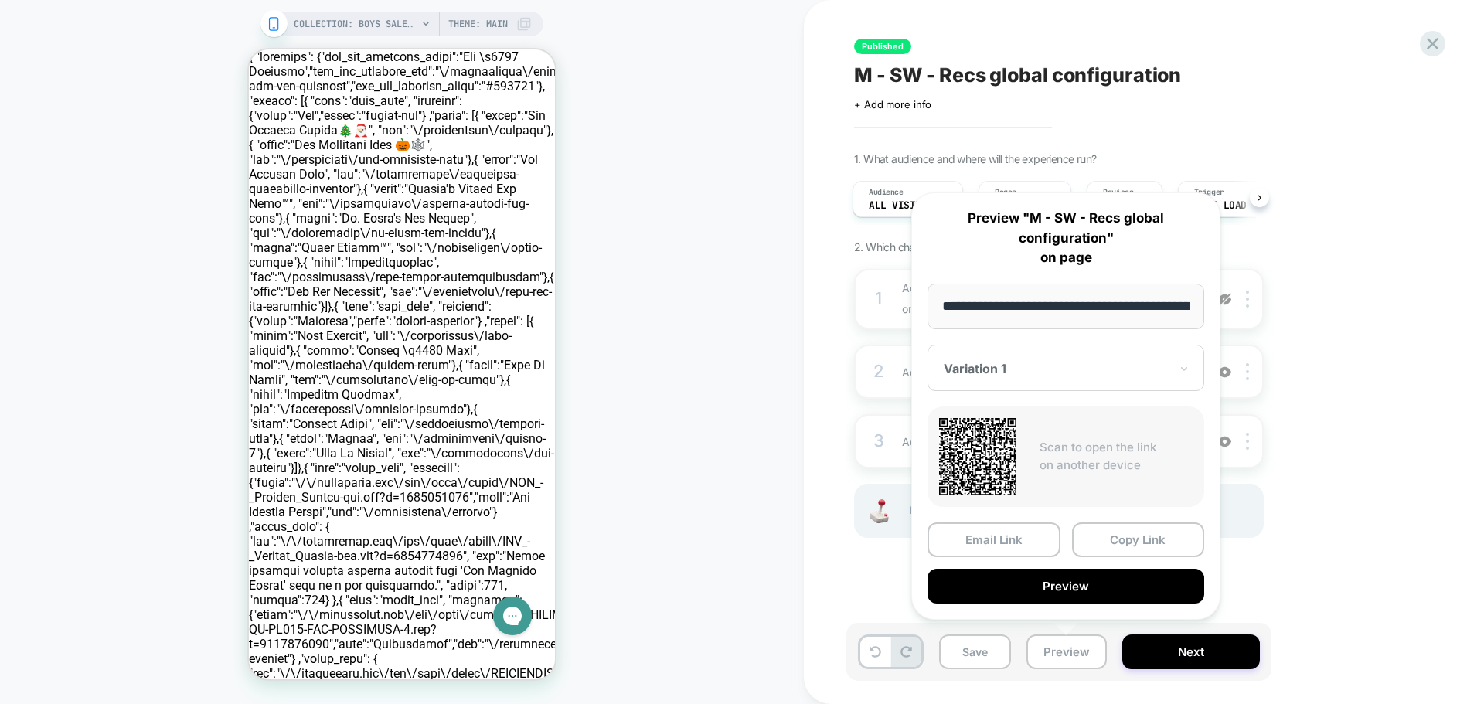
click at [1130, 540] on button "Copy Link" at bounding box center [1138, 540] width 133 height 35
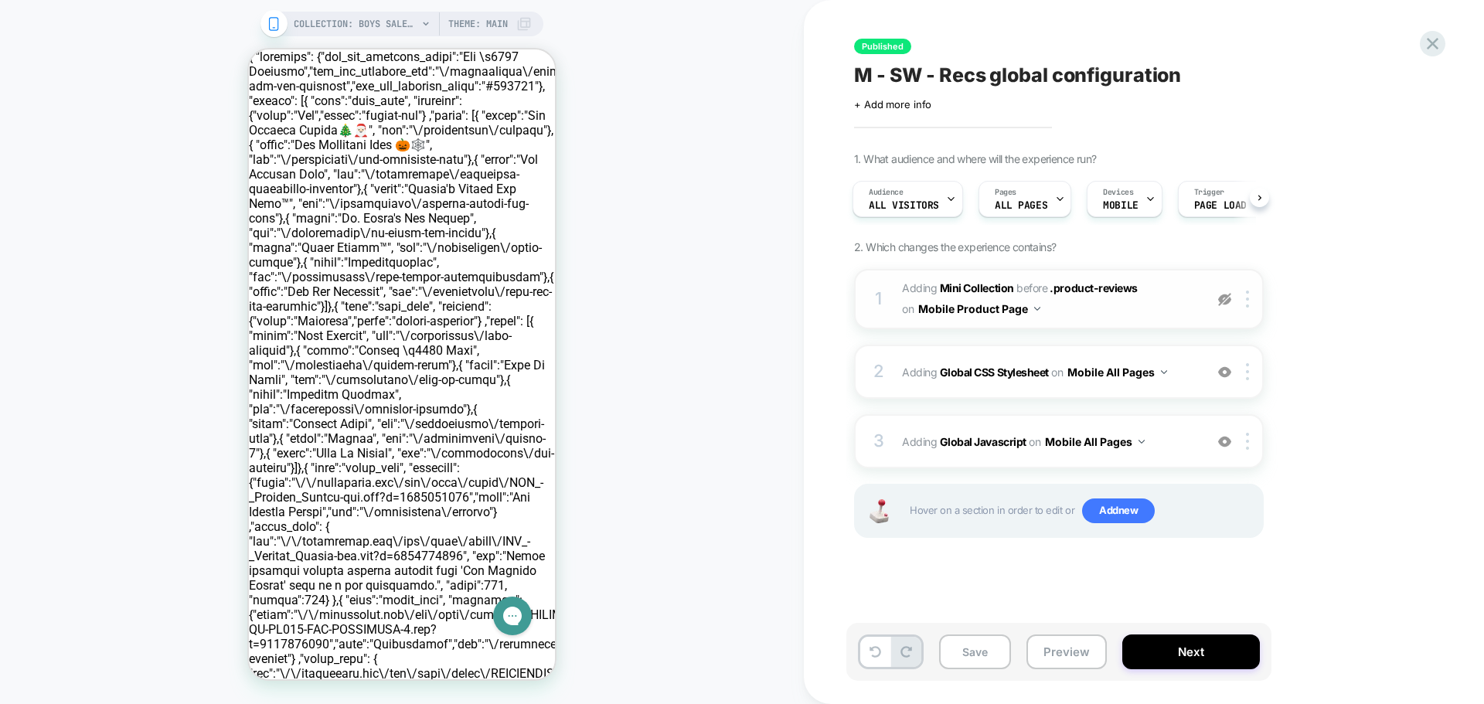
click at [1225, 299] on img at bounding box center [1225, 299] width 13 height 13
click at [895, 431] on div "3 Adding Global Javascript on Mobile All Pages Add Before Add After Copy to Des…" at bounding box center [1059, 441] width 410 height 54
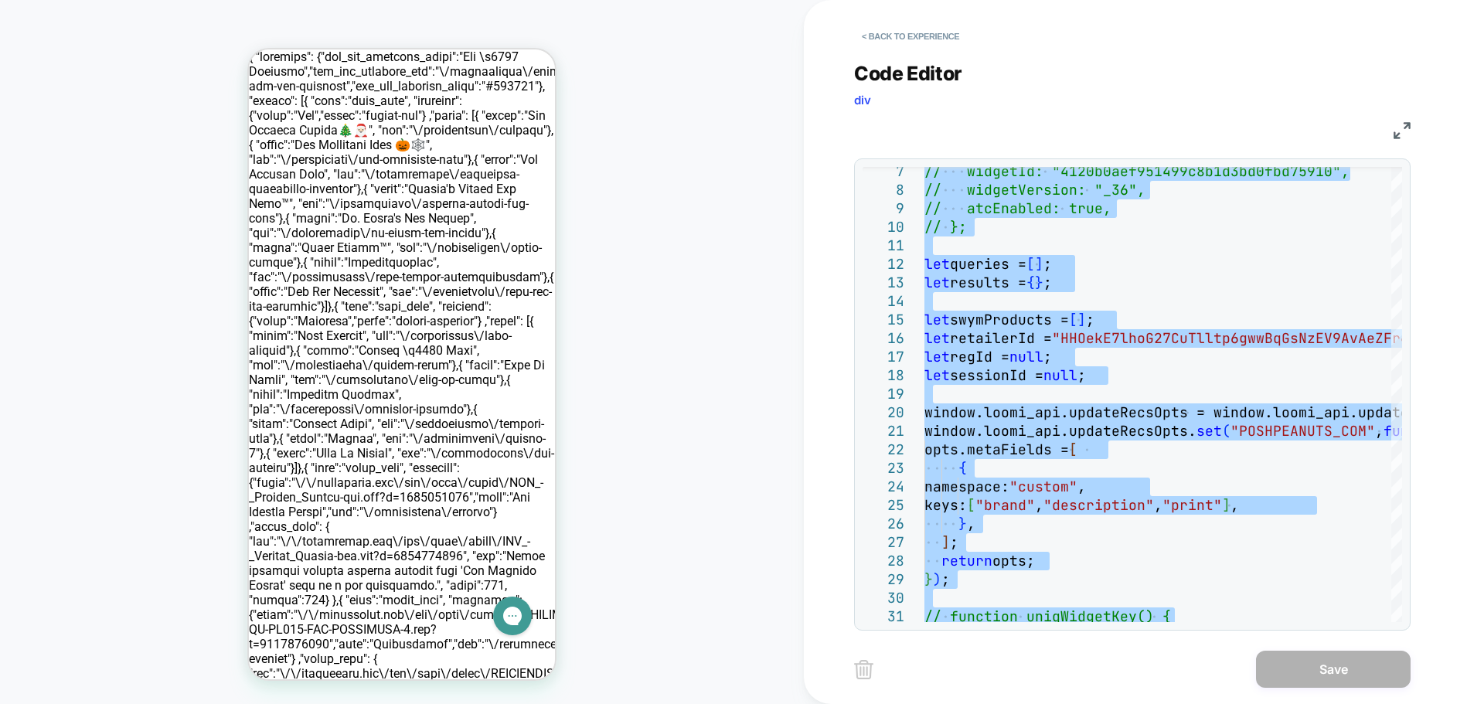
click at [830, 334] on div "< Back to experience Code Editor div JS 7 8 9 10 11 12 13 14 15 16 17 18 19 20 …" at bounding box center [1144, 352] width 680 height 704
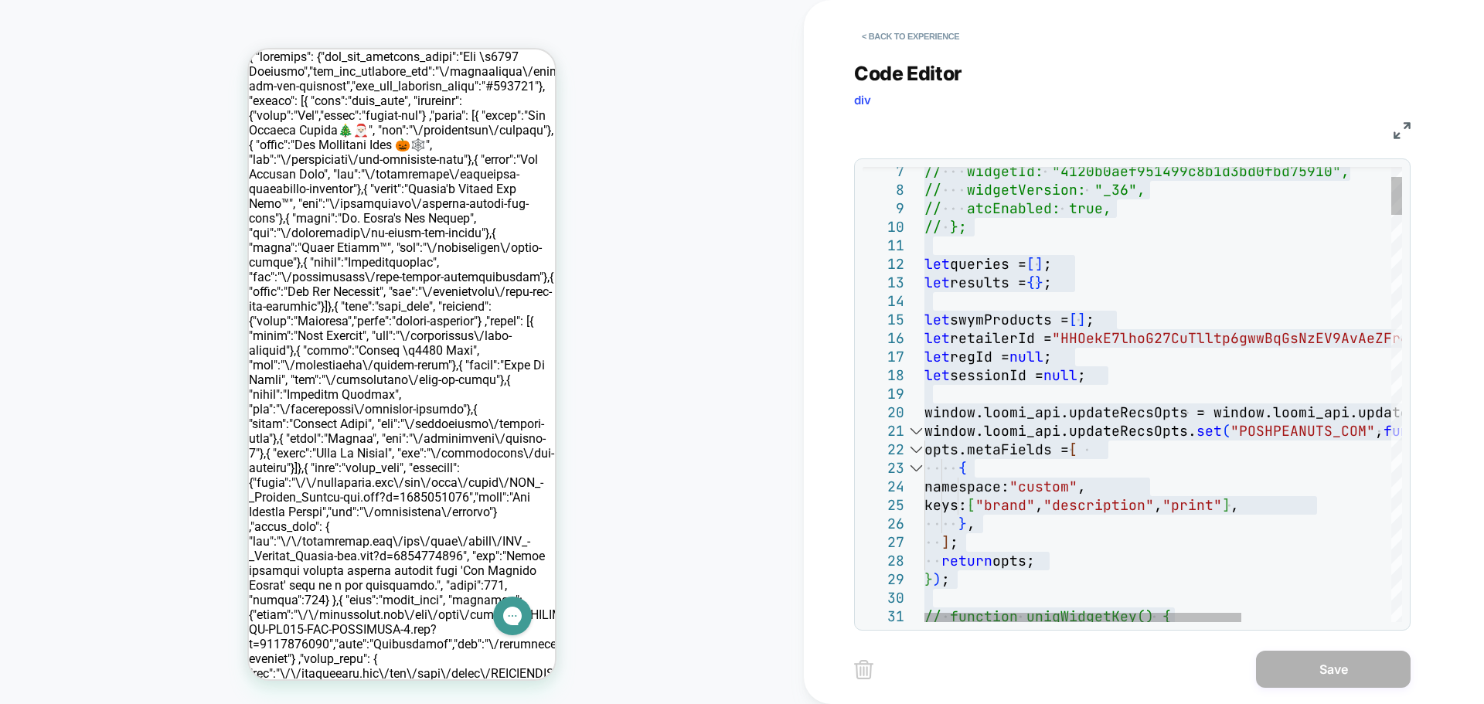
click at [915, 393] on div "19" at bounding box center [894, 394] width 62 height 19
type textarea "**********"
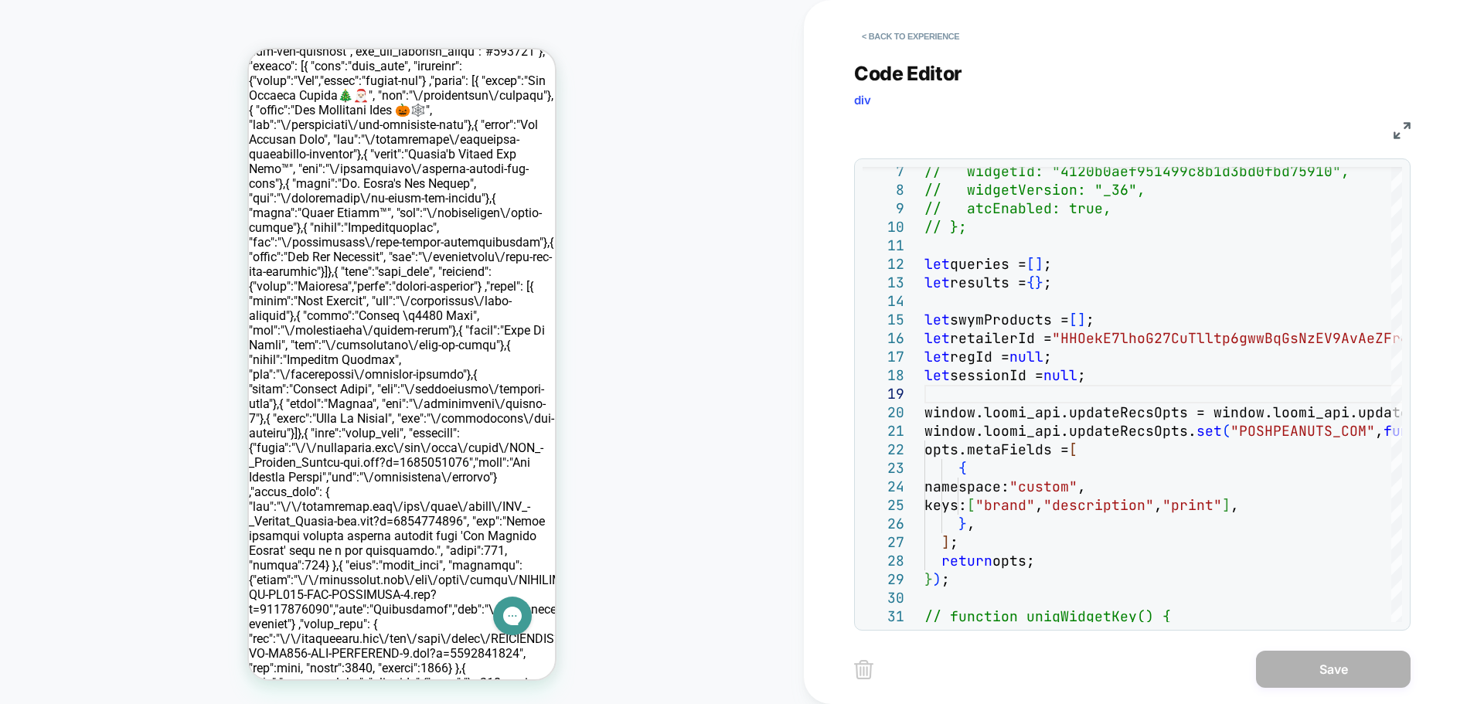
scroll to position [155, 0]
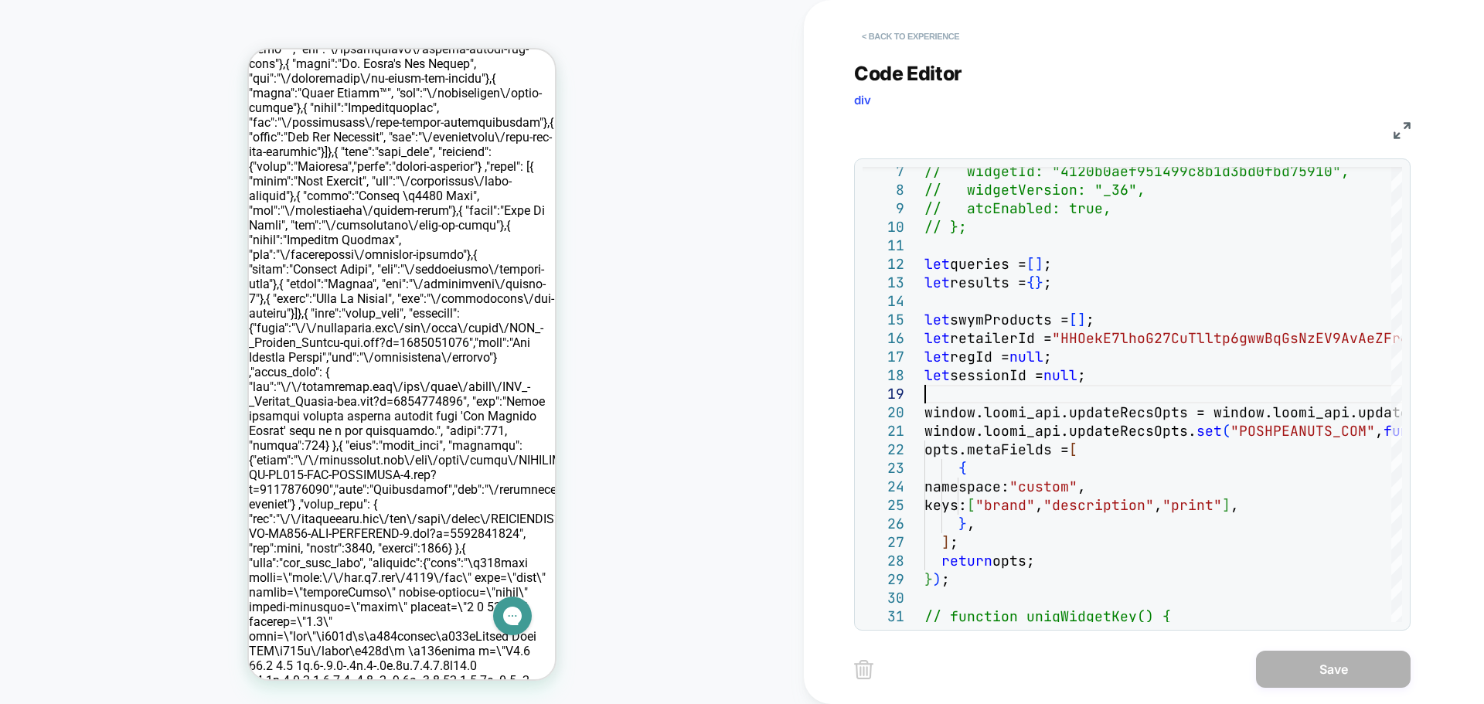
click at [871, 36] on button "< Back to experience" at bounding box center [910, 36] width 113 height 25
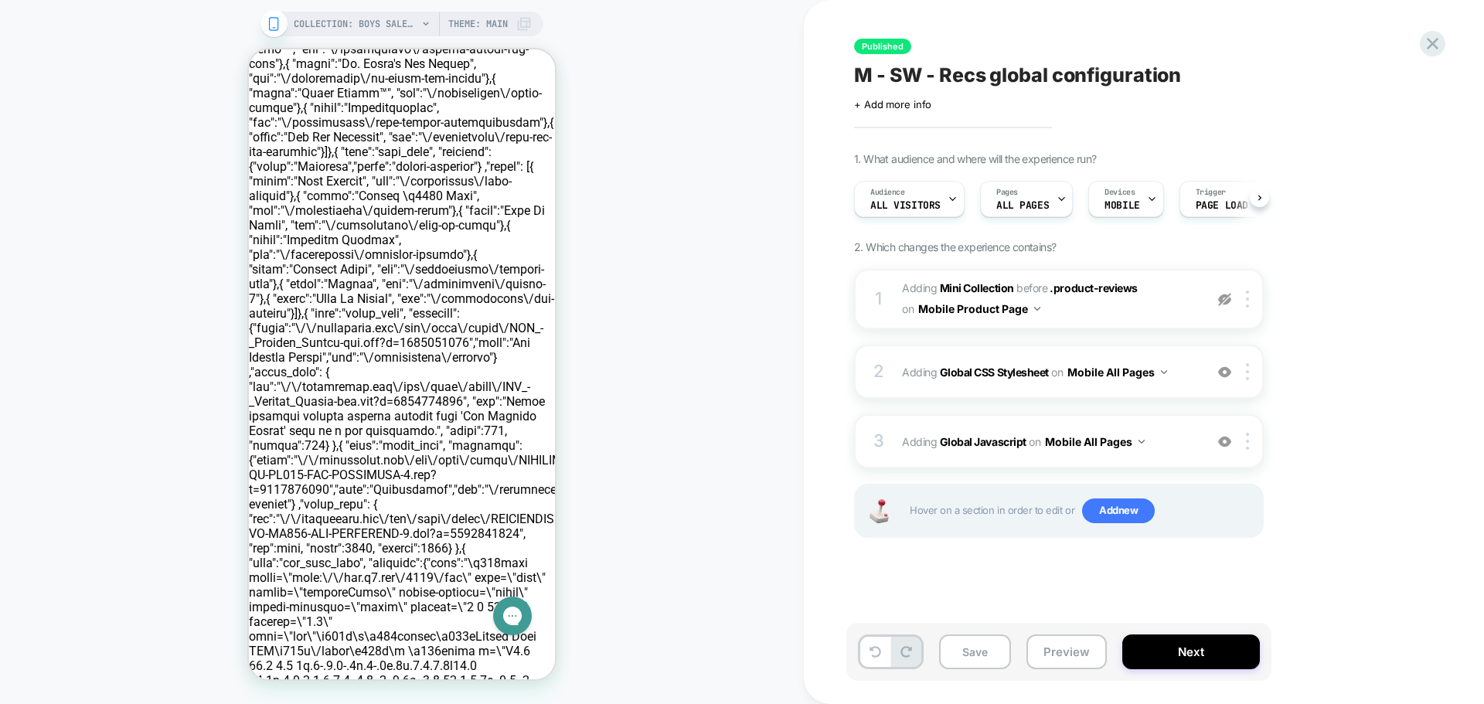
scroll to position [0, 1]
click at [1060, 646] on button "Preview" at bounding box center [1067, 652] width 80 height 35
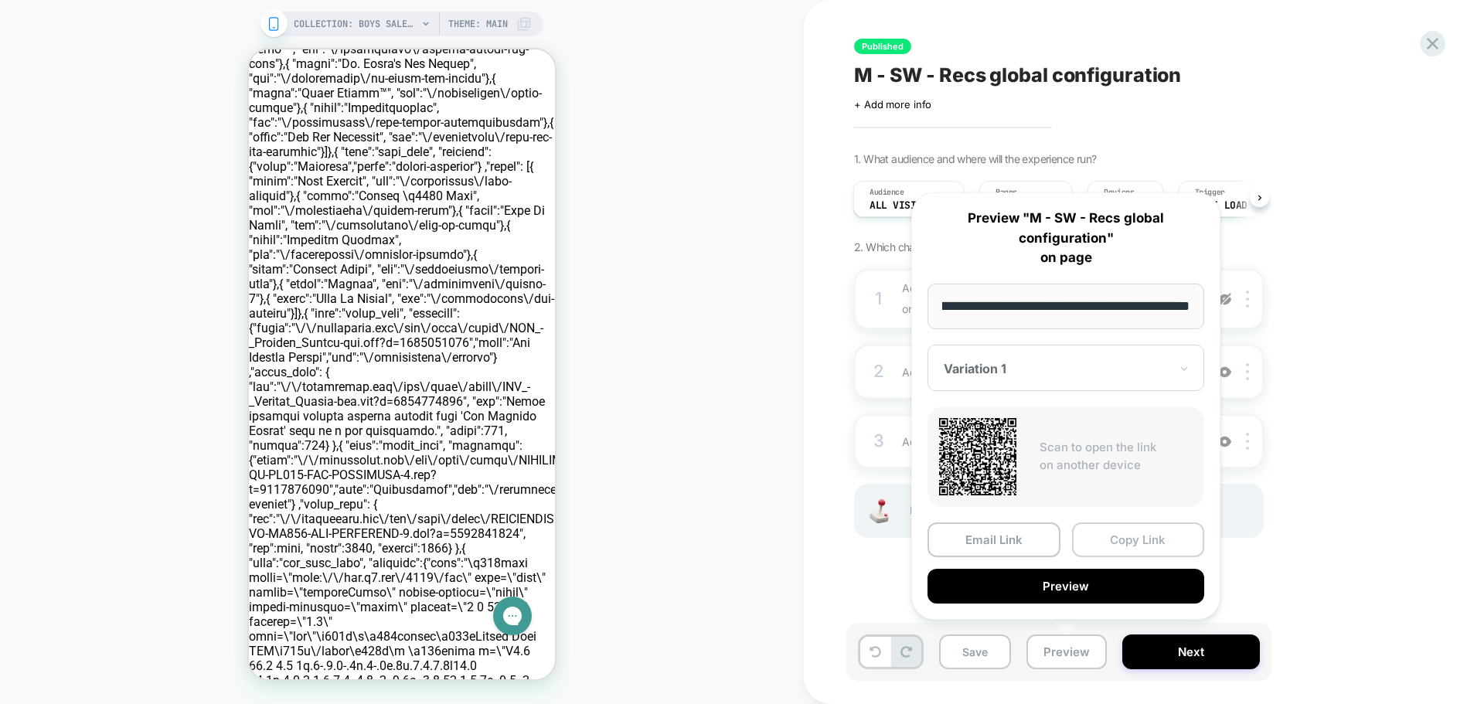
scroll to position [0, 0]
click at [1104, 537] on button "Copy Link" at bounding box center [1138, 540] width 133 height 35
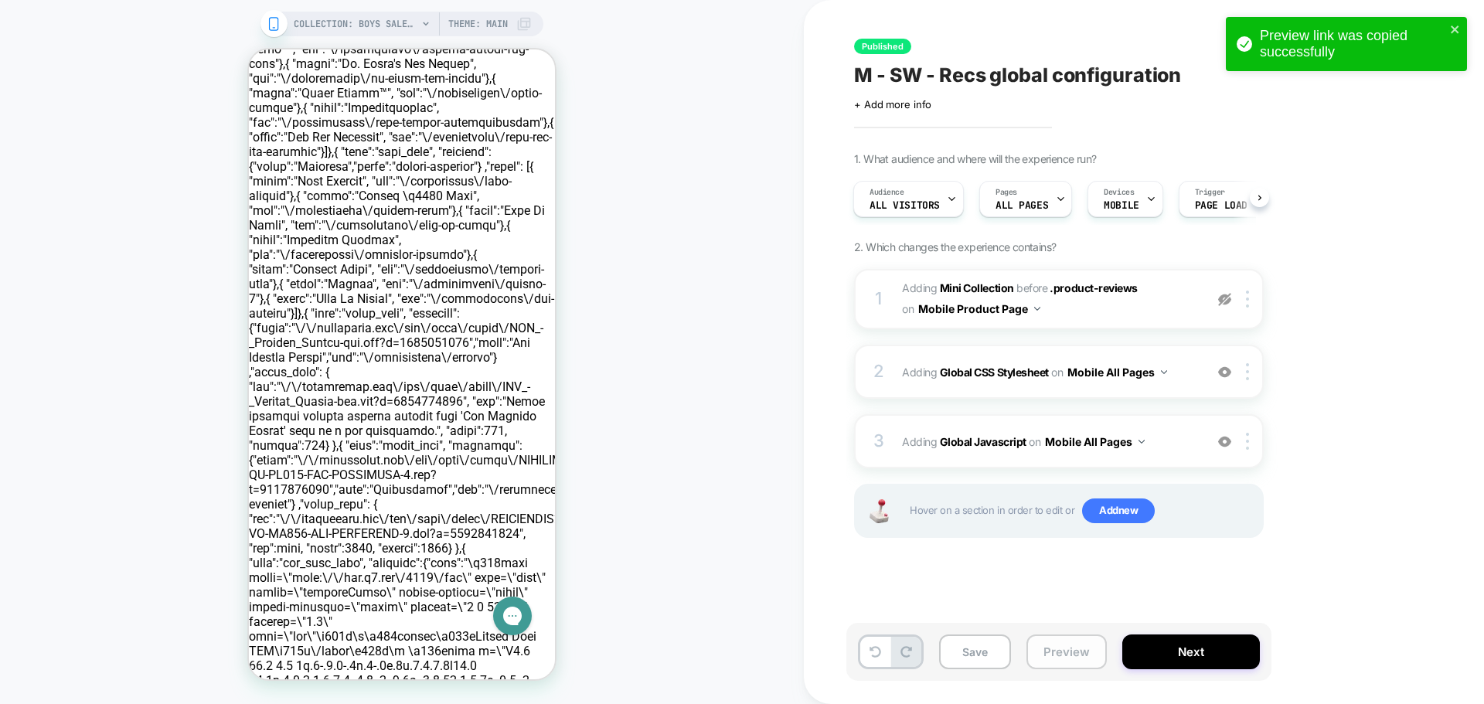
click at [1073, 653] on button "Preview" at bounding box center [1067, 652] width 80 height 35
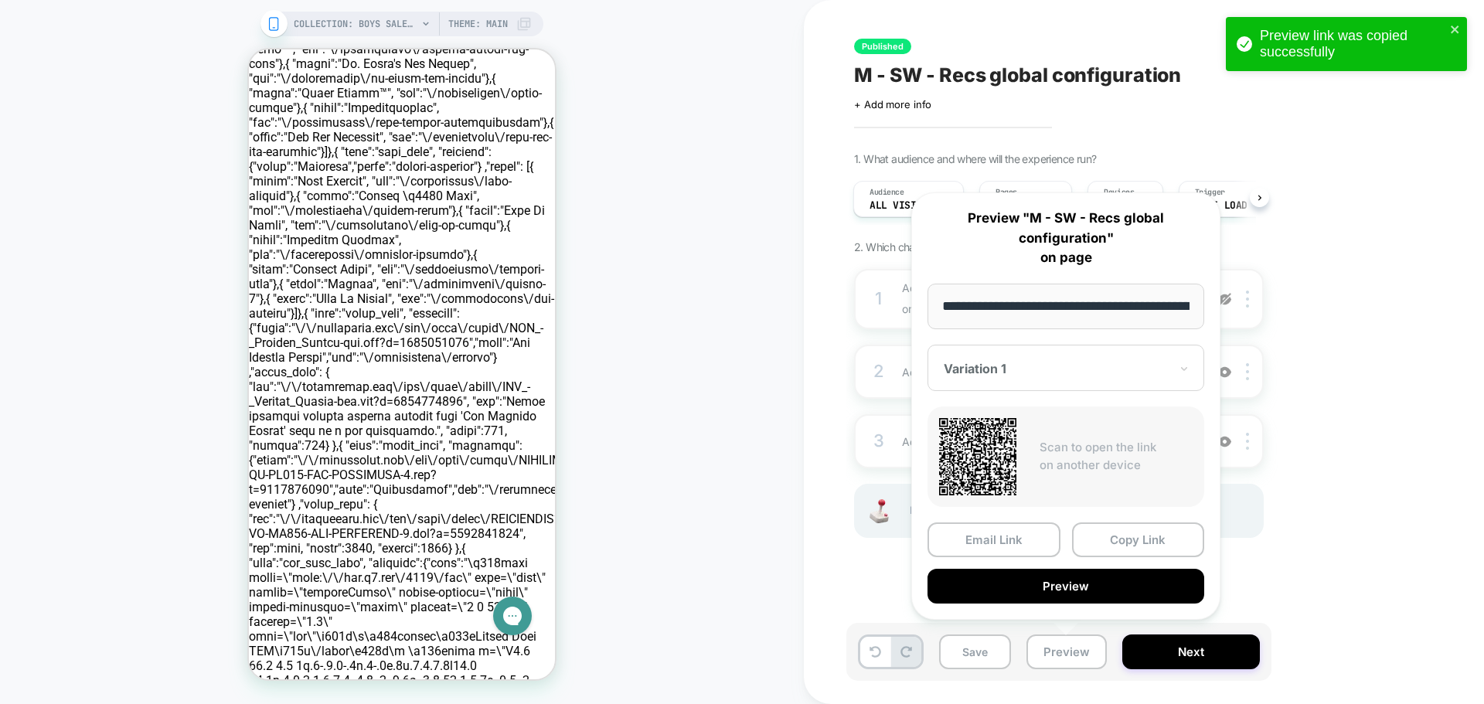
click at [1008, 381] on div "Variation 1" at bounding box center [1066, 368] width 277 height 46
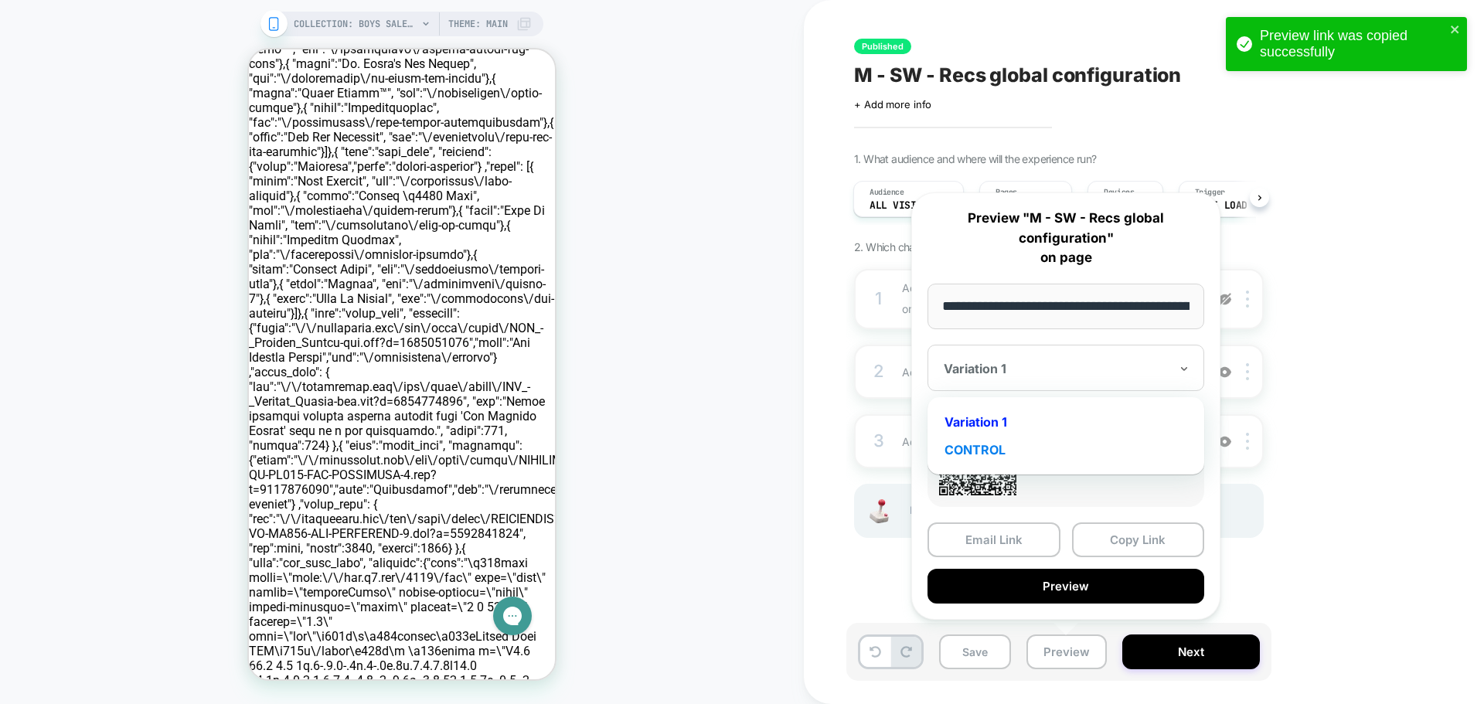
click at [992, 440] on div "CONTROL" at bounding box center [1066, 450] width 261 height 28
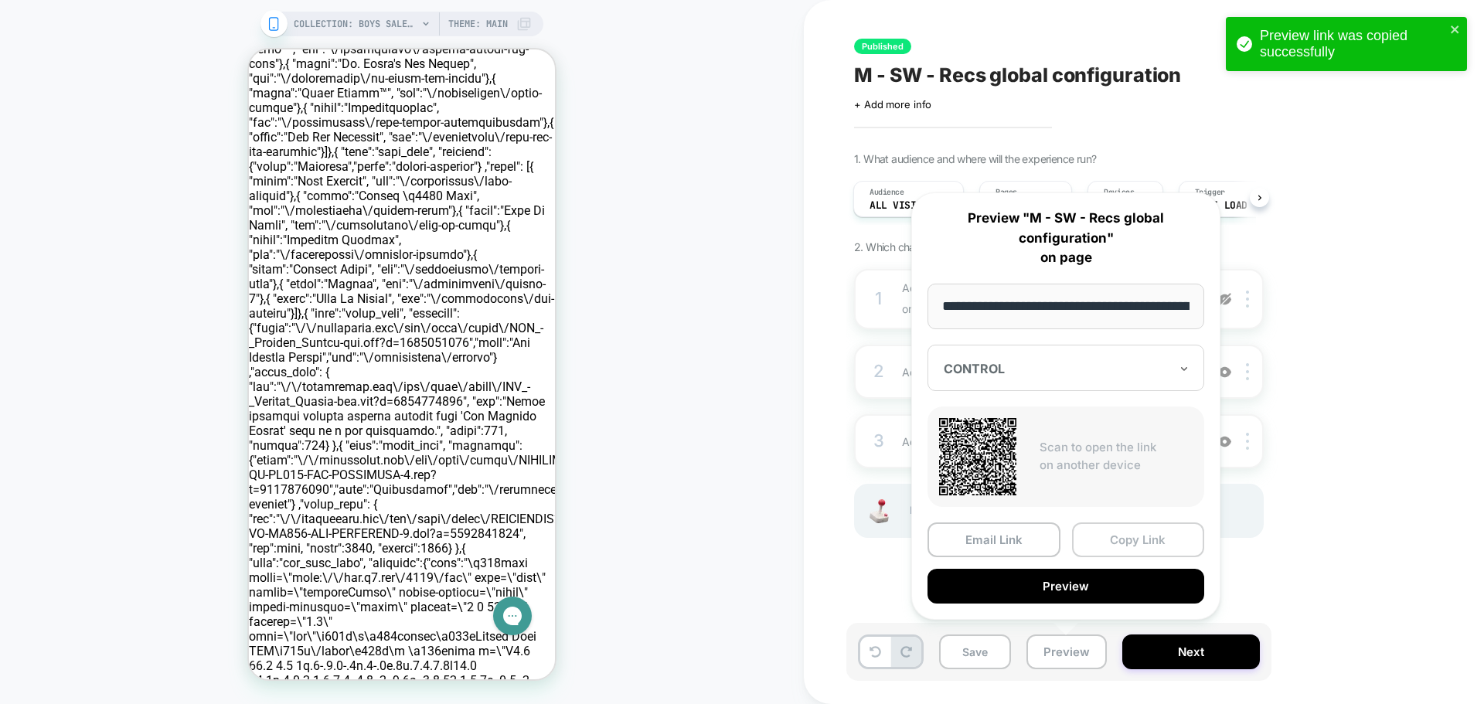
click at [1133, 538] on button "Copy Link" at bounding box center [1138, 540] width 133 height 35
